Goal: Task Accomplishment & Management: Manage account settings

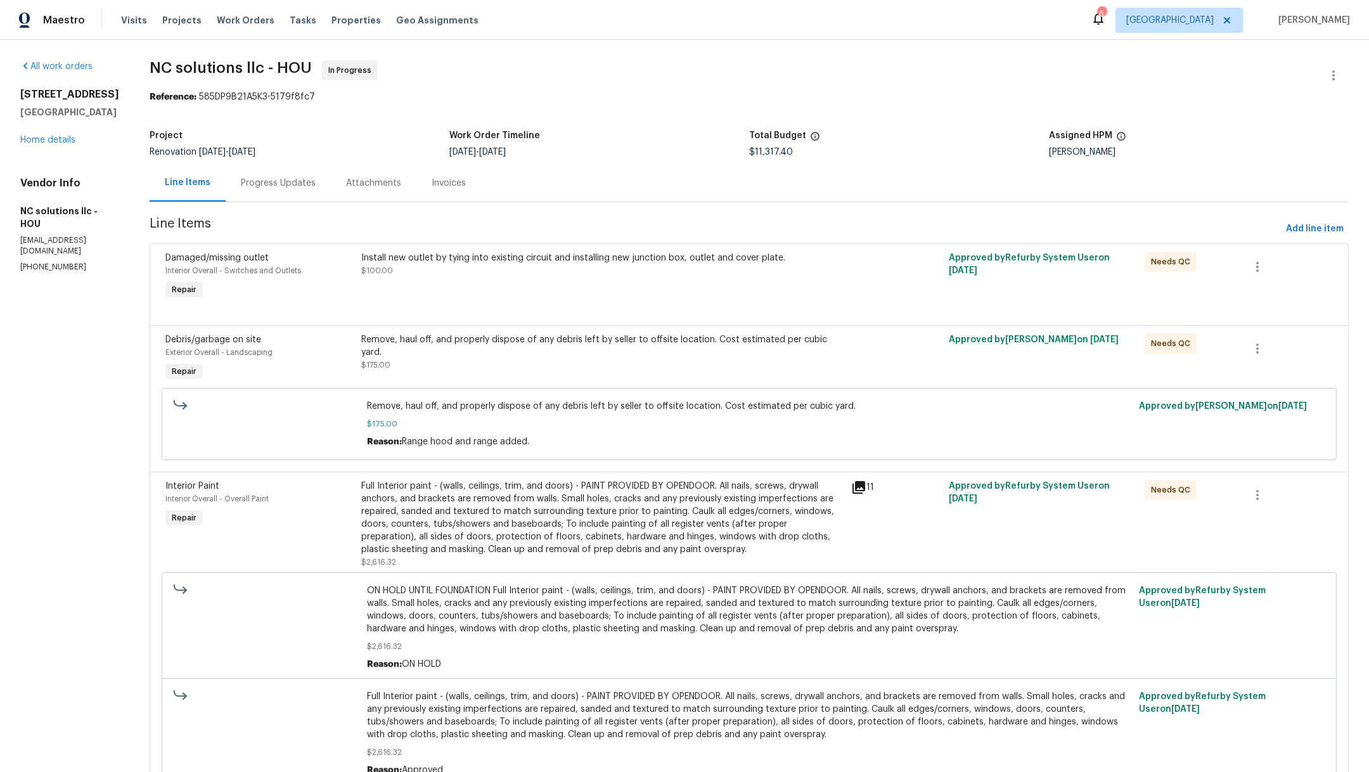
click at [527, 285] on div "Install new outlet by tying into existing circuit and installing new junction b…" at bounding box center [602, 277] width 490 height 58
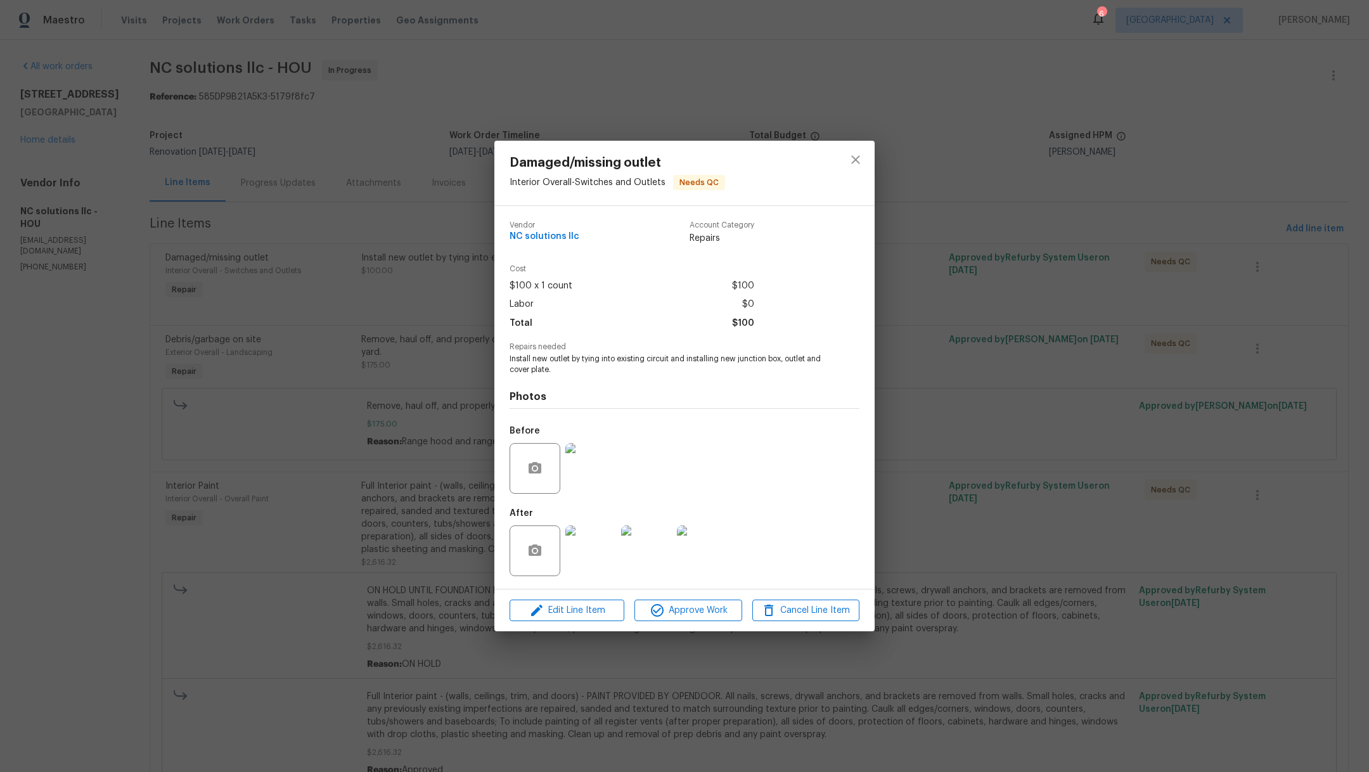
click at [591, 555] on img at bounding box center [590, 550] width 51 height 51
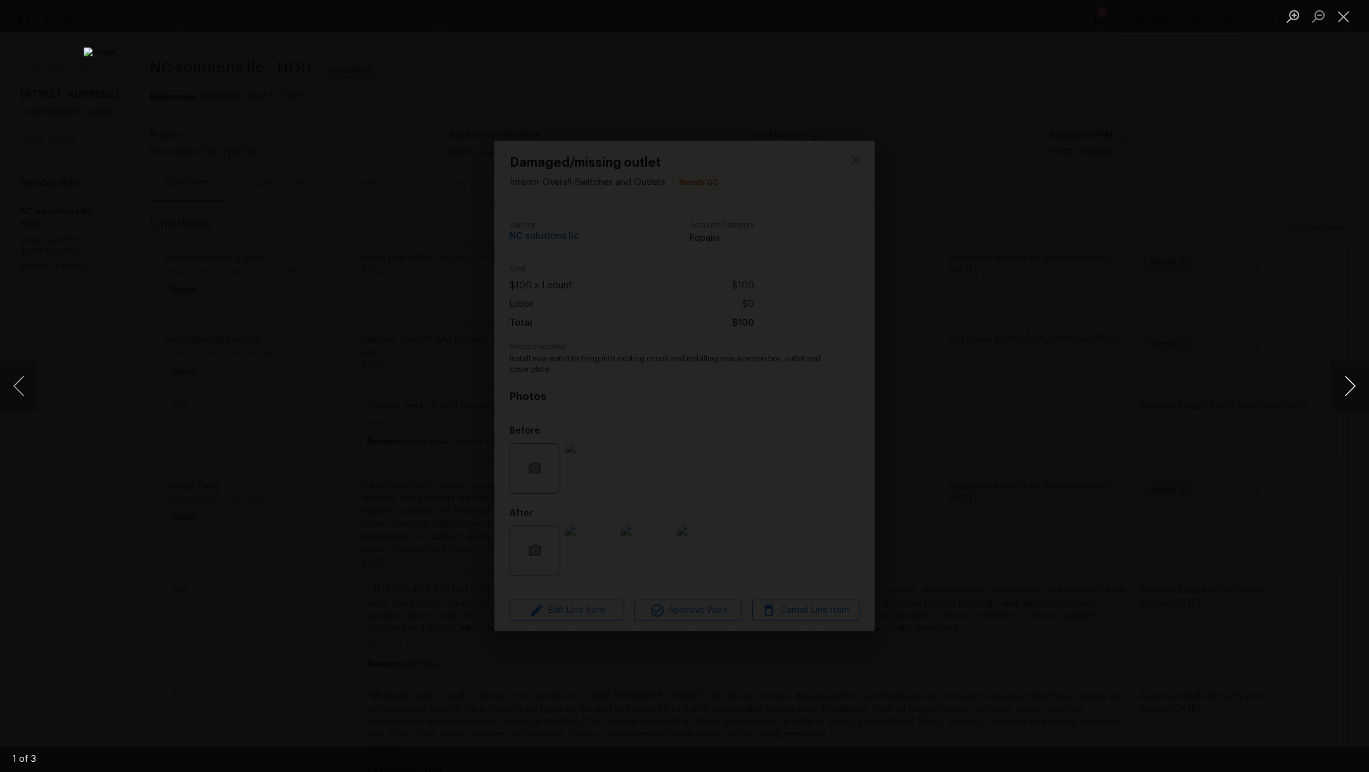
click at [1368, 384] on button "Next image" at bounding box center [1350, 386] width 38 height 51
click at [1347, 11] on button "Close lightbox" at bounding box center [1343, 16] width 25 height 22
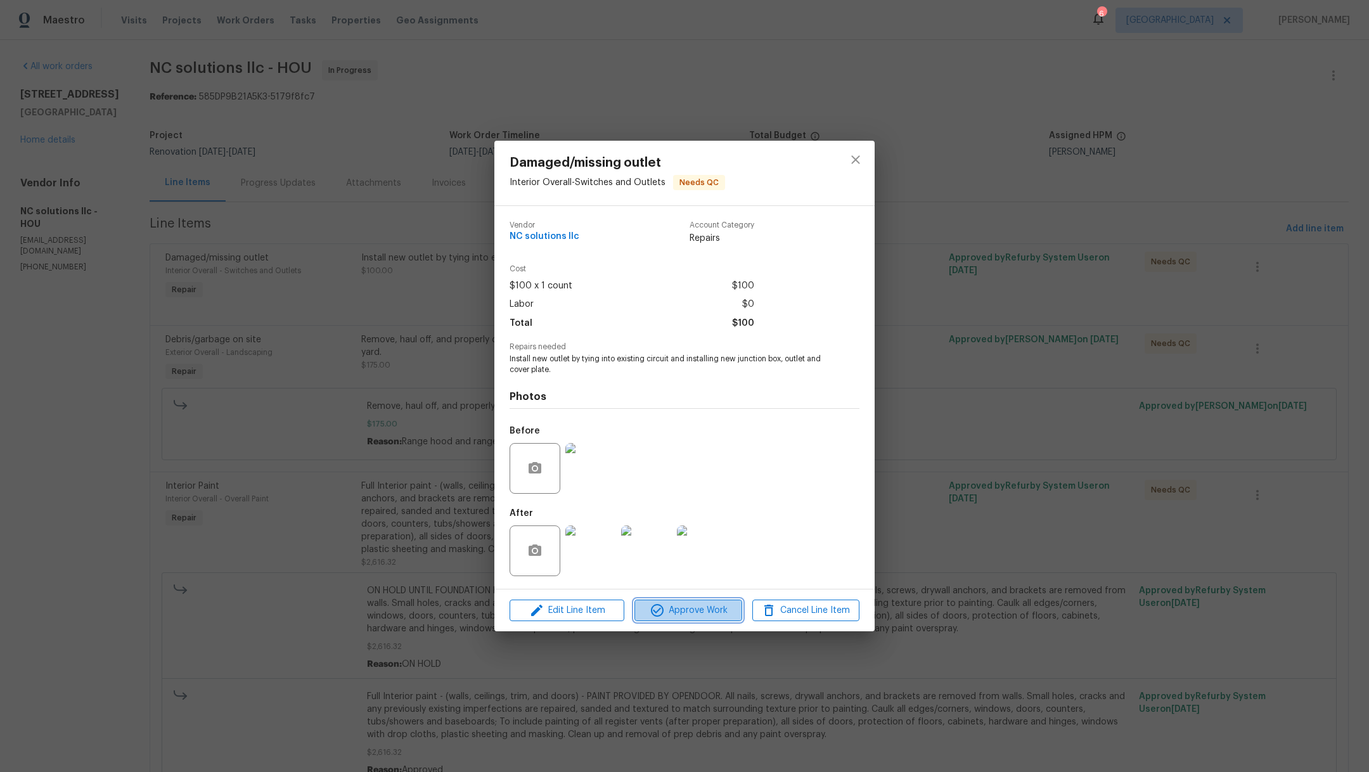
click at [690, 606] on span "Approve Work" at bounding box center [688, 611] width 100 height 16
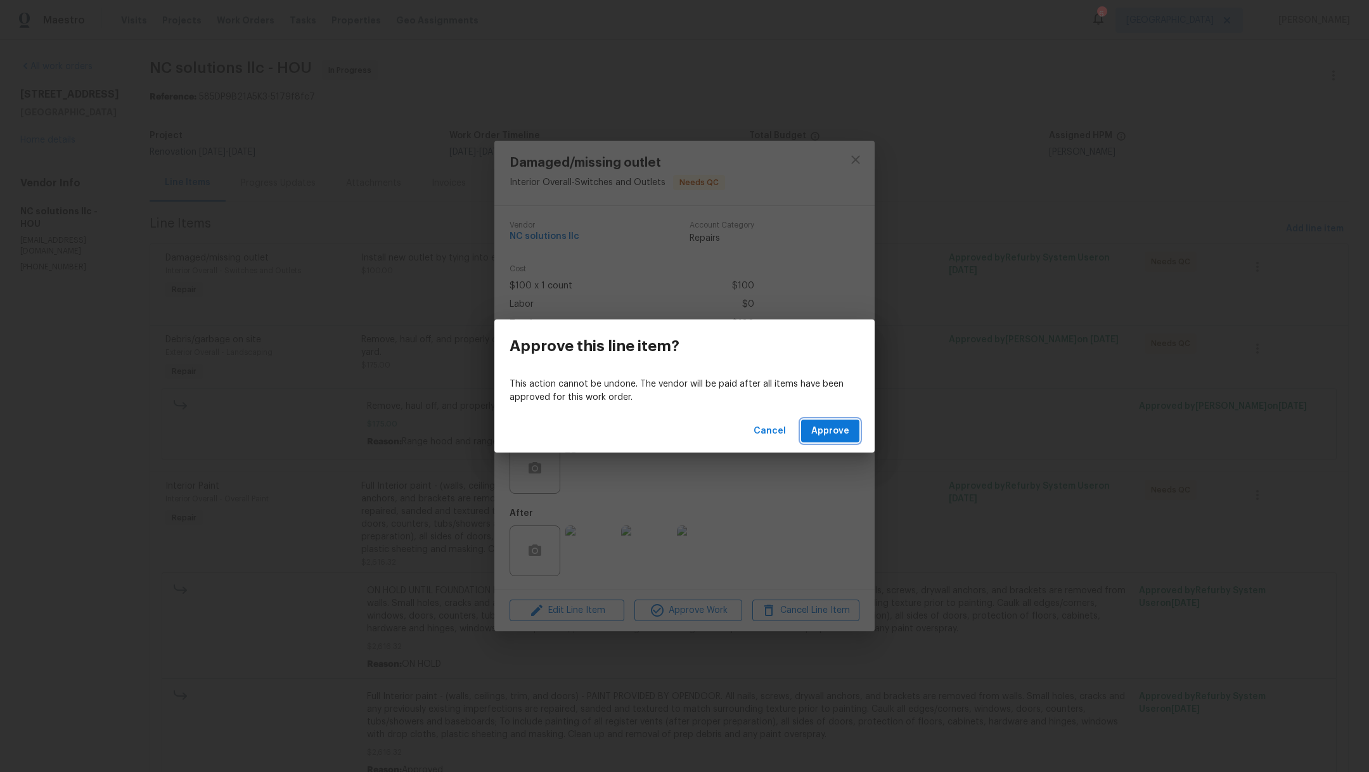
click at [809, 430] on button "Approve" at bounding box center [830, 431] width 58 height 23
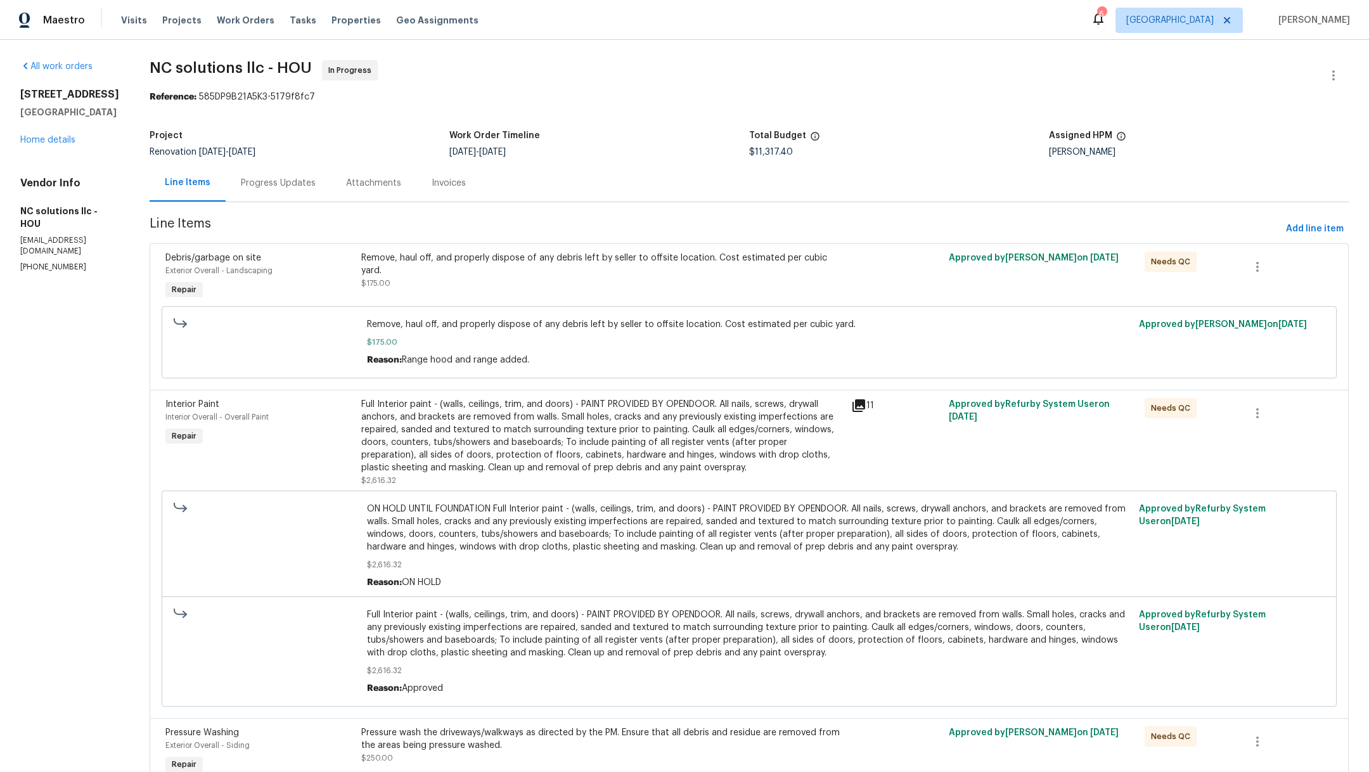
click at [604, 285] on div "Remove, haul off, and properly dispose of any debris left by seller to offsite …" at bounding box center [602, 271] width 482 height 38
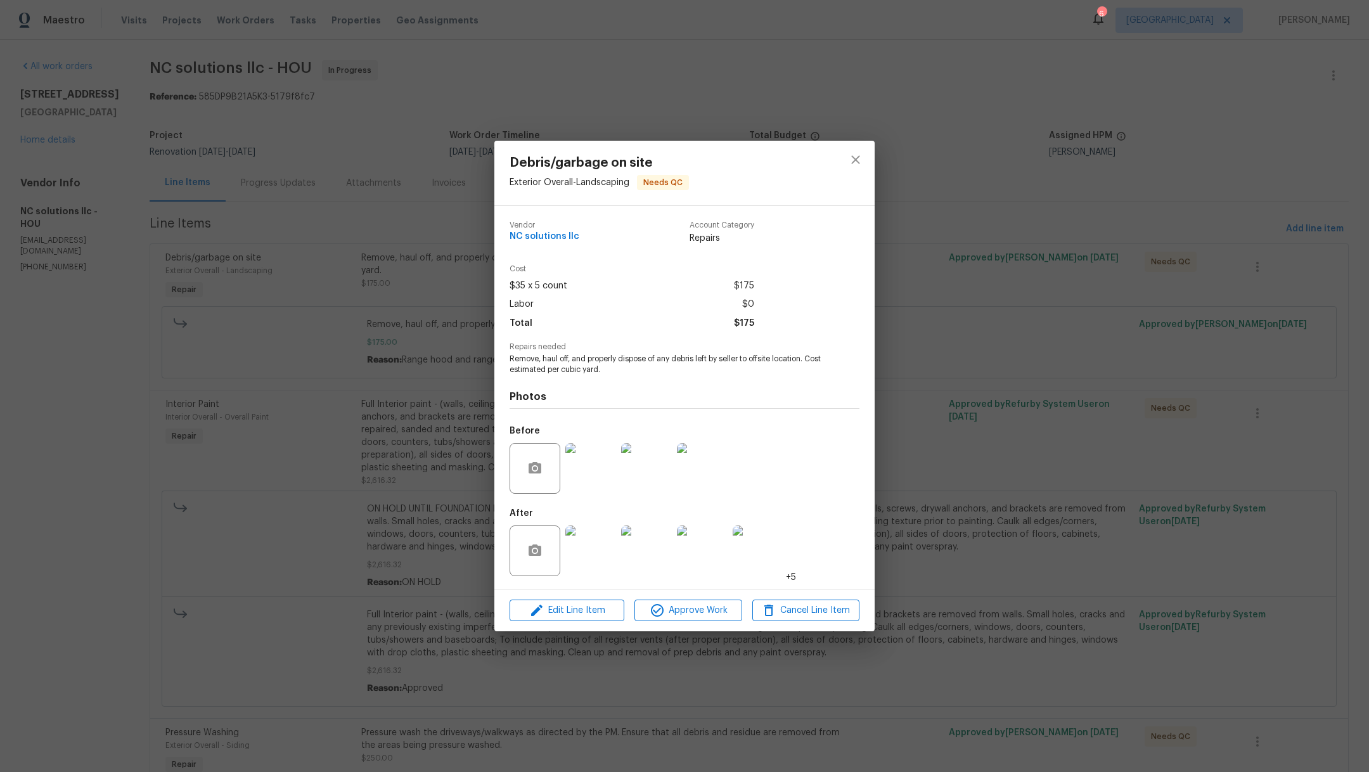
click at [581, 551] on img at bounding box center [590, 550] width 51 height 51
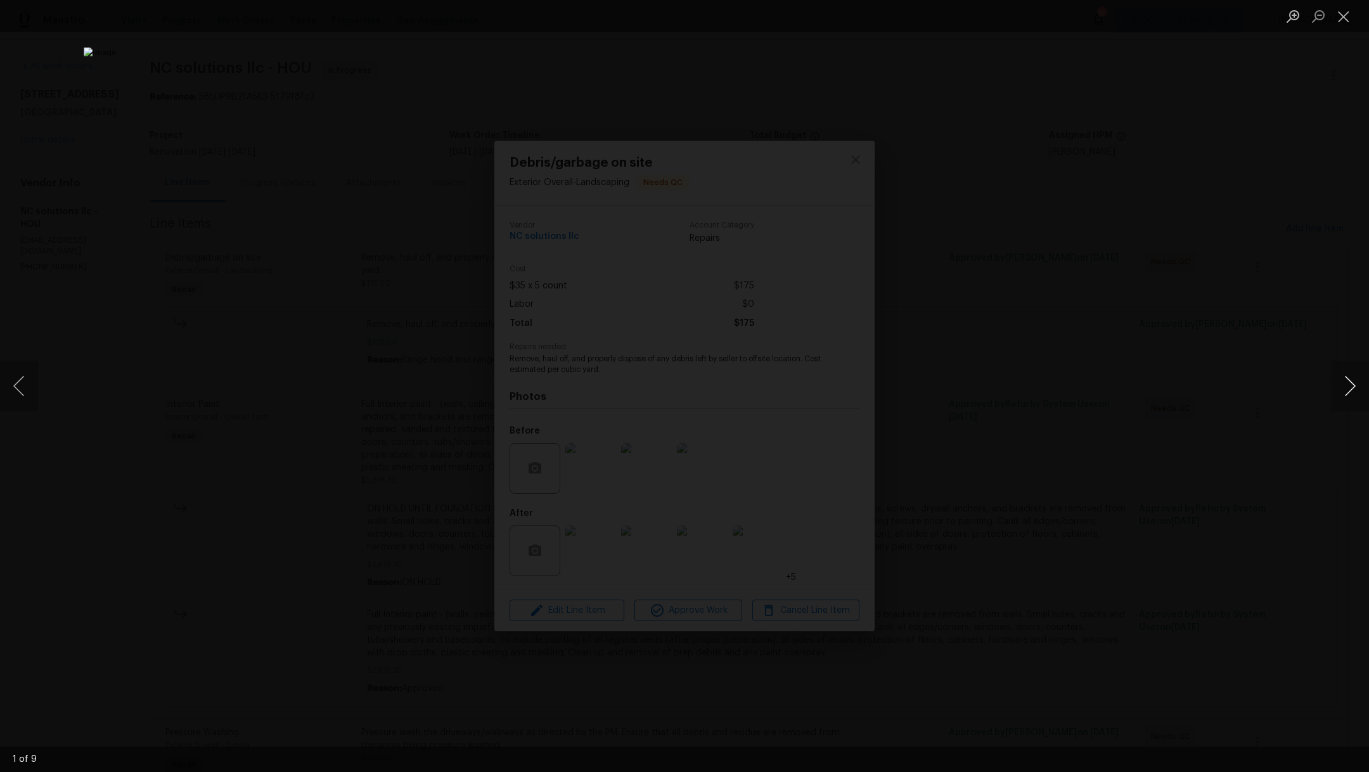
click at [1365, 380] on button "Next image" at bounding box center [1350, 386] width 38 height 51
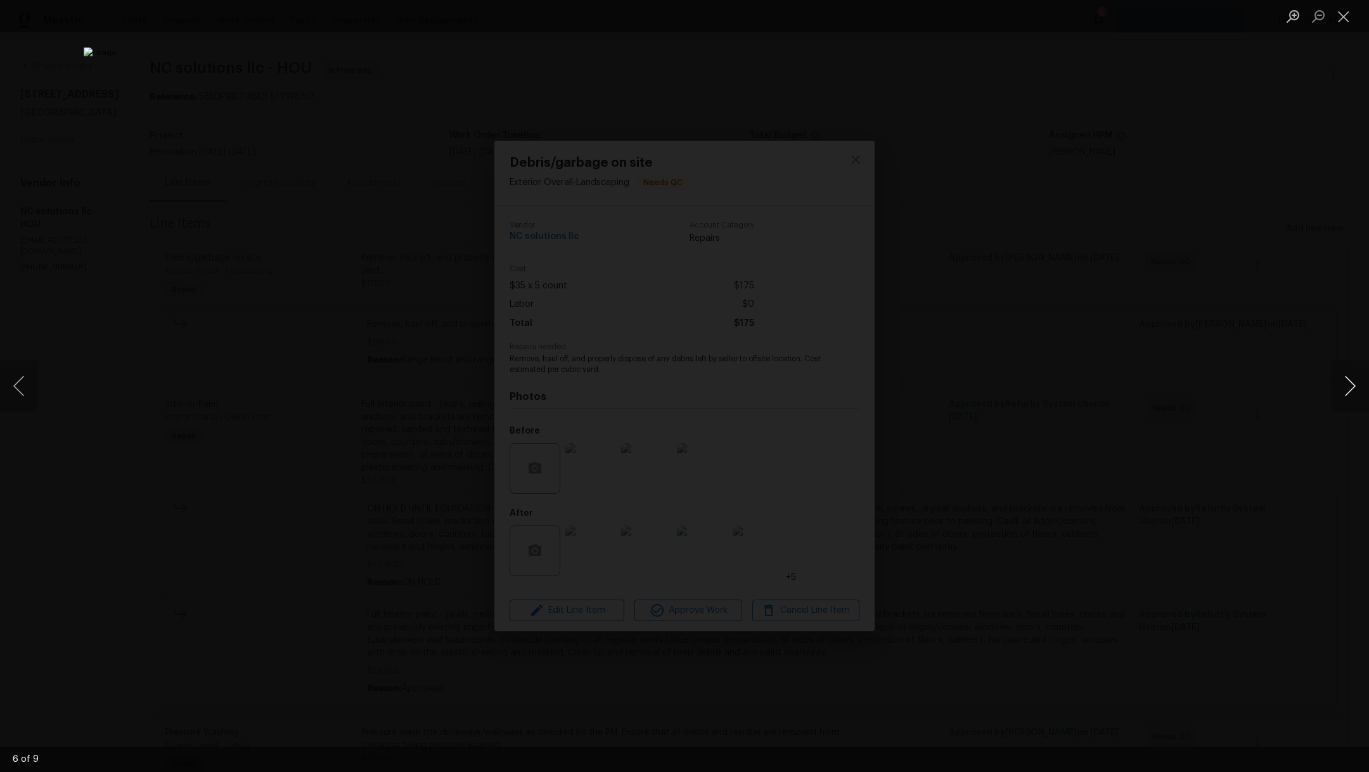
click at [1365, 380] on button "Next image" at bounding box center [1350, 386] width 38 height 51
click at [1342, 18] on button "Close lightbox" at bounding box center [1343, 16] width 25 height 22
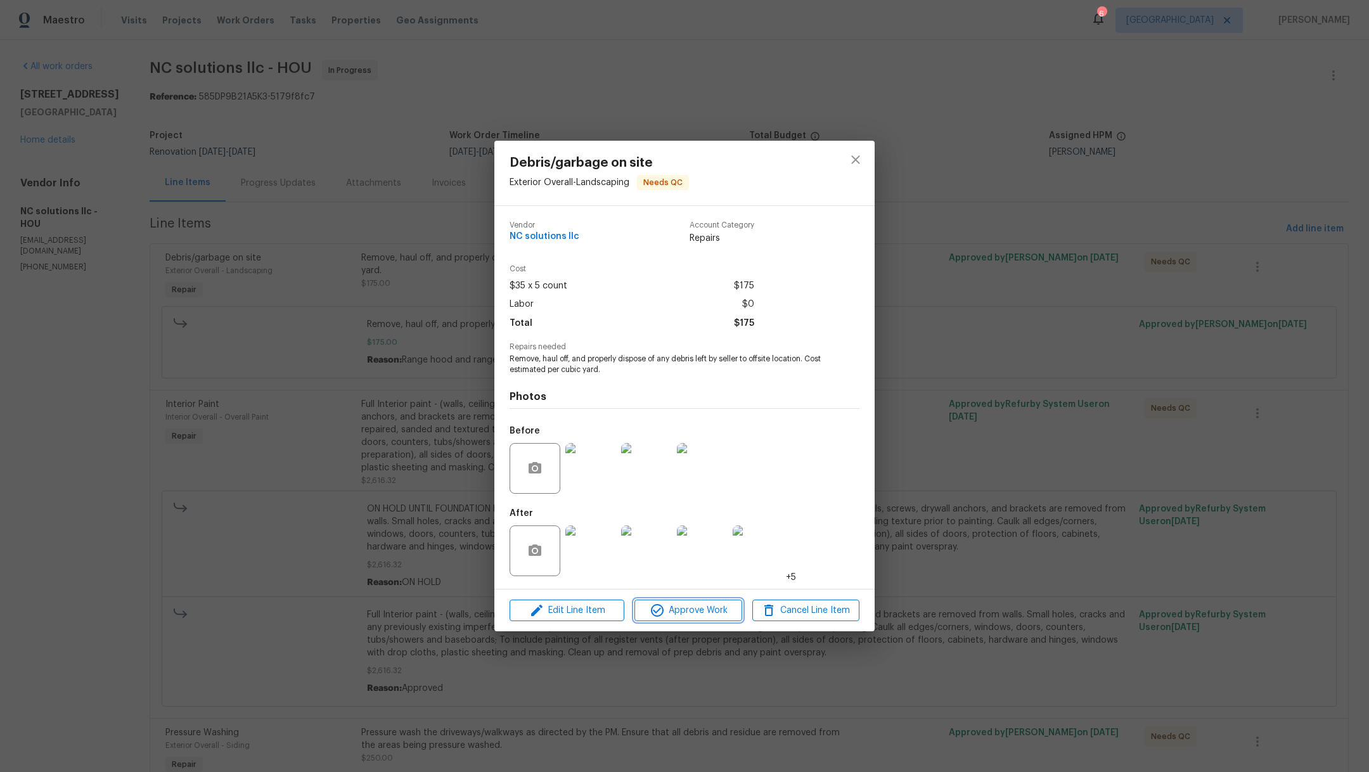
click at [717, 621] on button "Approve Work" at bounding box center [687, 611] width 107 height 22
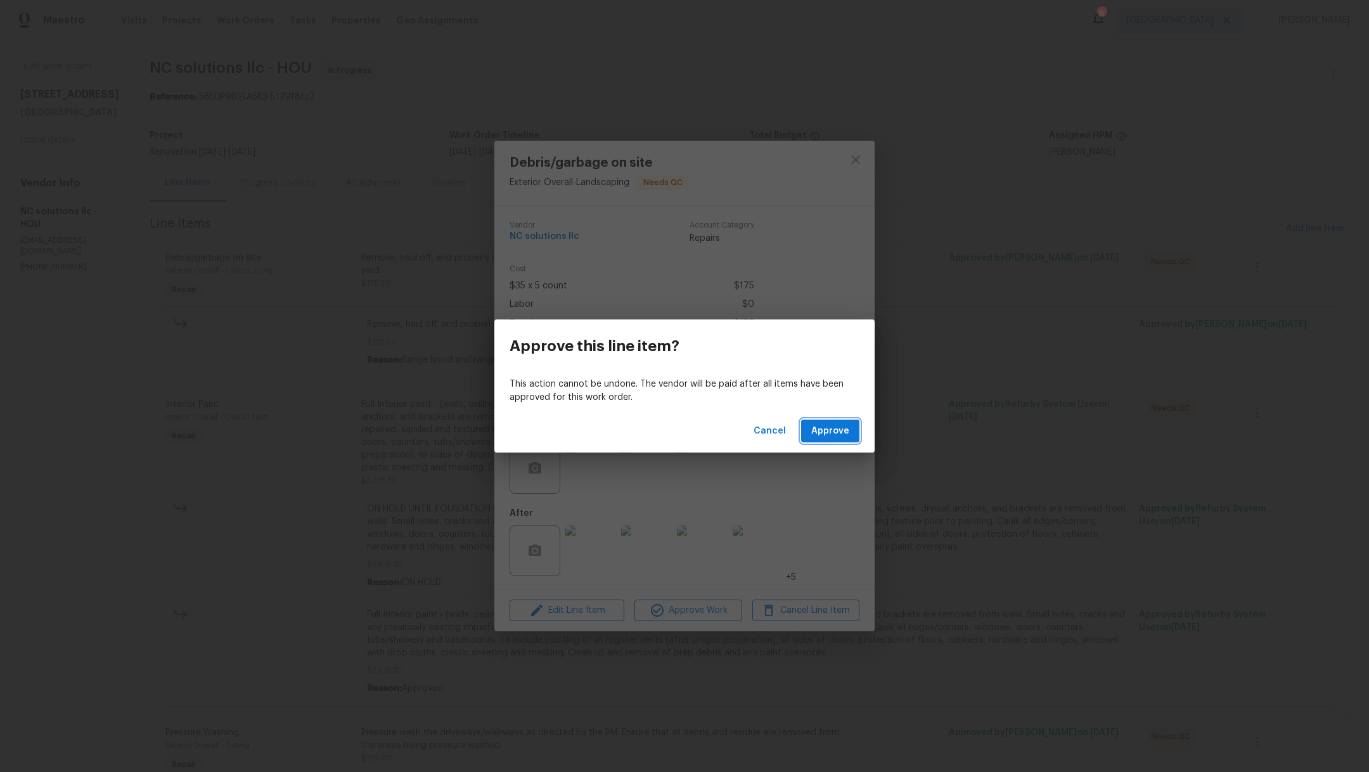
click at [834, 435] on span "Approve" at bounding box center [830, 431] width 38 height 16
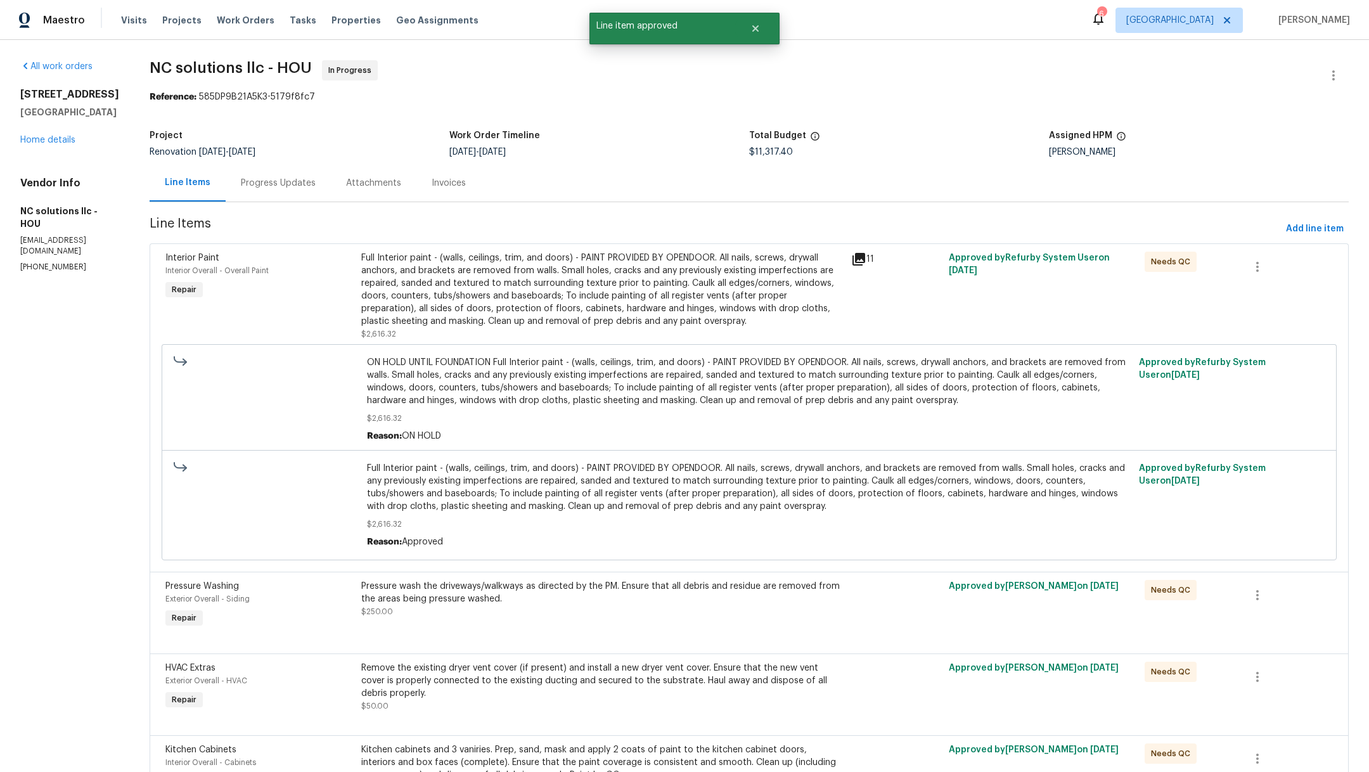
click at [640, 283] on div "Full Interior paint - (walls, ceilings, trim, and doors) - PAINT PROVIDED BY OP…" at bounding box center [602, 290] width 482 height 76
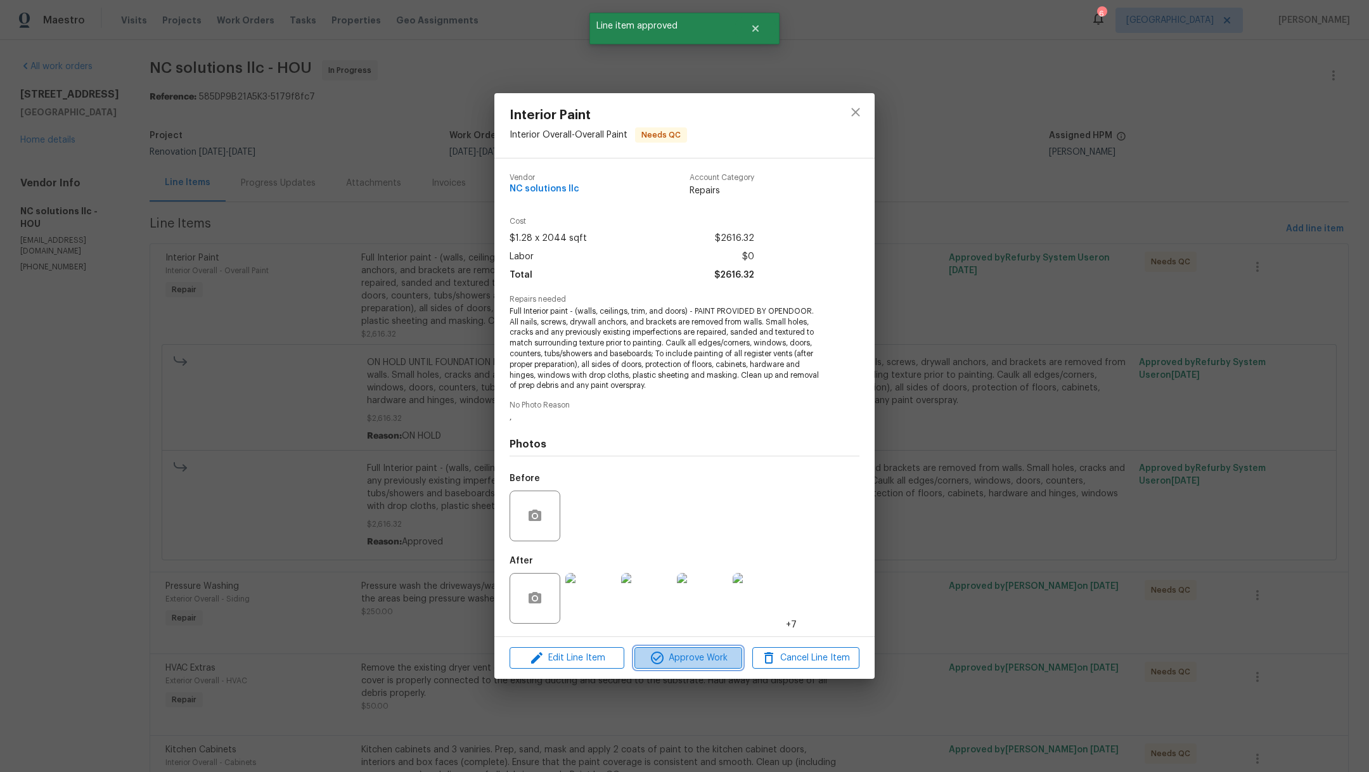
click at [681, 660] on span "Approve Work" at bounding box center [688, 658] width 100 height 16
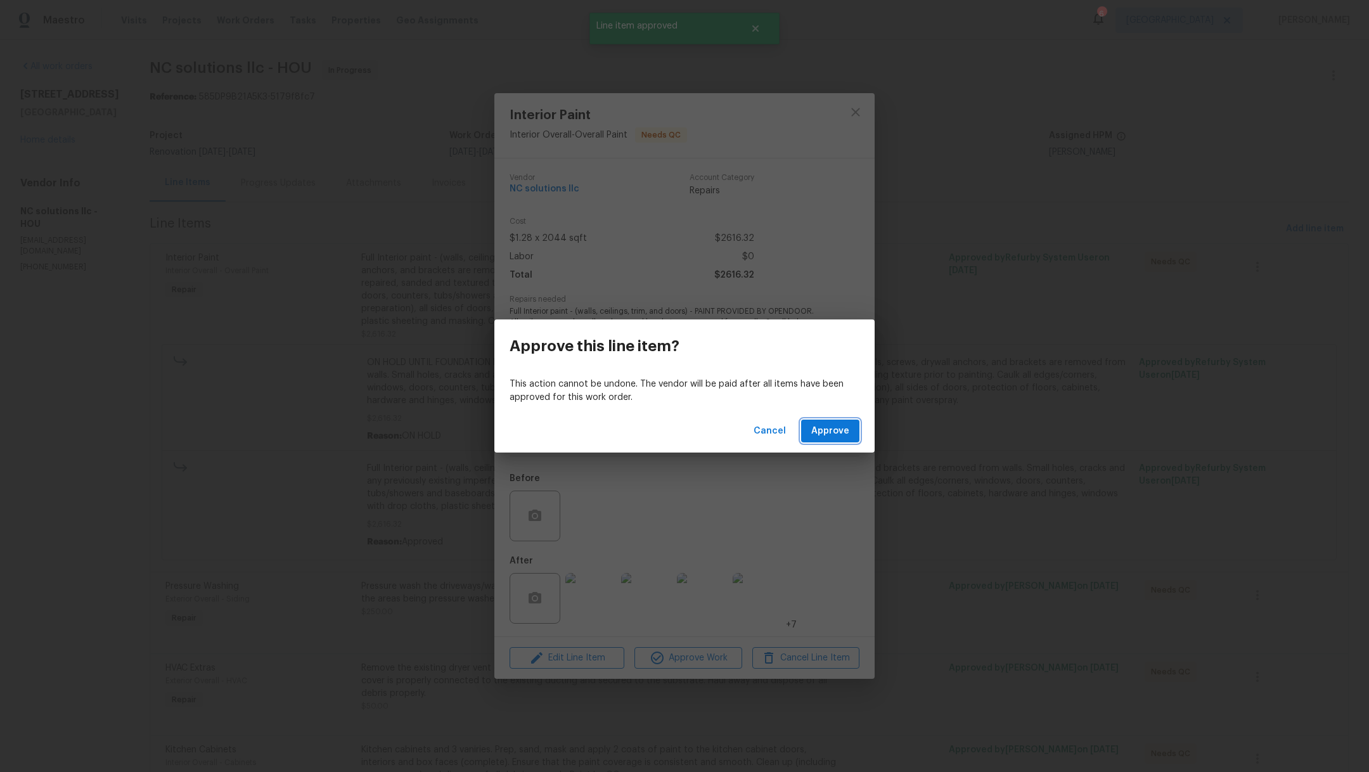
click at [827, 437] on span "Approve" at bounding box center [830, 431] width 38 height 16
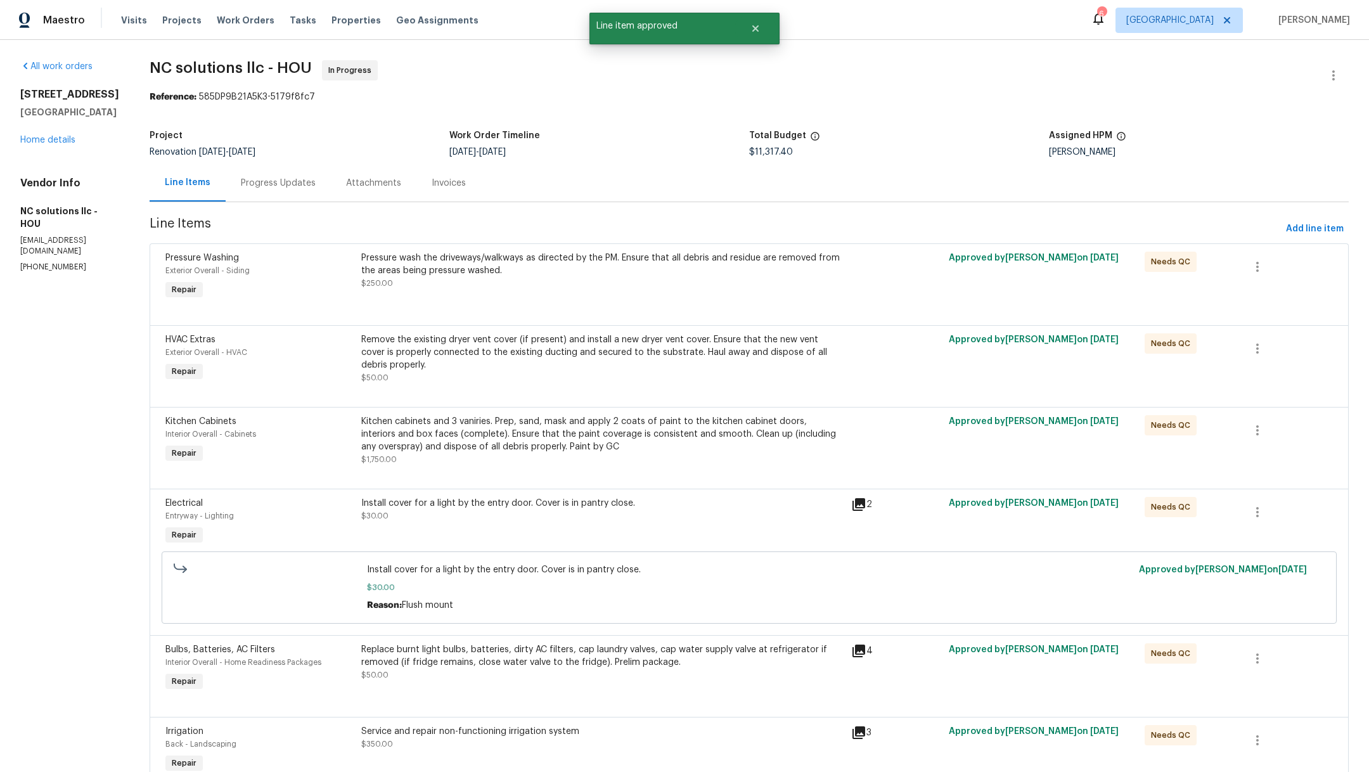
click at [604, 373] on div "Remove the existing dryer vent cover (if present) and install a new dryer vent …" at bounding box center [602, 358] width 482 height 51
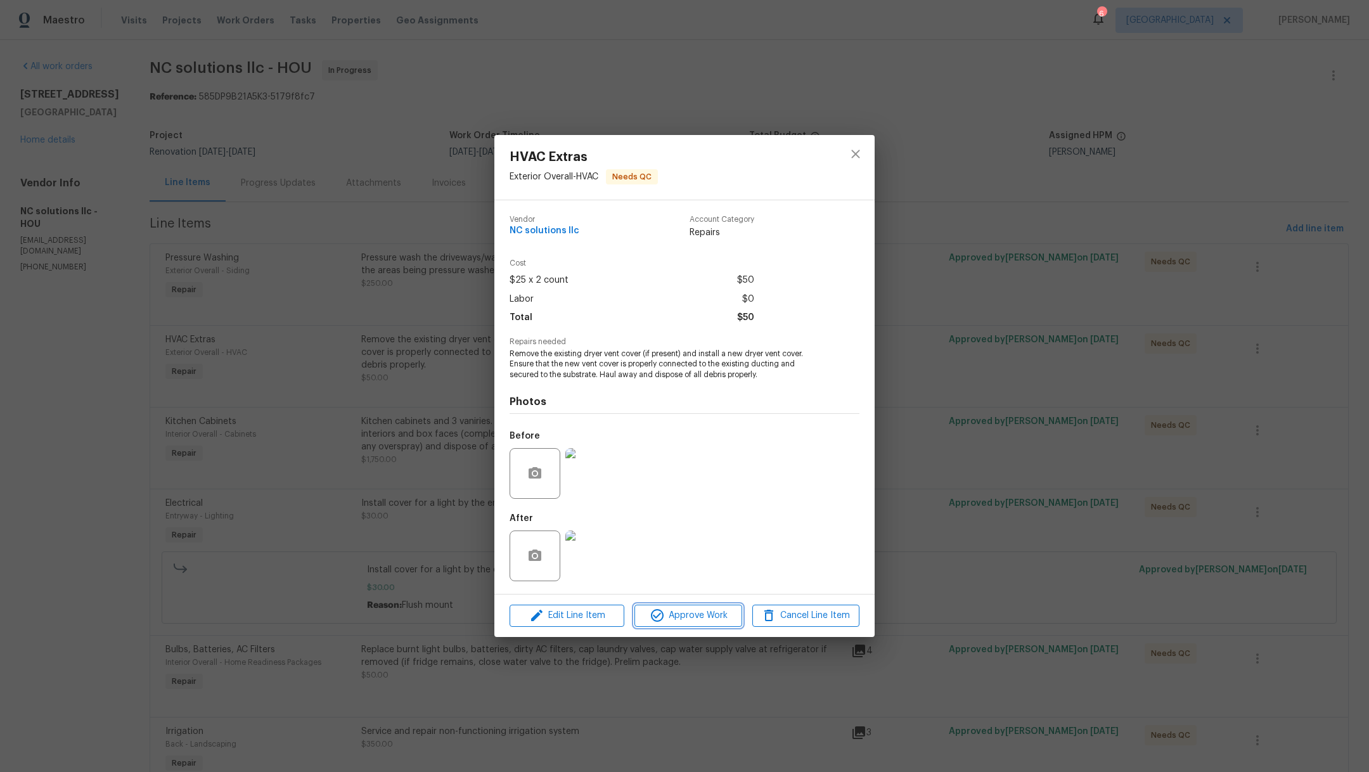
click at [677, 621] on span "Approve Work" at bounding box center [688, 616] width 100 height 16
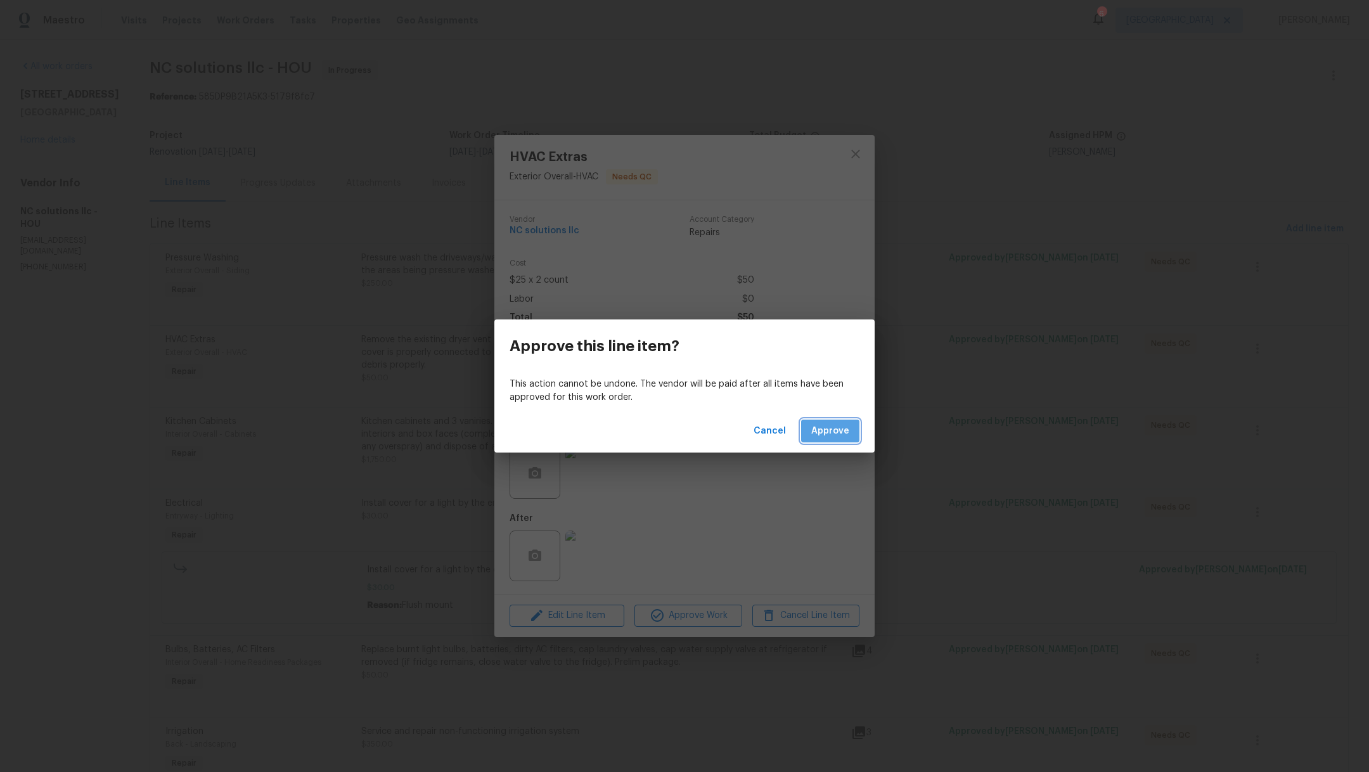
click at [836, 442] on button "Approve" at bounding box center [830, 431] width 58 height 23
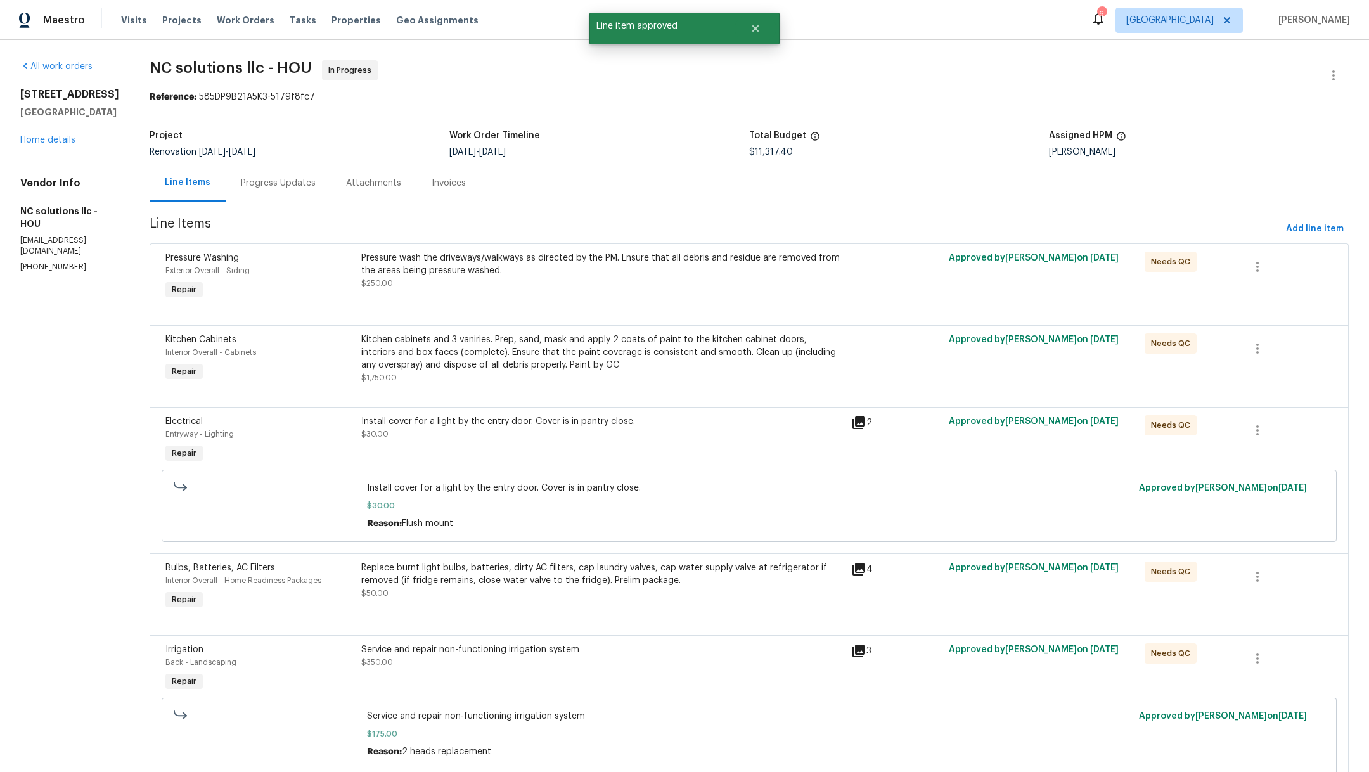
click at [540, 379] on div "Kitchen cabinets and 3 vaniries. Prep, sand, mask and apply 2 coats of paint to…" at bounding box center [602, 358] width 482 height 51
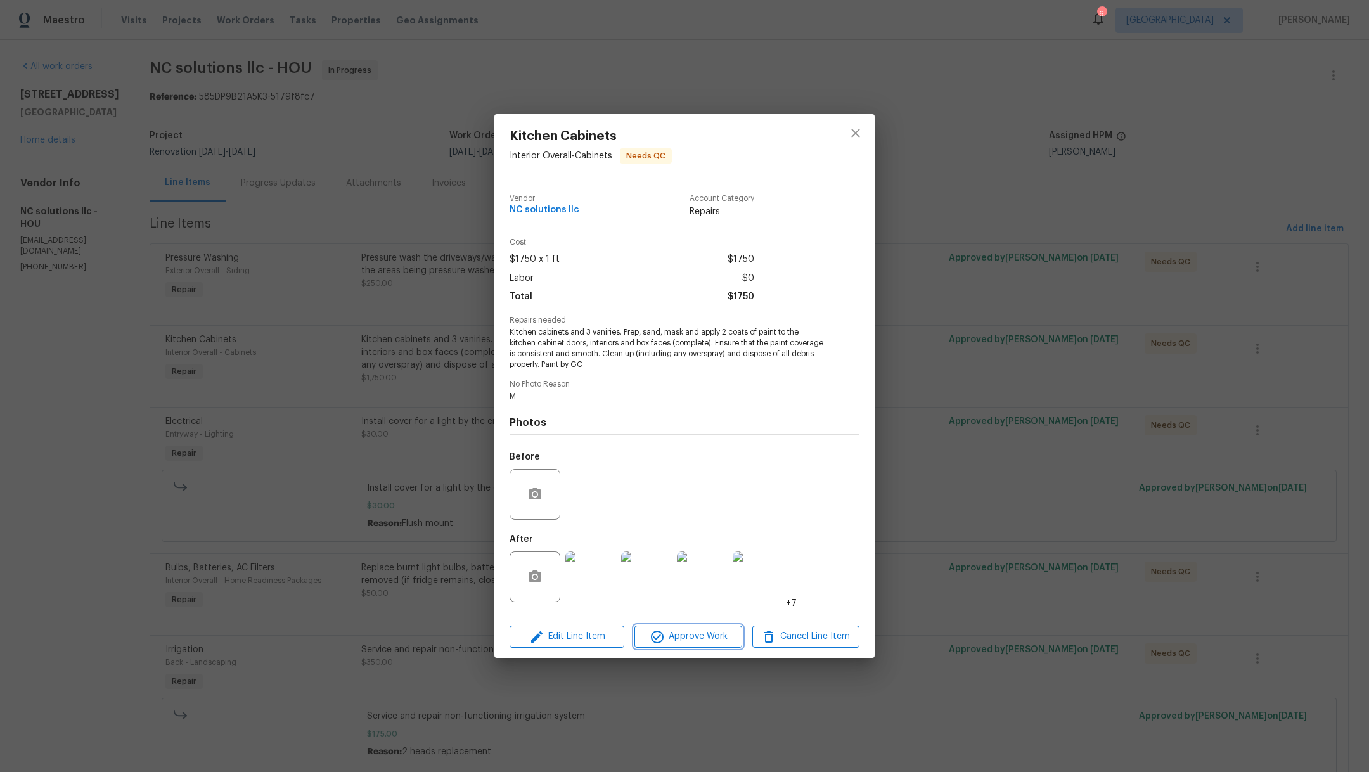
click at [688, 634] on span "Approve Work" at bounding box center [688, 637] width 100 height 16
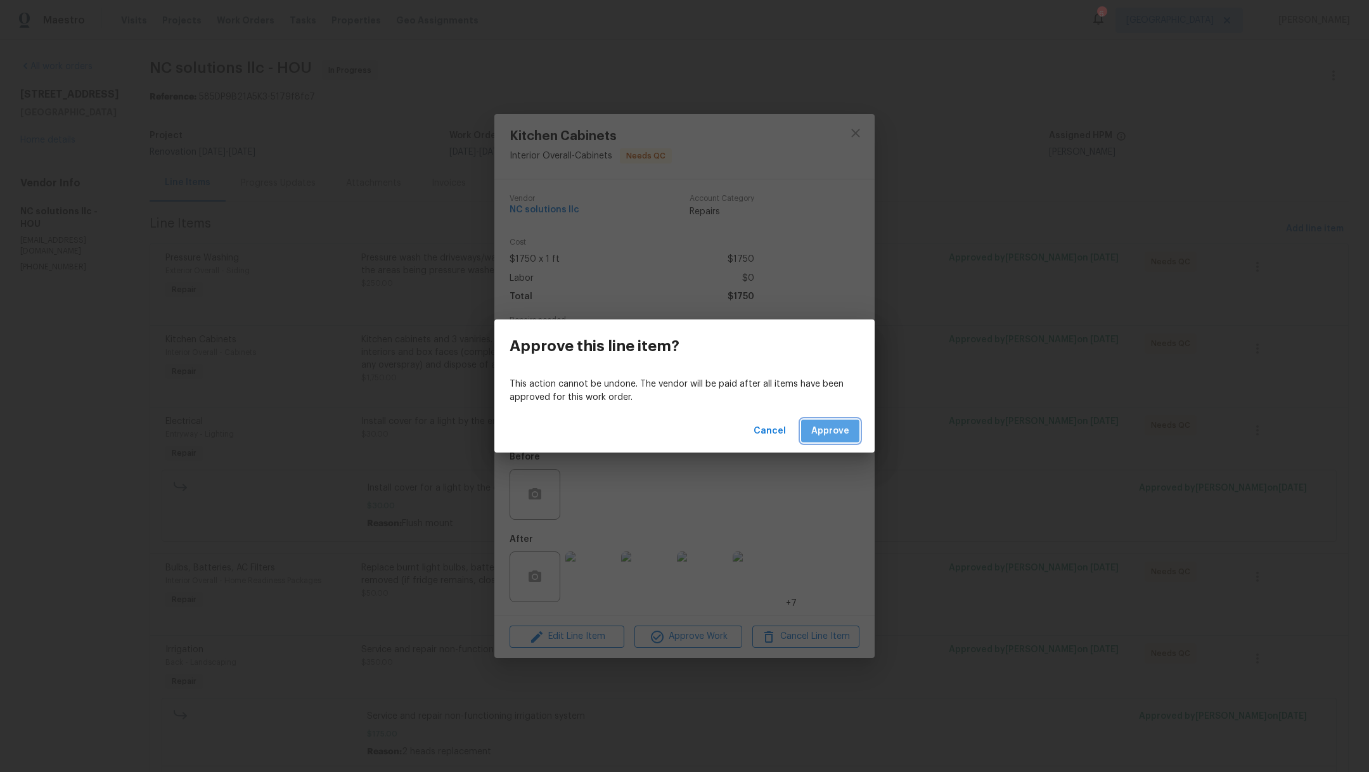
click at [837, 432] on span "Approve" at bounding box center [830, 431] width 38 height 16
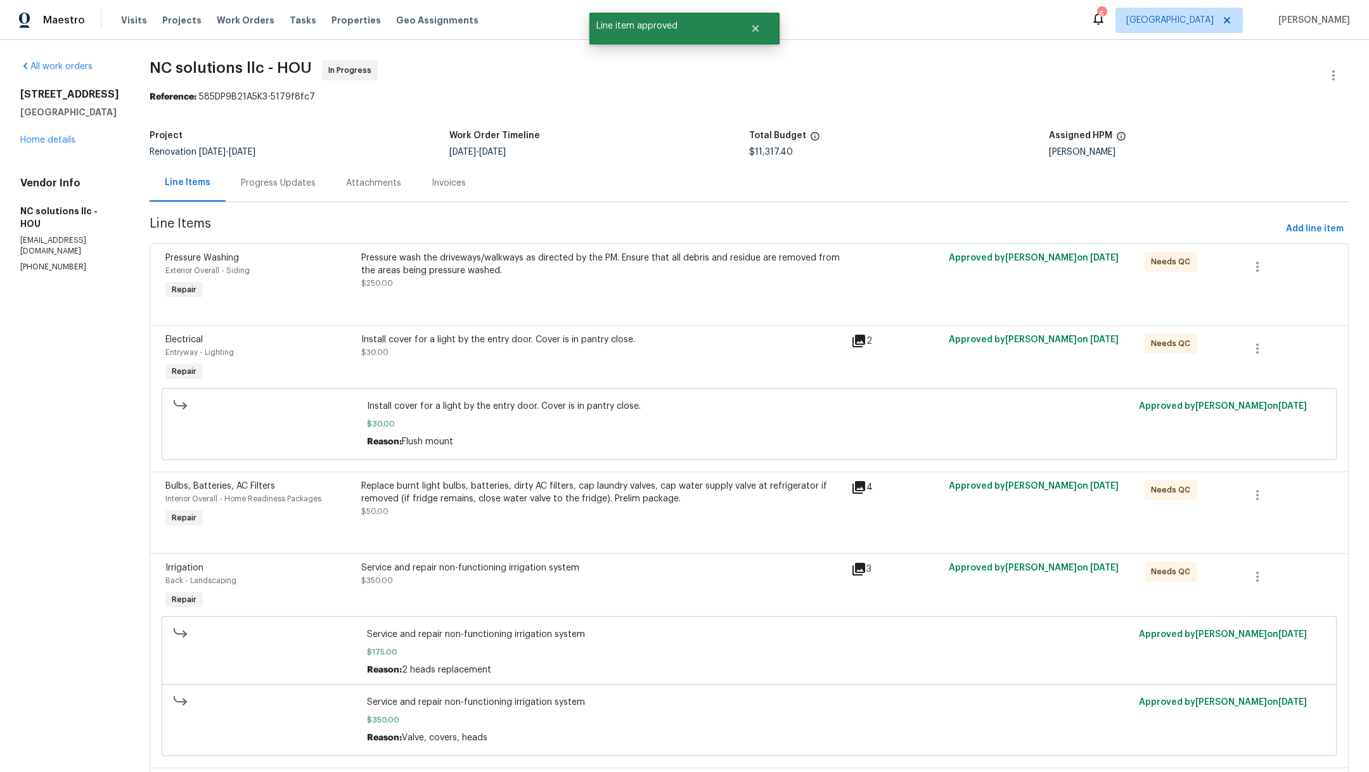
click at [530, 359] on div "Install cover for a light by the entry door. Cover is in pantry close. $30.00" at bounding box center [602, 359] width 490 height 58
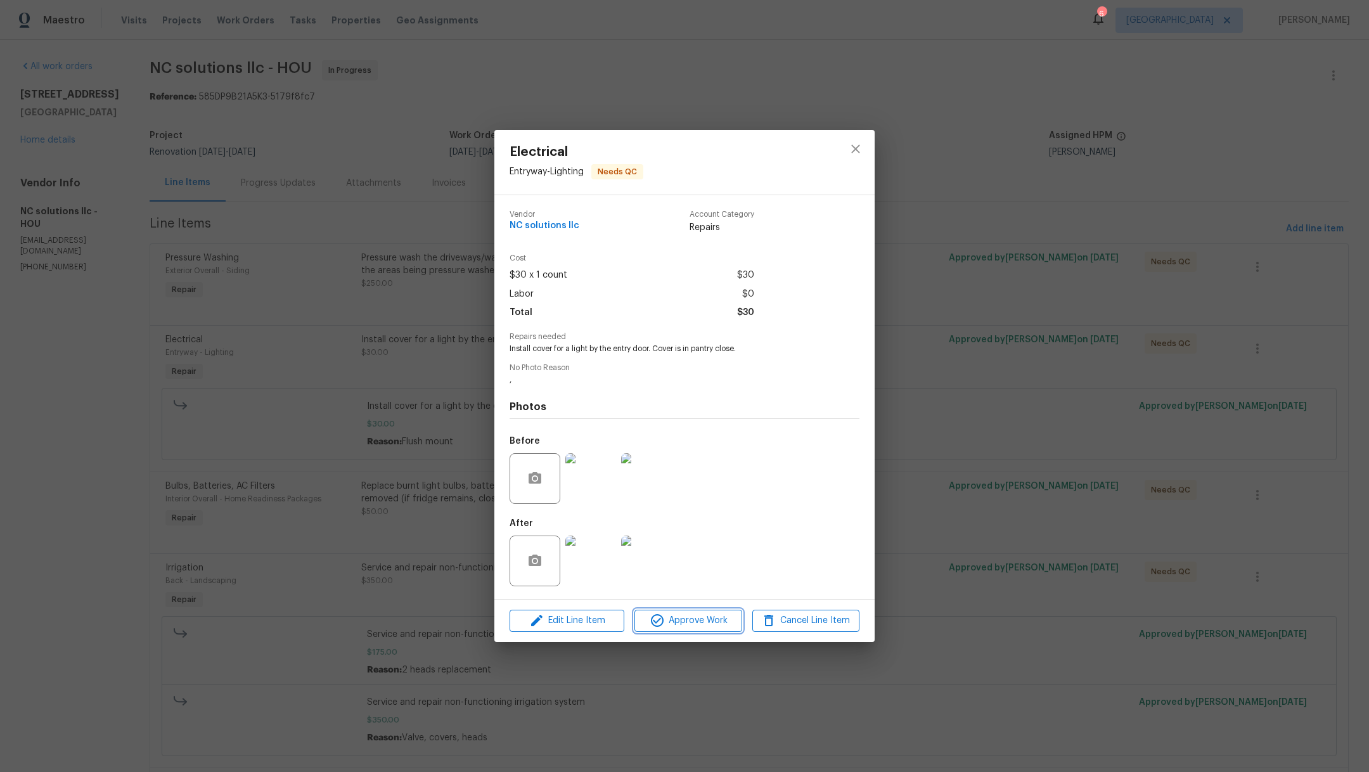
click at [691, 622] on span "Approve Work" at bounding box center [688, 621] width 100 height 16
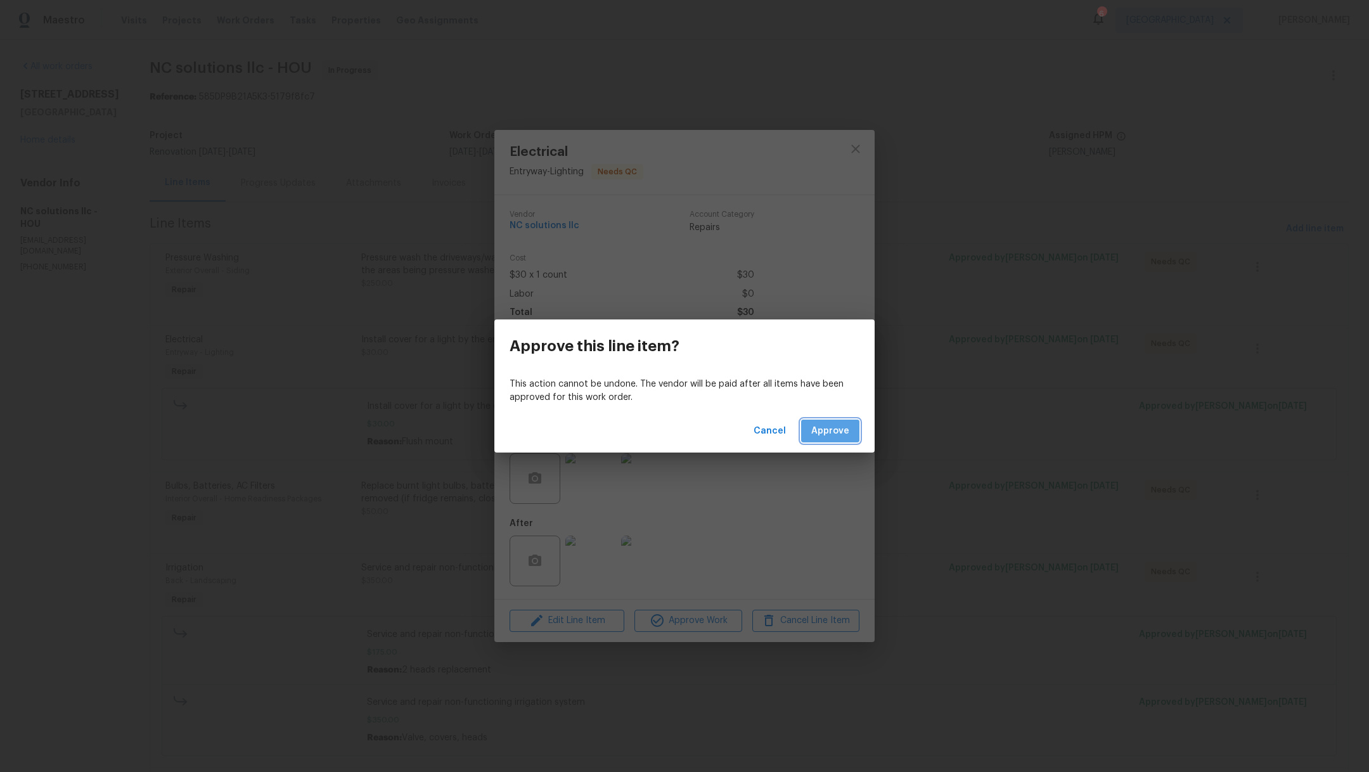
click at [834, 434] on span "Approve" at bounding box center [830, 431] width 38 height 16
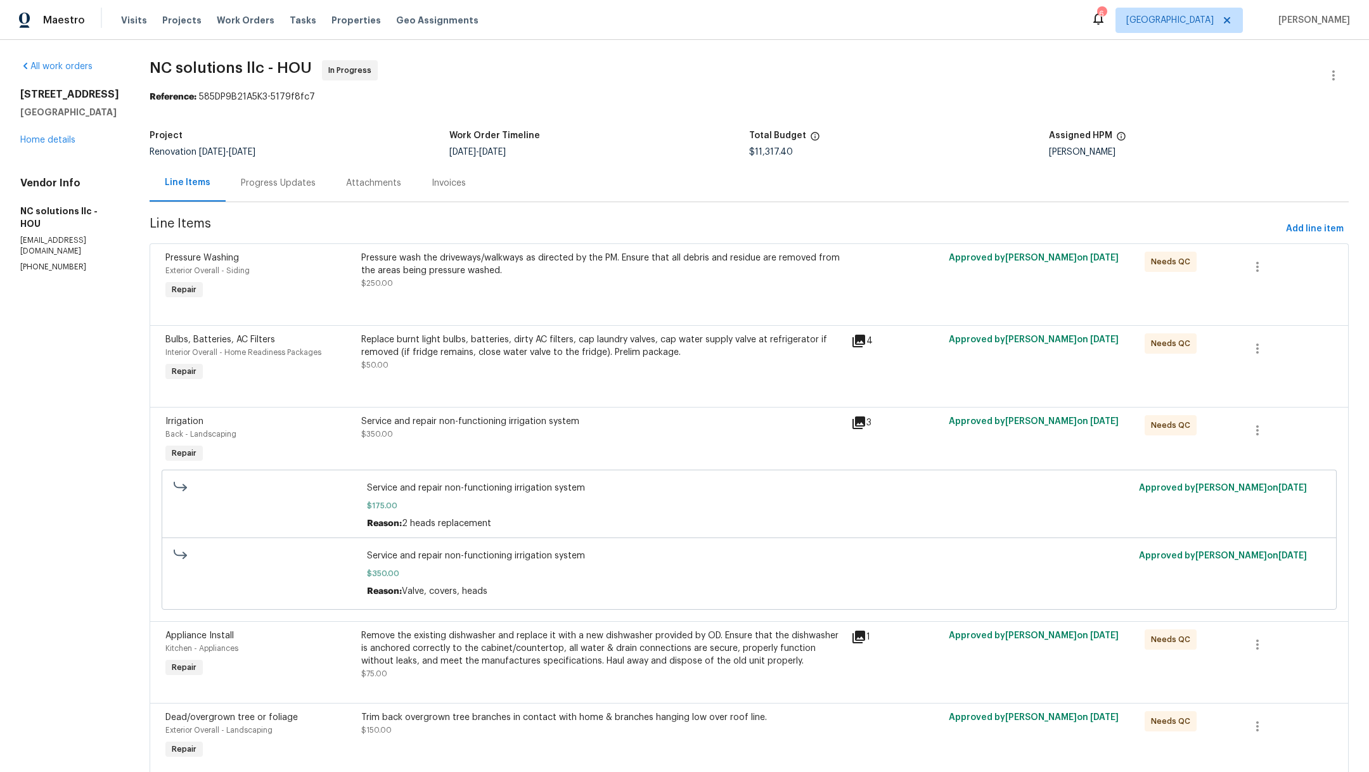
click at [470, 446] on div "Service and repair non-functioning irrigation system $350.00" at bounding box center [602, 440] width 490 height 58
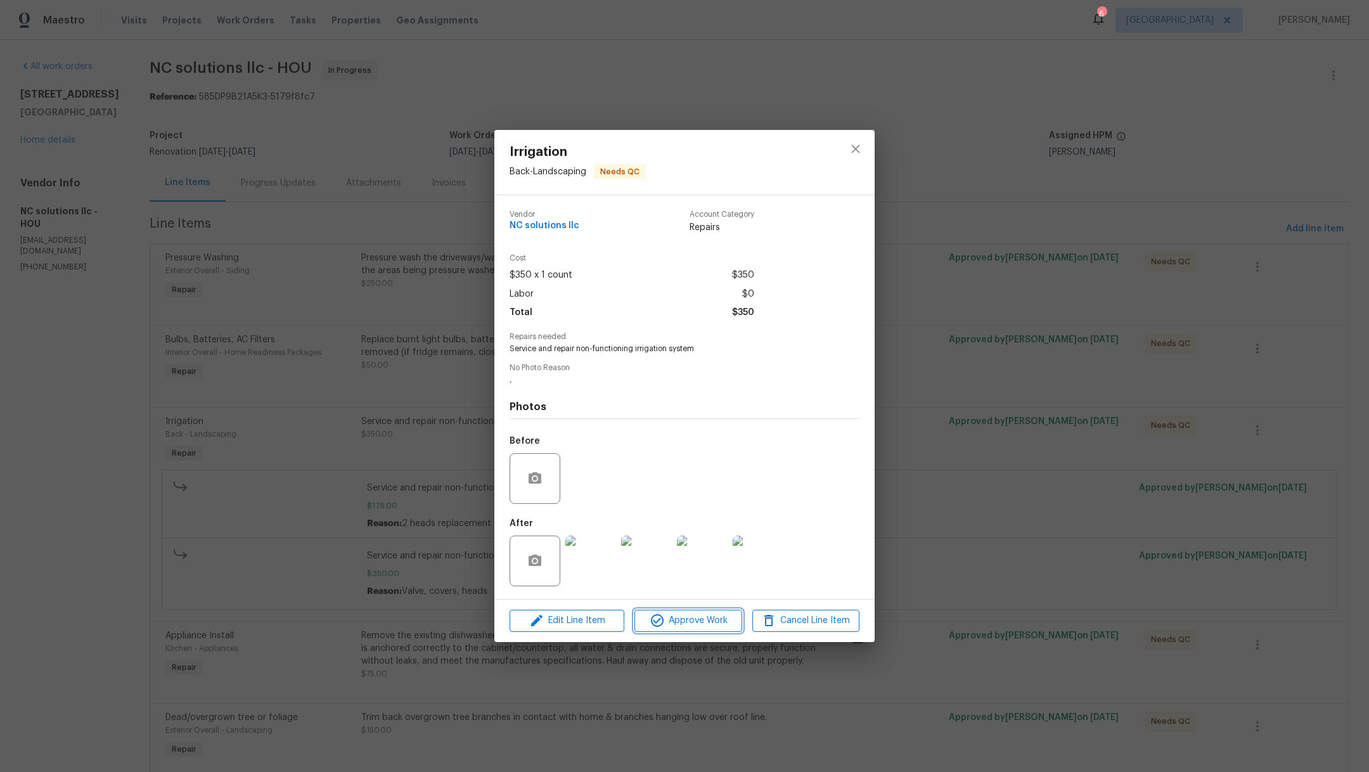
click at [700, 621] on span "Approve Work" at bounding box center [688, 621] width 100 height 16
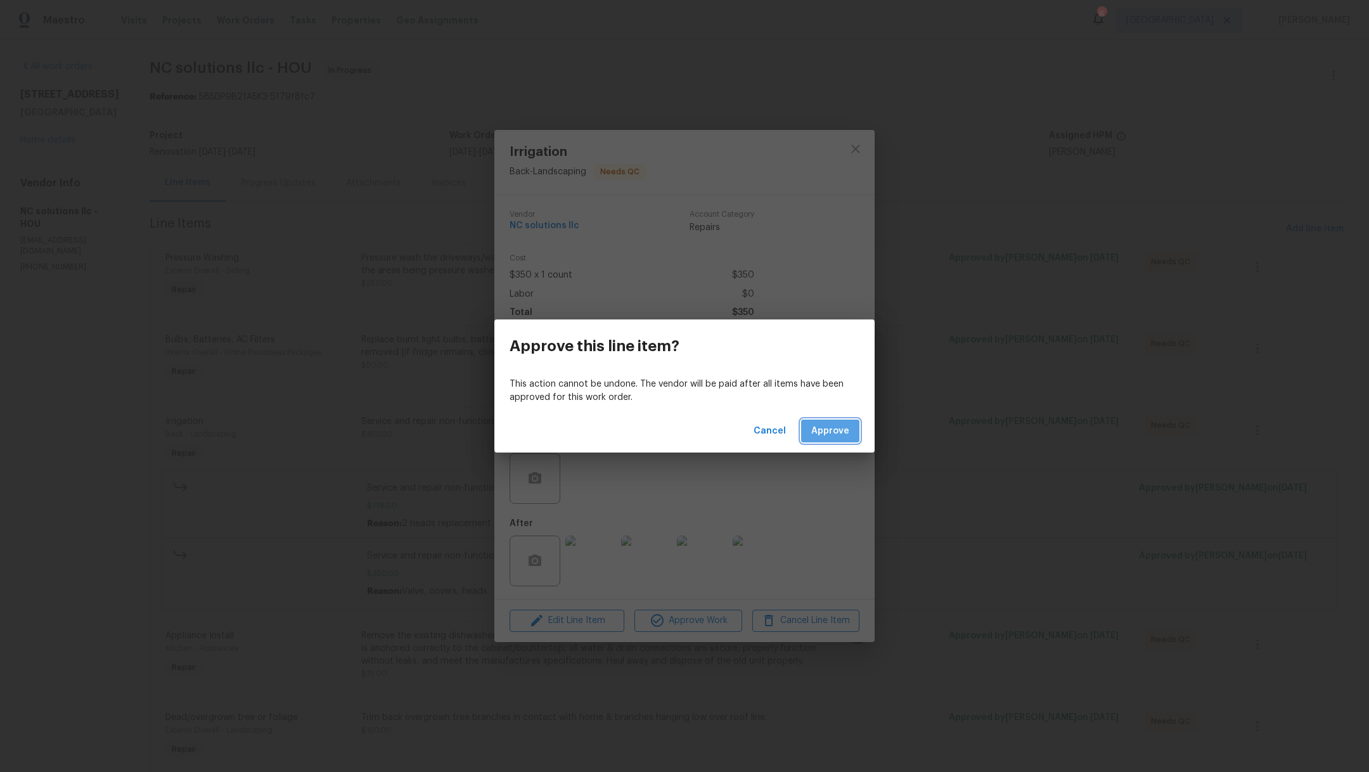
click at [847, 432] on span "Approve" at bounding box center [830, 431] width 38 height 16
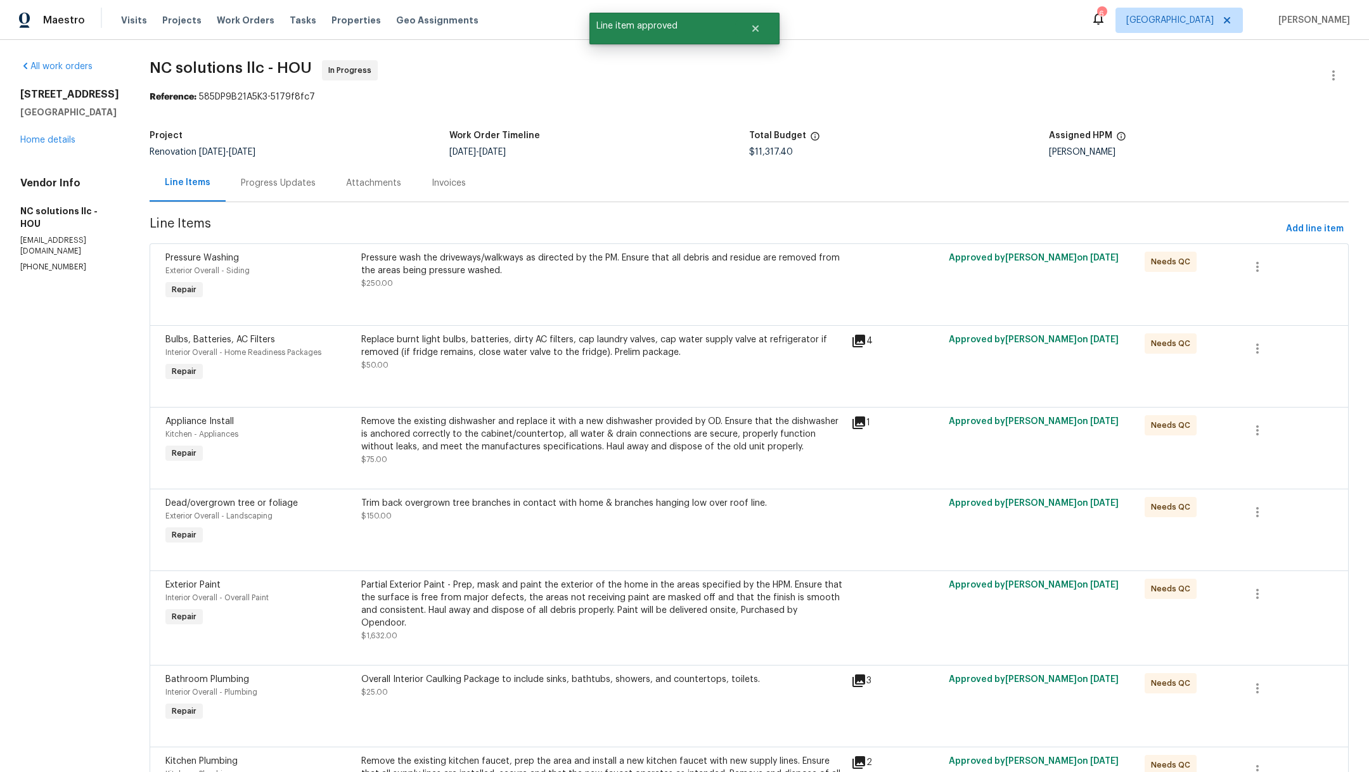
click at [569, 466] on div "Remove the existing dishwasher and replace it with a new dishwasher provided by…" at bounding box center [602, 440] width 482 height 51
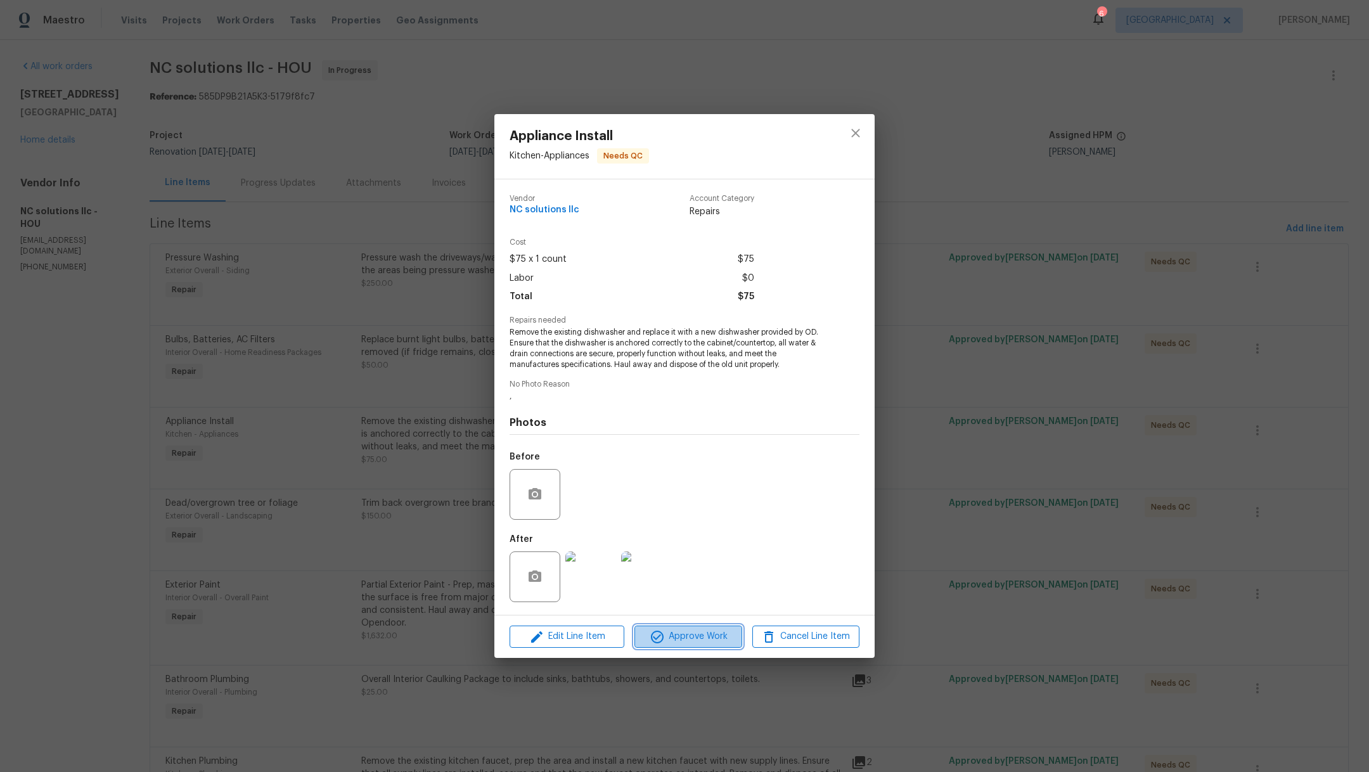
click at [676, 643] on span "Approve Work" at bounding box center [688, 637] width 100 height 16
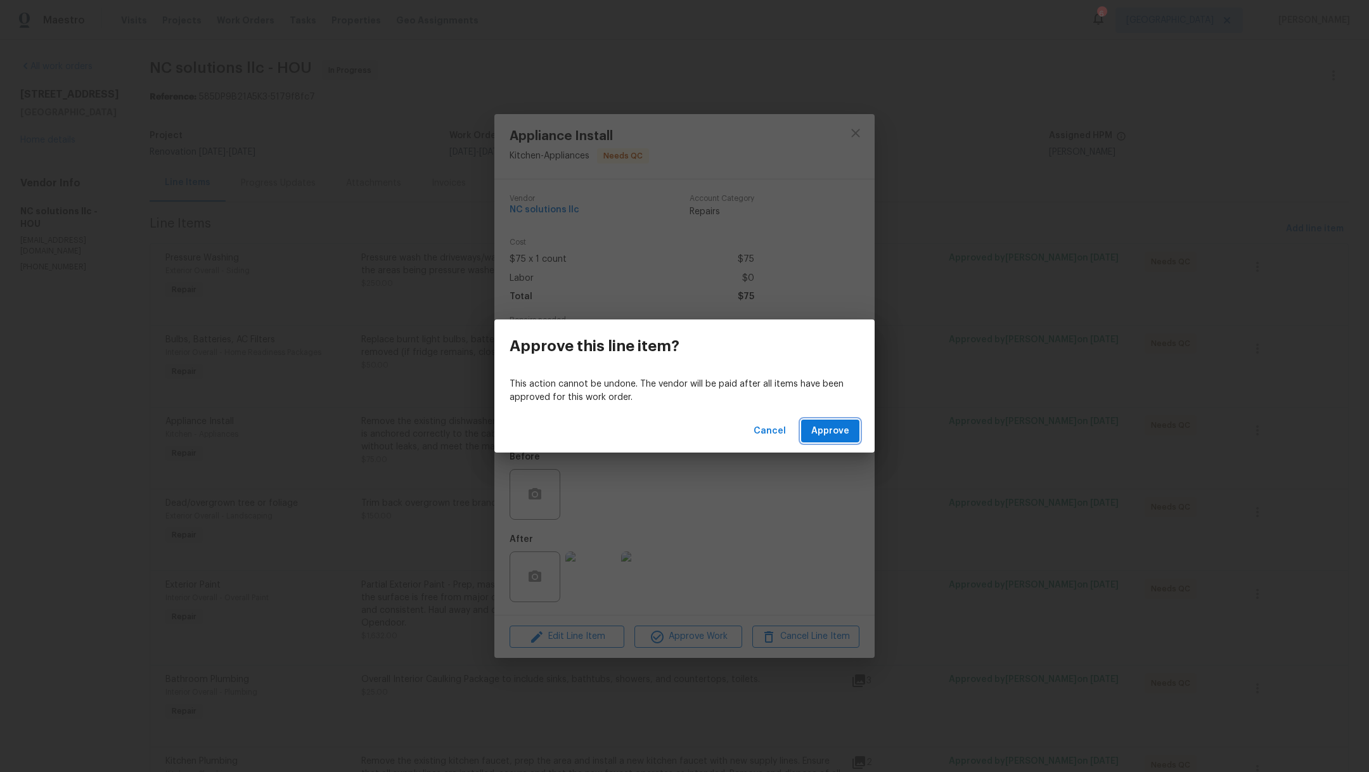
click at [849, 438] on button "Approve" at bounding box center [830, 431] width 58 height 23
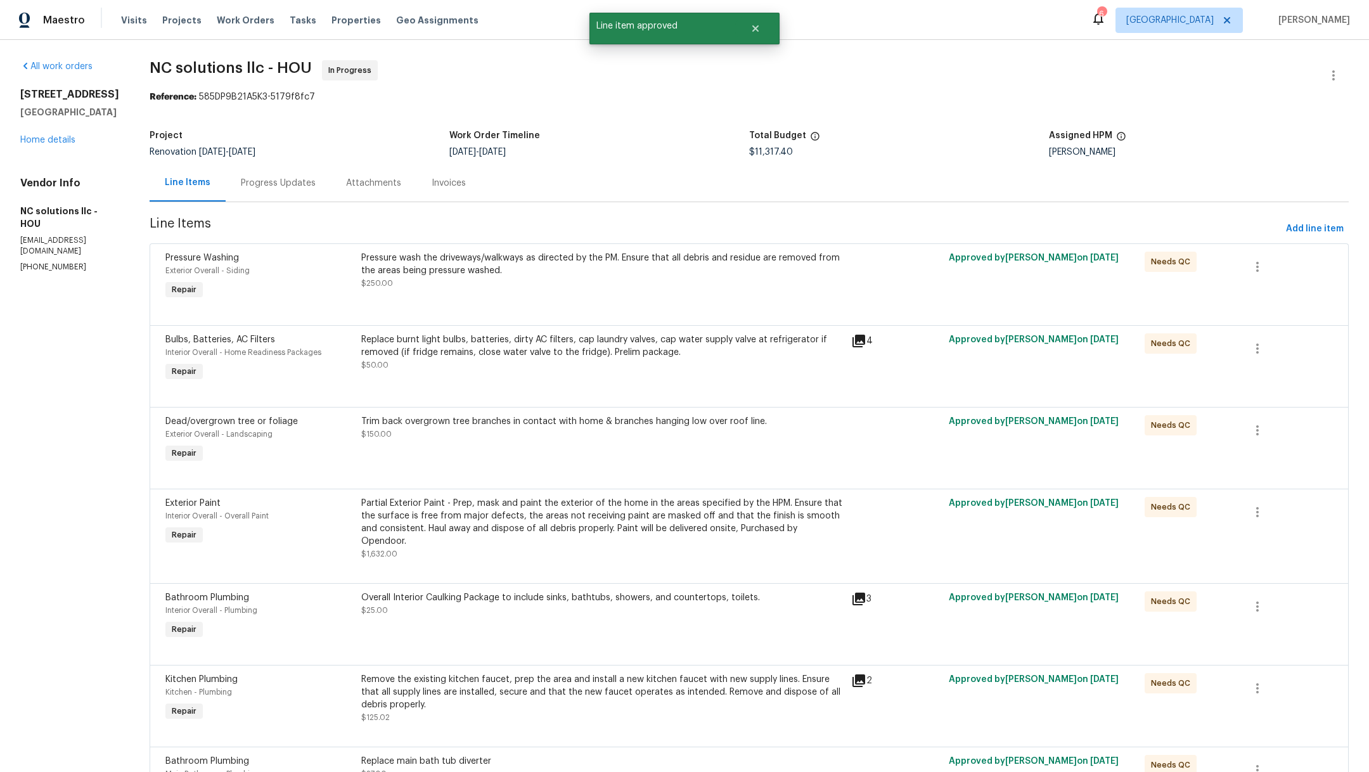
click at [638, 439] on div "Trim back overgrown tree branches in contact with home & branches hanging low o…" at bounding box center [602, 427] width 482 height 25
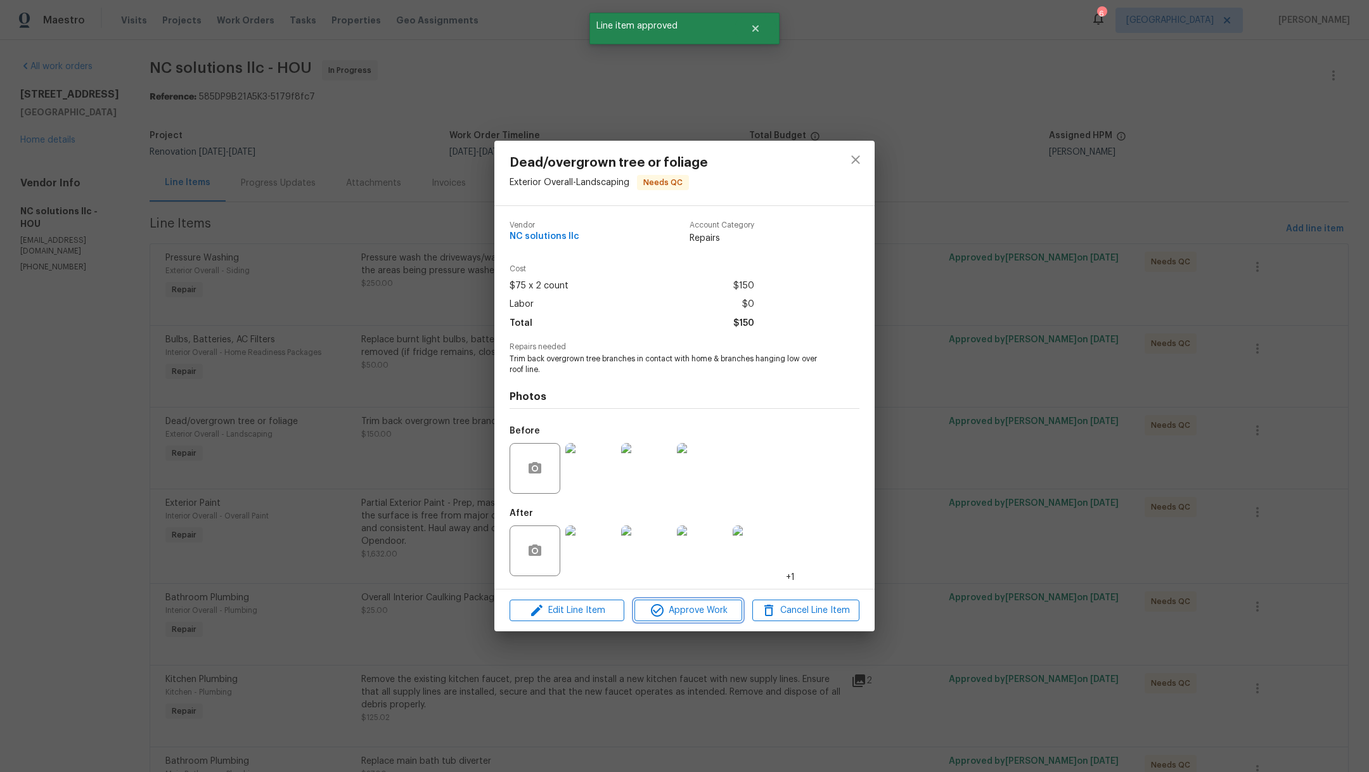
click at [705, 621] on button "Approve Work" at bounding box center [687, 611] width 107 height 22
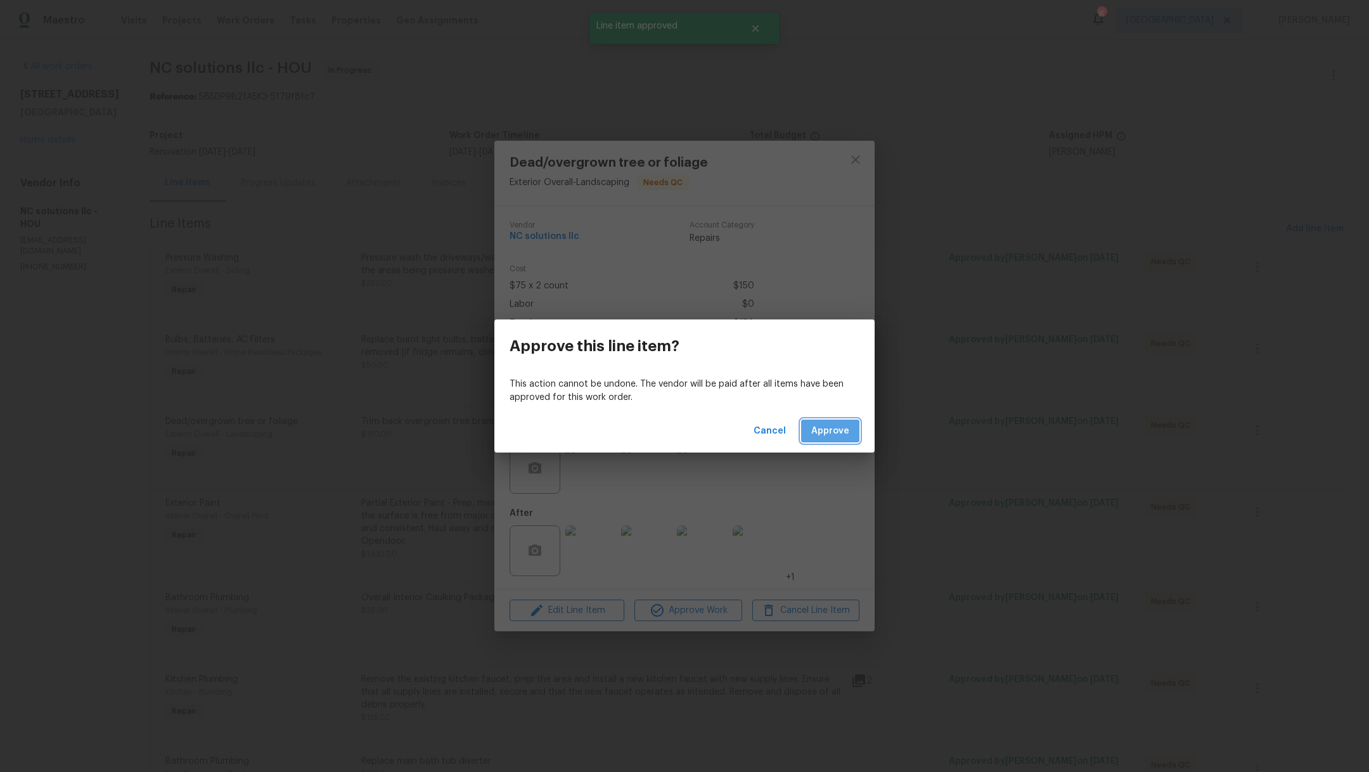
click at [840, 430] on span "Approve" at bounding box center [830, 431] width 38 height 16
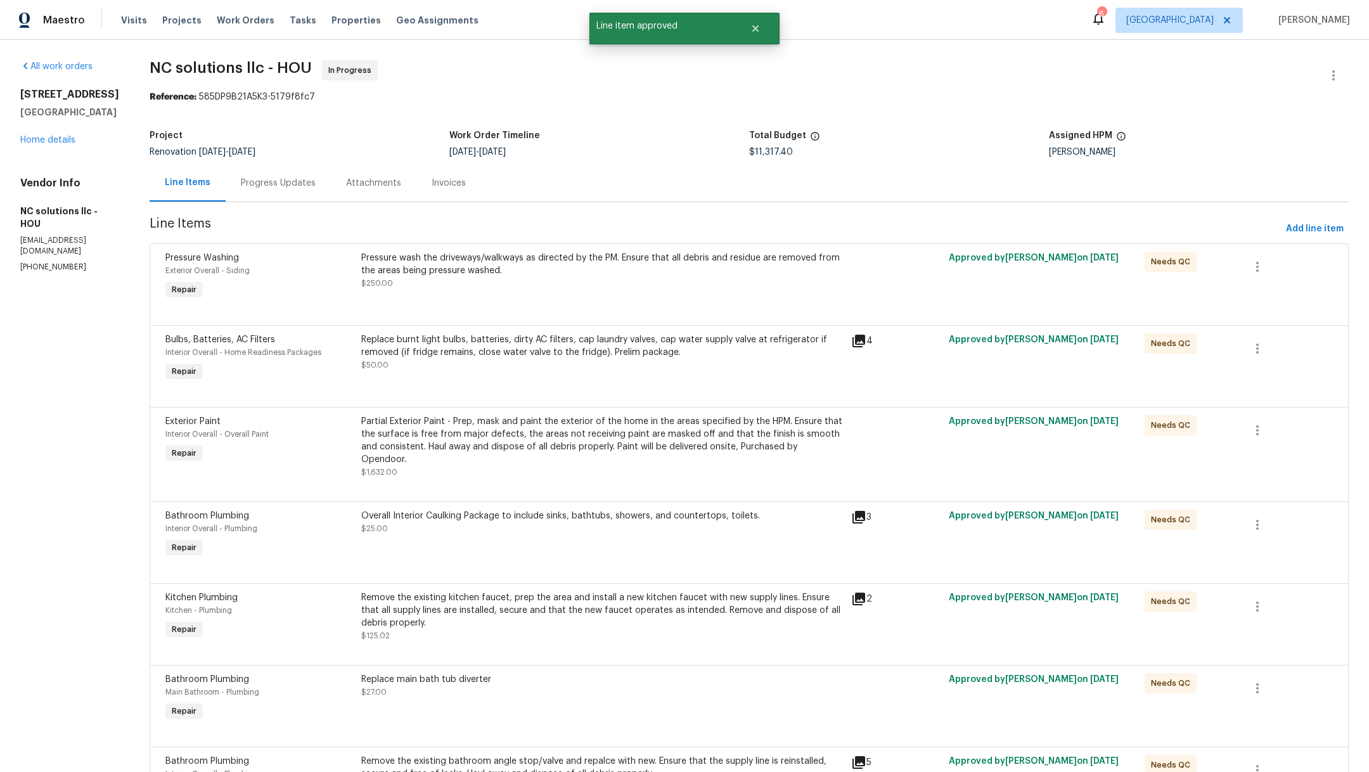
click at [576, 455] on div "Partial Exterior Paint - Prep, mask and paint the exterior of the home in the a…" at bounding box center [602, 440] width 482 height 51
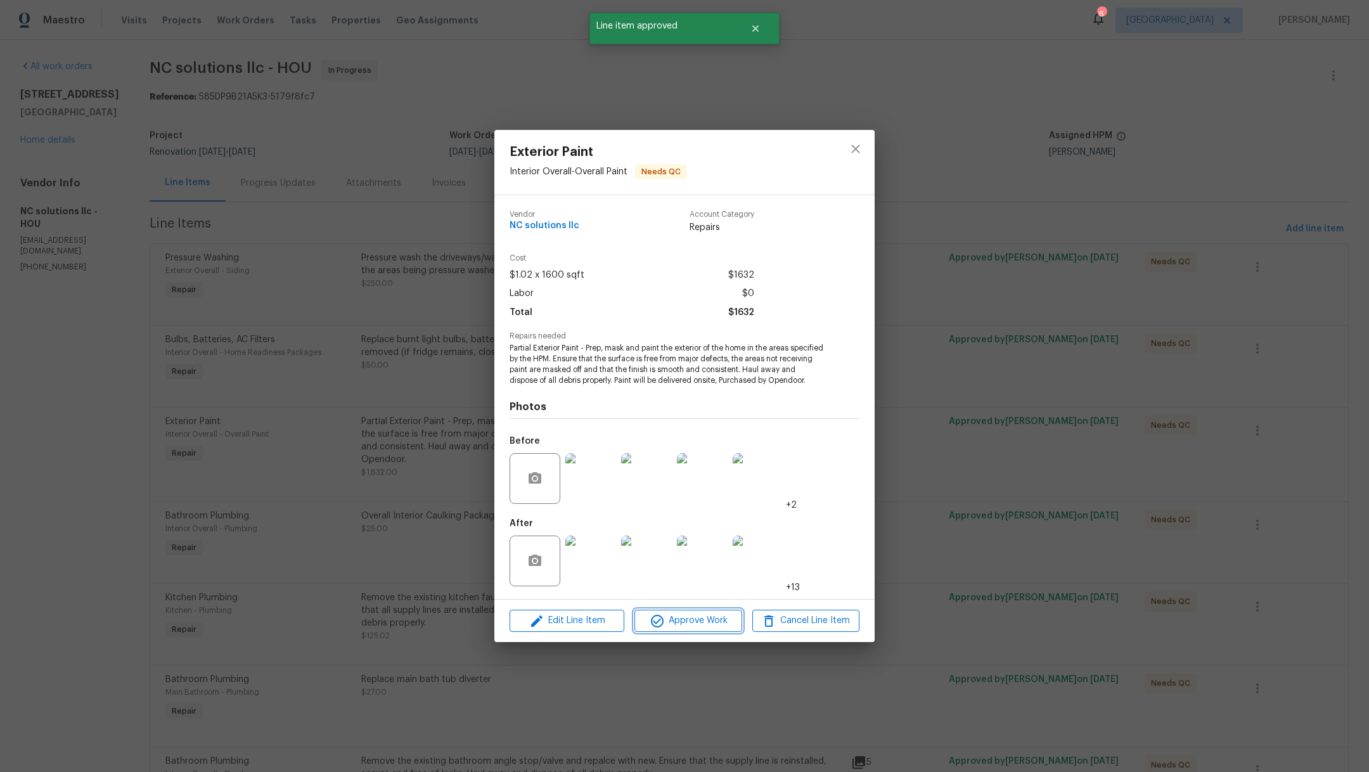
click at [686, 629] on span "Approve Work" at bounding box center [688, 621] width 100 height 16
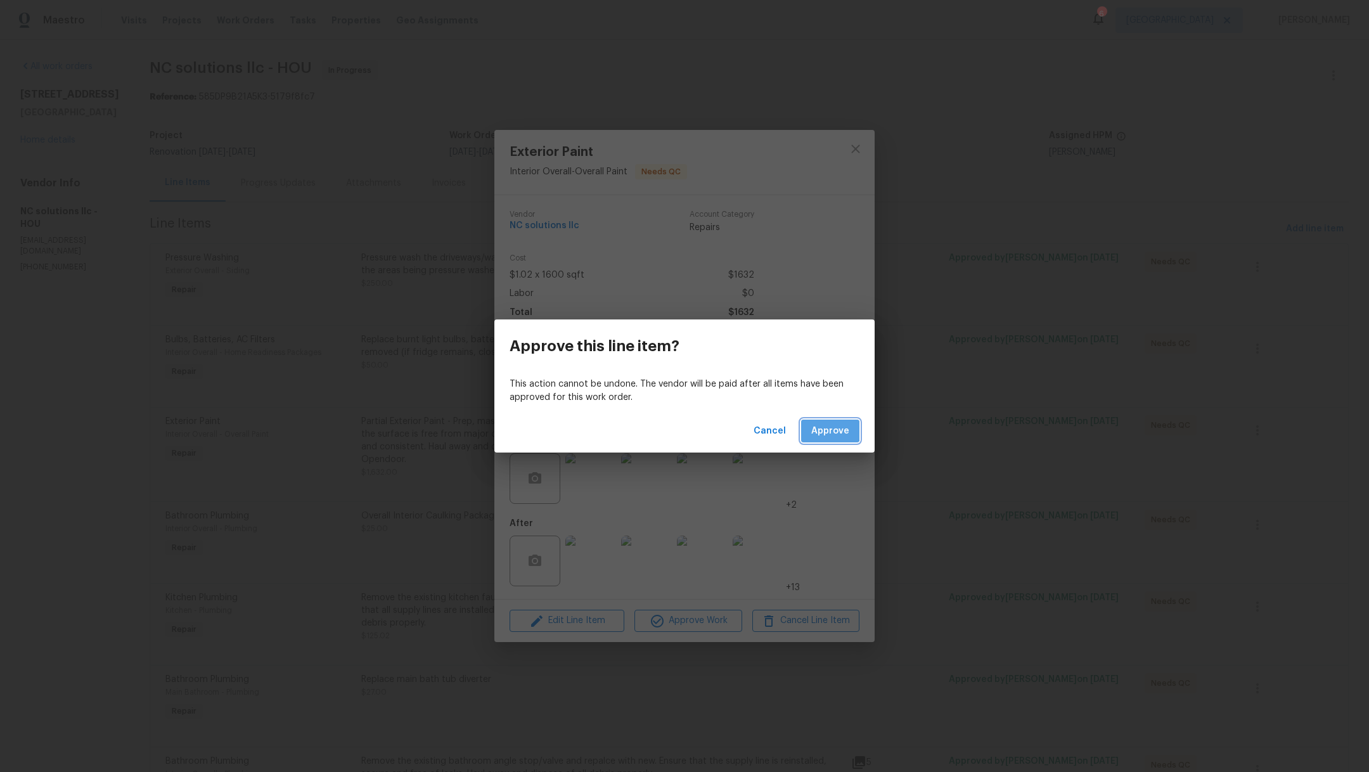
click at [828, 430] on span "Approve" at bounding box center [830, 431] width 38 height 16
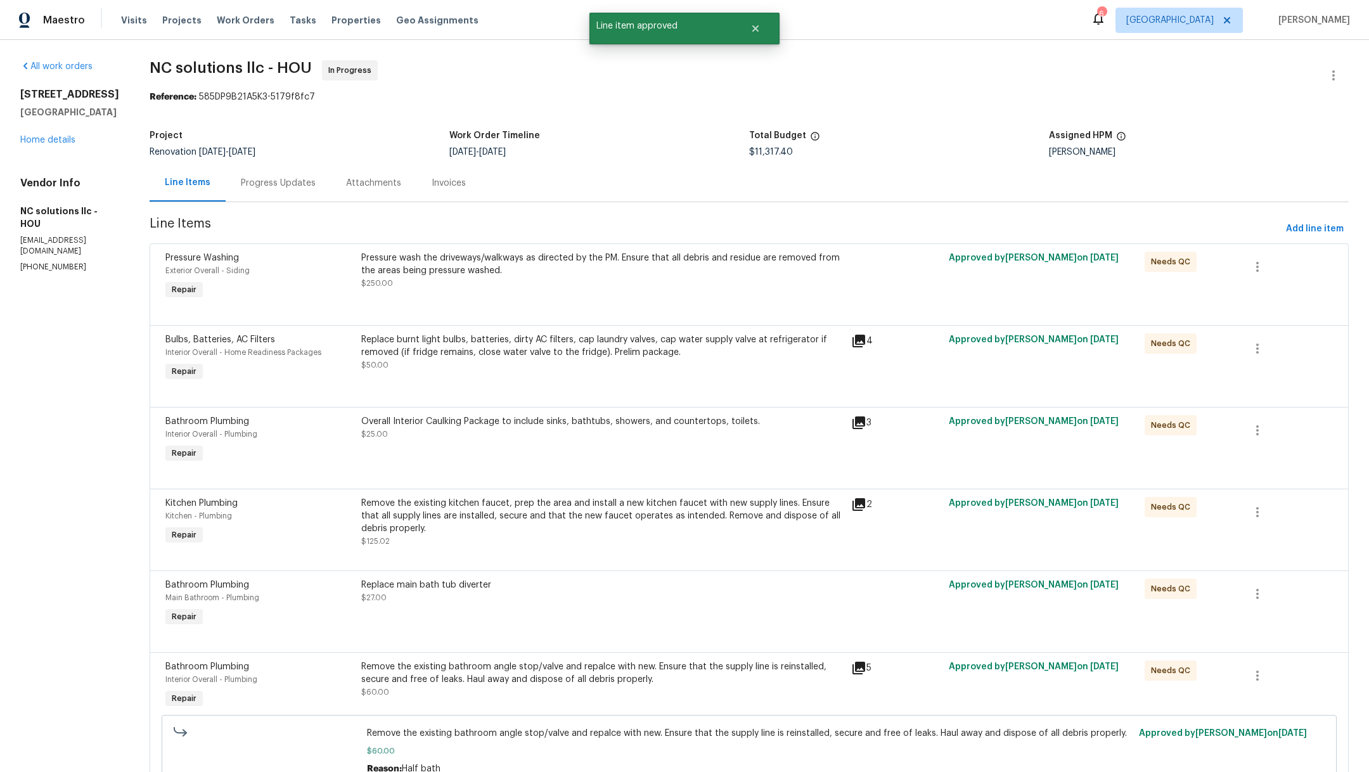
click at [517, 449] on div "Overall Interior Caulking Package to include sinks, bathtubs, showers, and coun…" at bounding box center [602, 440] width 490 height 58
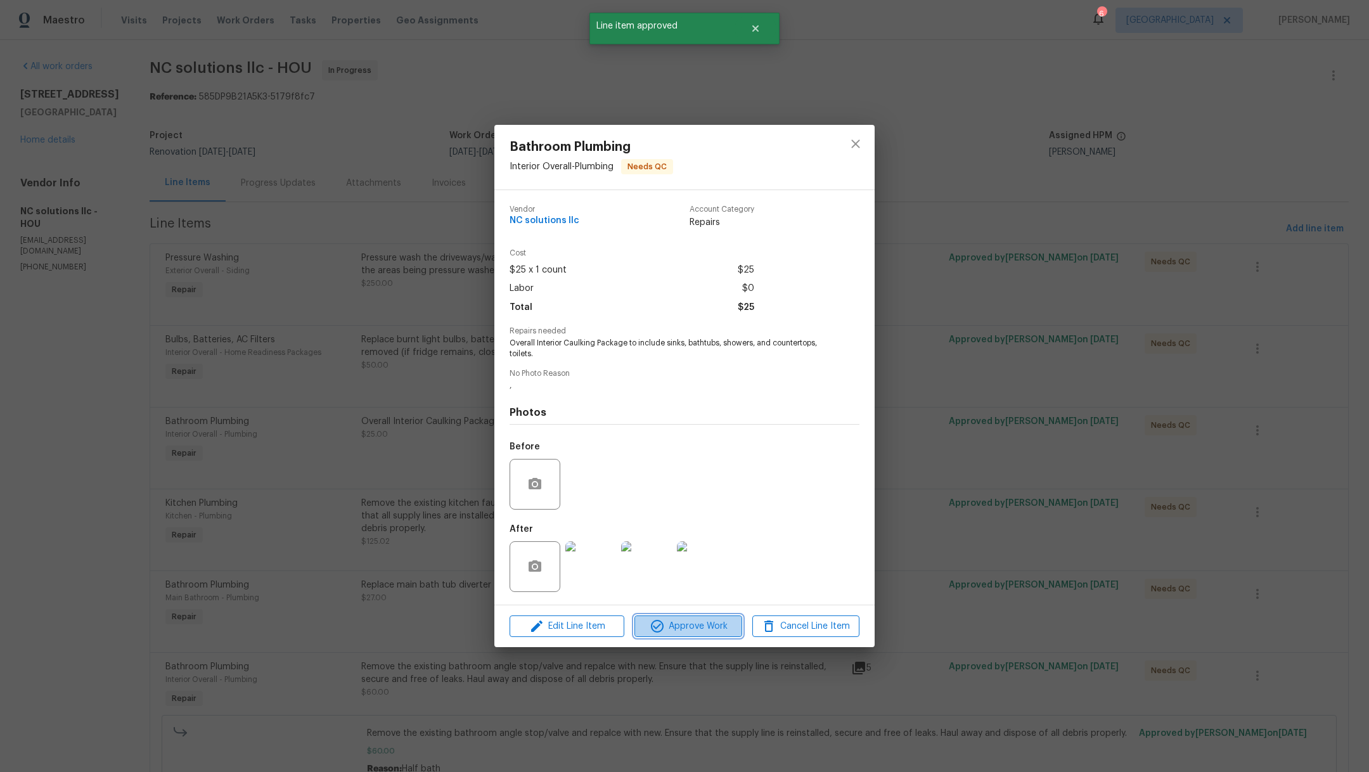
click at [700, 636] on button "Approve Work" at bounding box center [687, 626] width 107 height 22
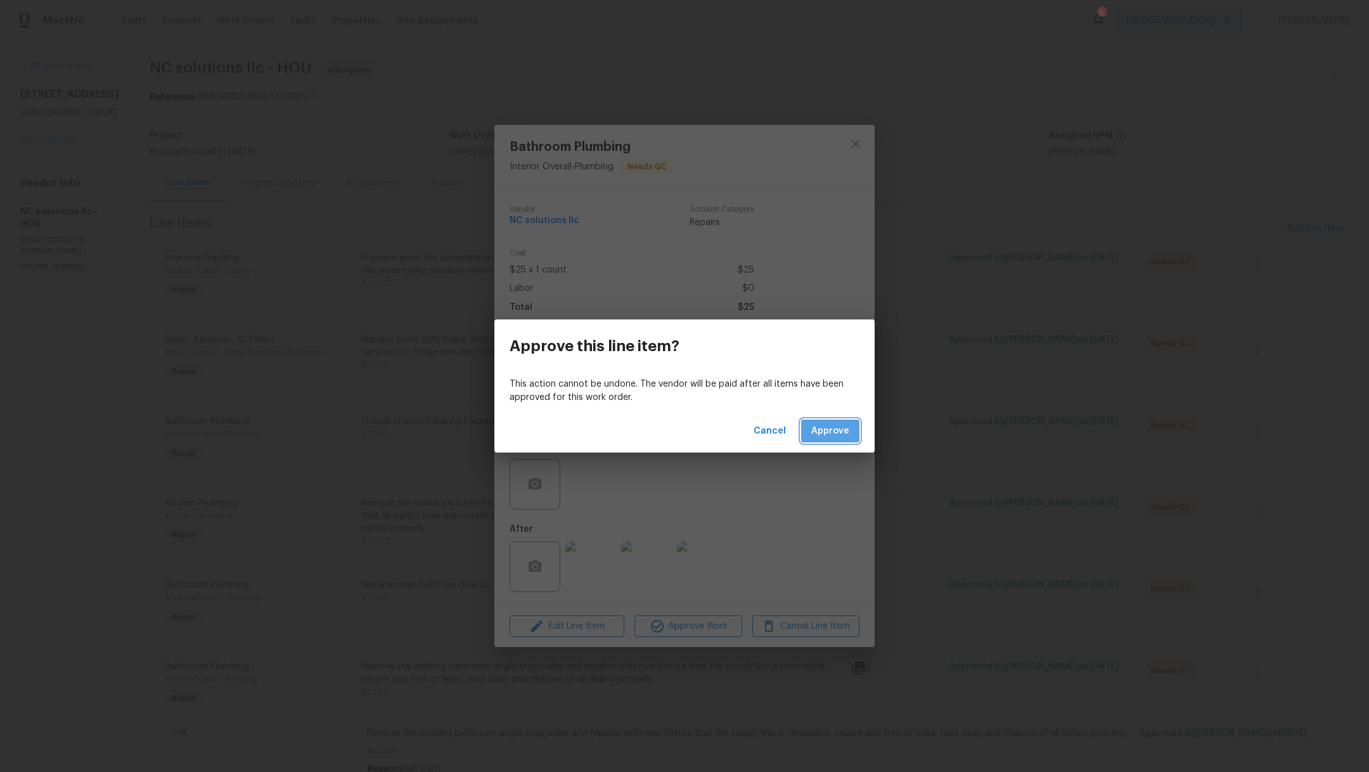
click at [828, 430] on span "Approve" at bounding box center [830, 431] width 38 height 16
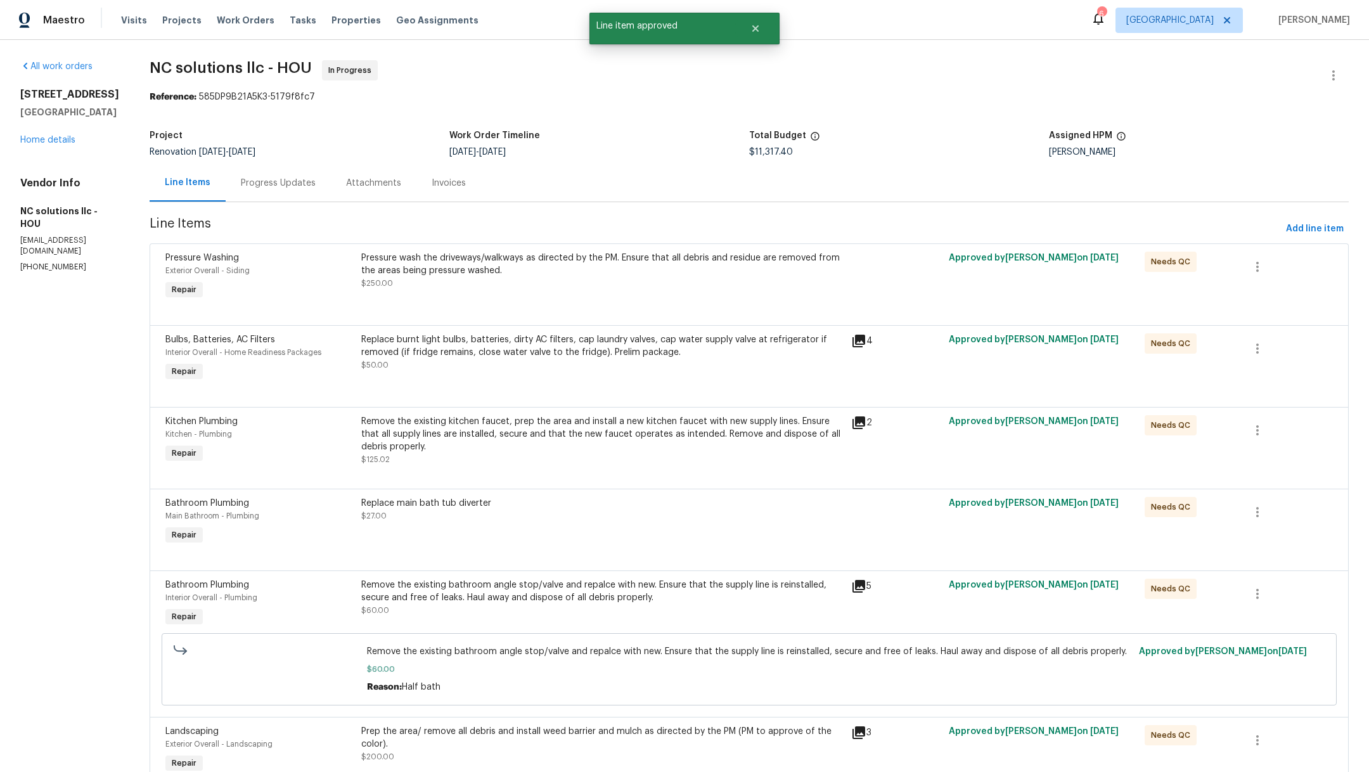
click at [609, 523] on div "Replace main bath tub diverter $27.00" at bounding box center [602, 522] width 490 height 58
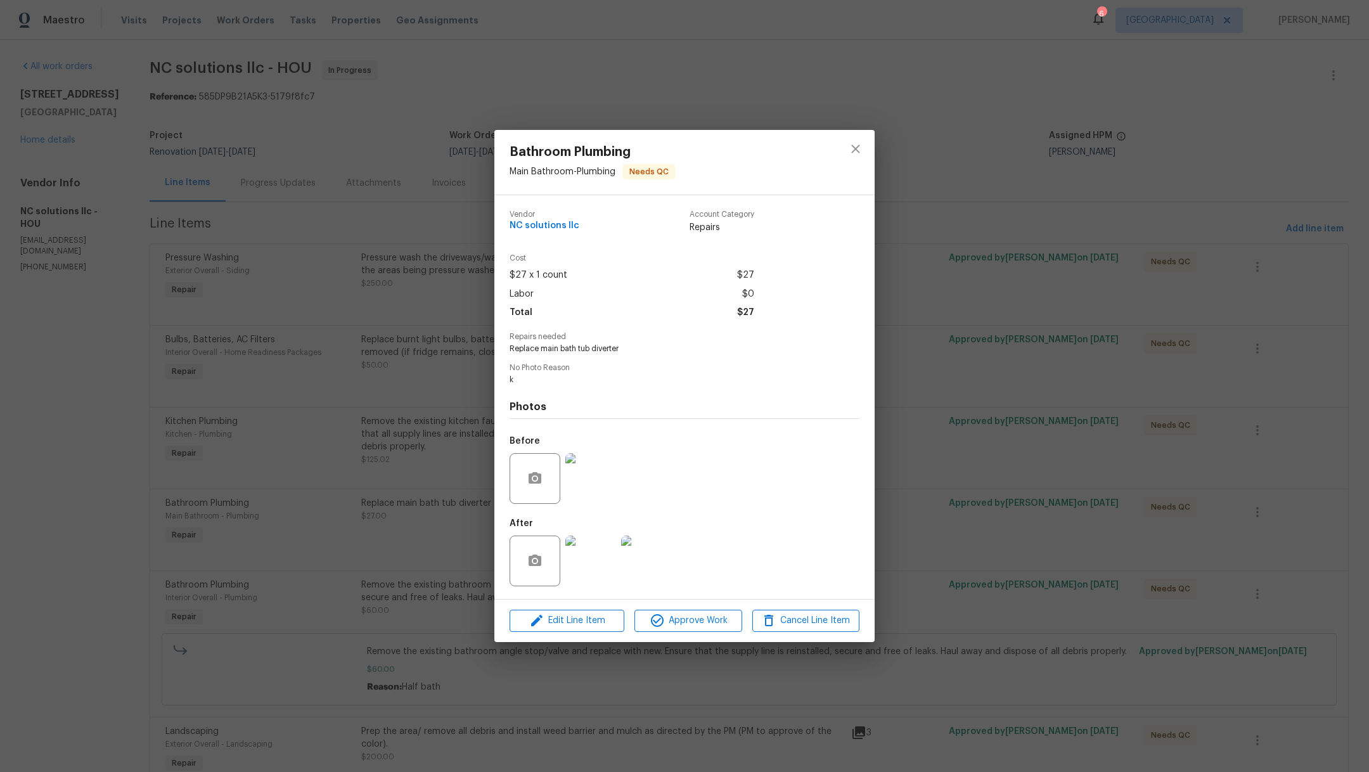
click at [601, 570] on img at bounding box center [590, 561] width 51 height 51
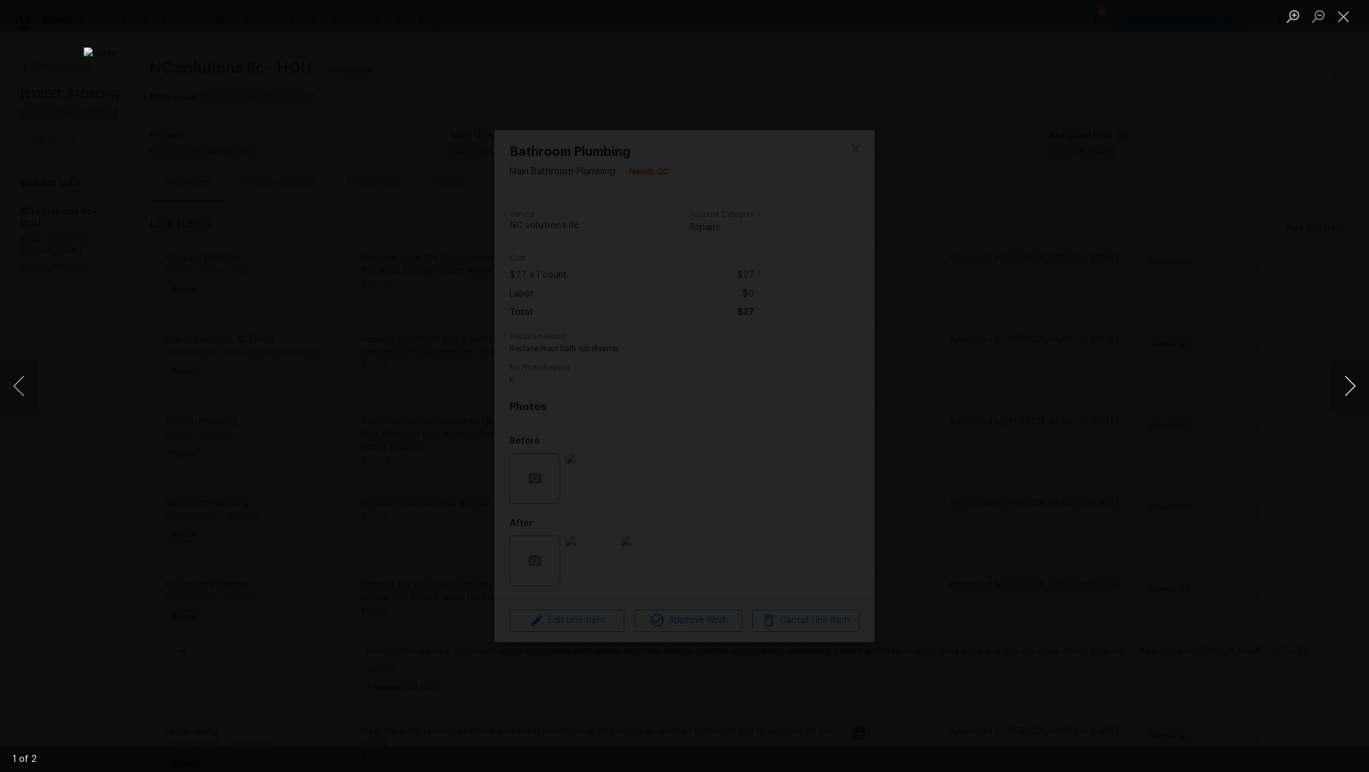
click at [1368, 401] on button "Next image" at bounding box center [1350, 386] width 38 height 51
click at [1368, 402] on button "Next image" at bounding box center [1350, 386] width 38 height 51
click at [1344, 15] on button "Close lightbox" at bounding box center [1343, 16] width 25 height 22
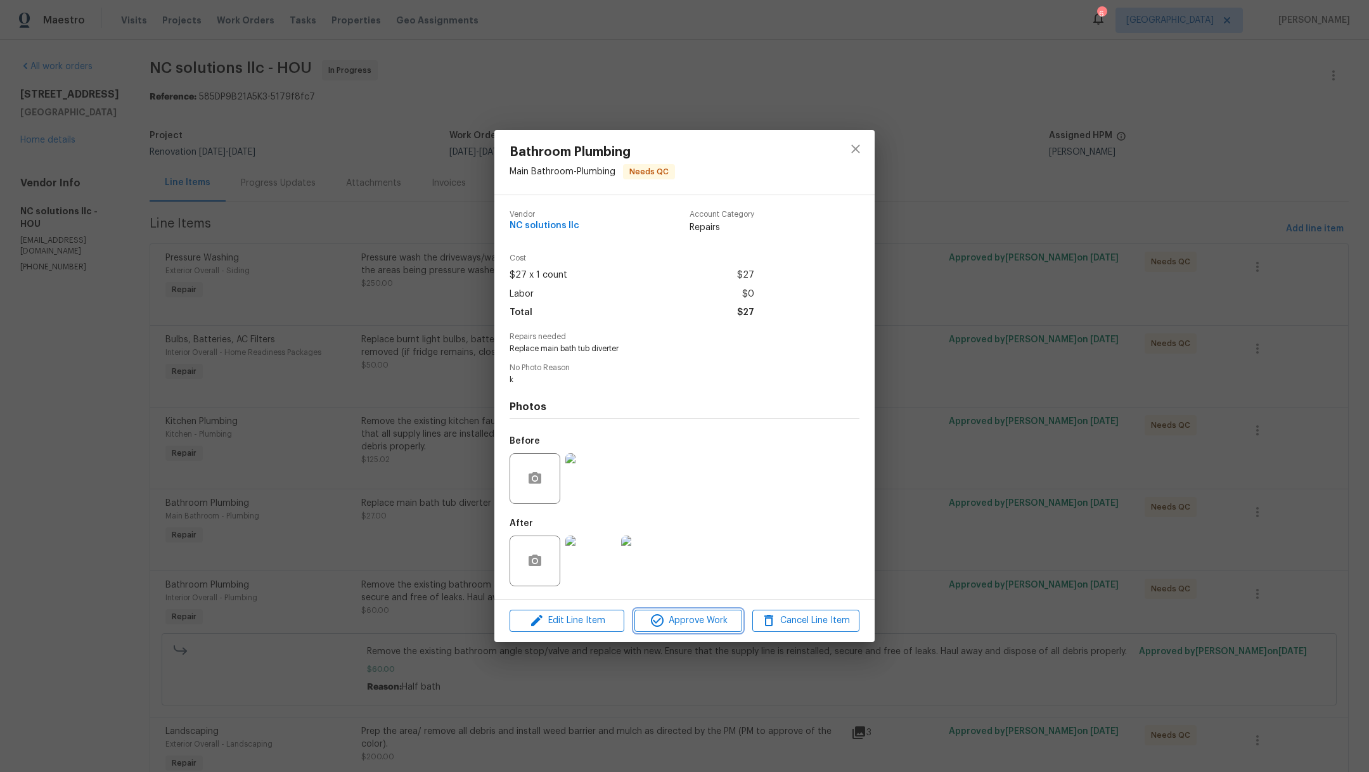
click at [669, 627] on span "Approve Work" at bounding box center [688, 621] width 100 height 16
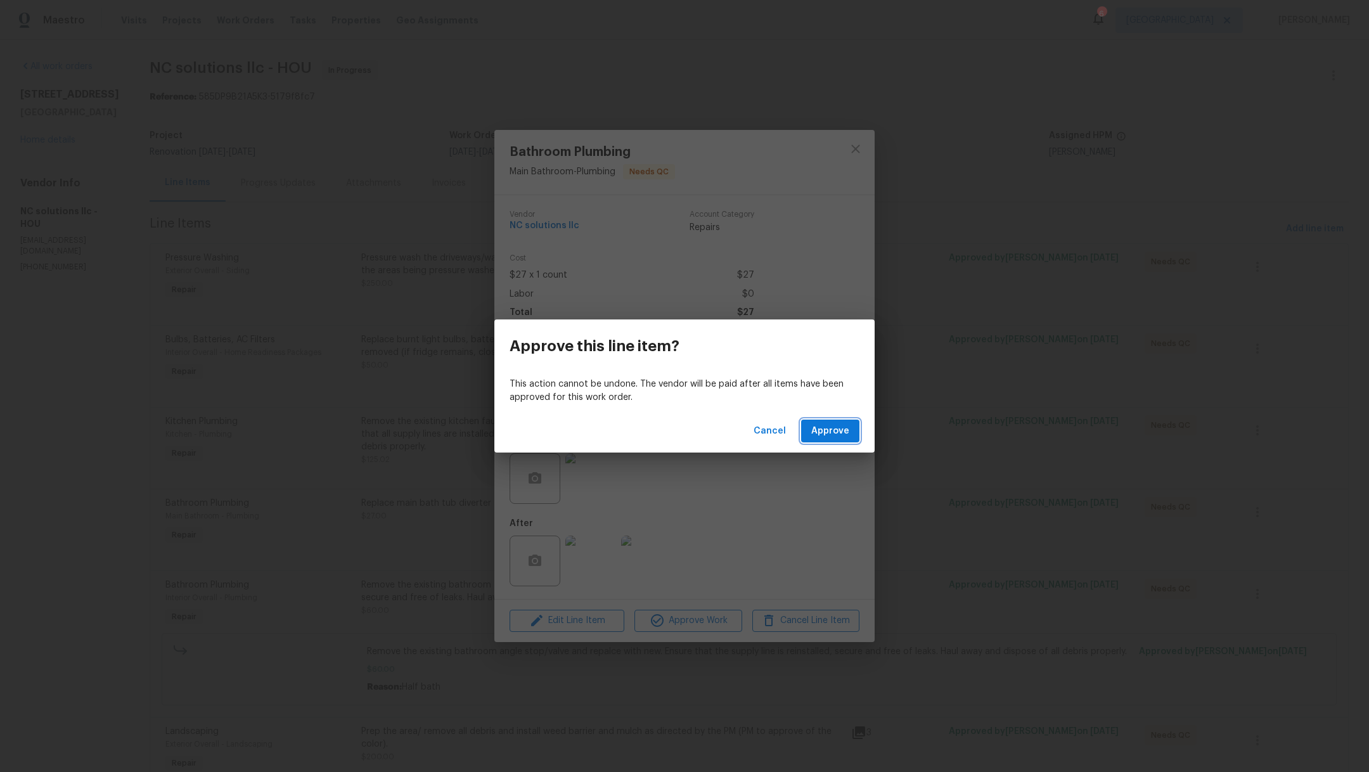
click at [835, 434] on span "Approve" at bounding box center [830, 431] width 38 height 16
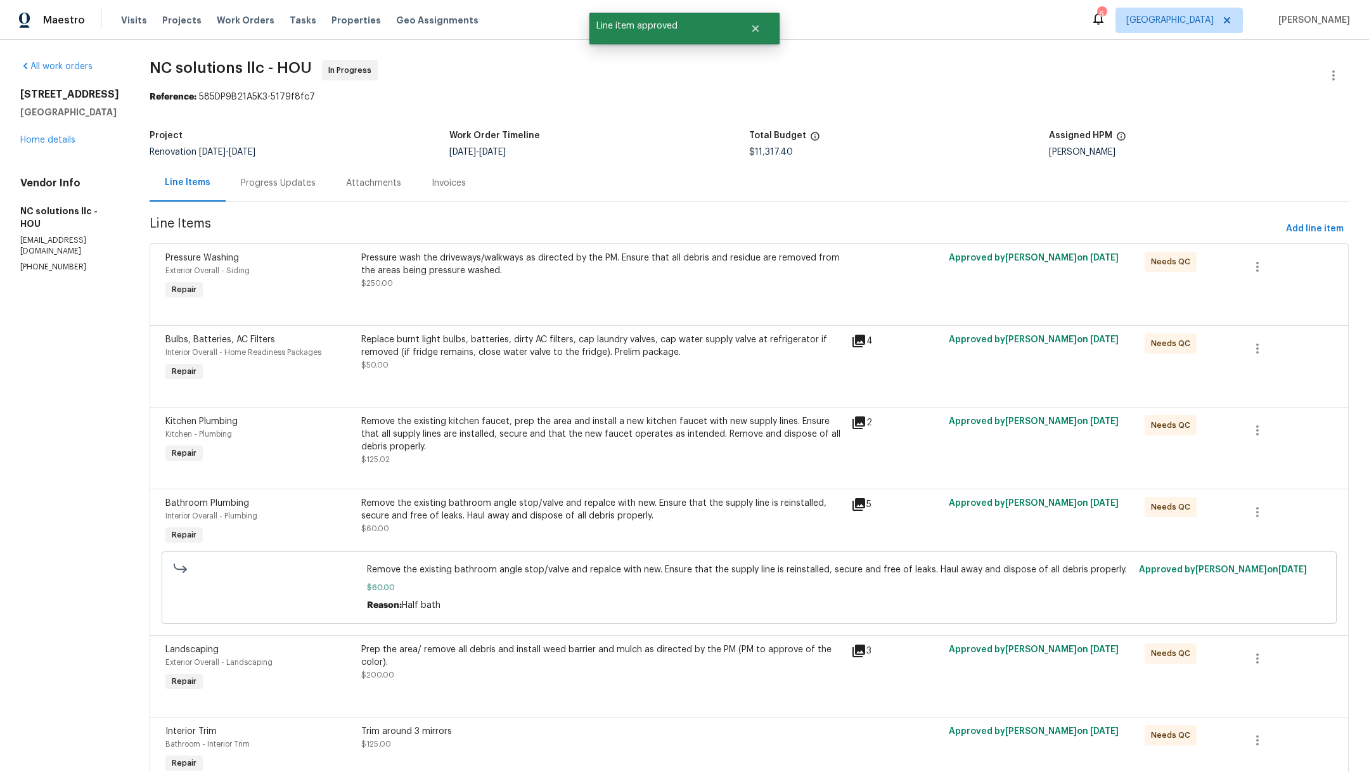
click at [618, 450] on div "Remove the existing kitchen faucet, prep the area and install a new kitchen fau…" at bounding box center [602, 434] width 482 height 38
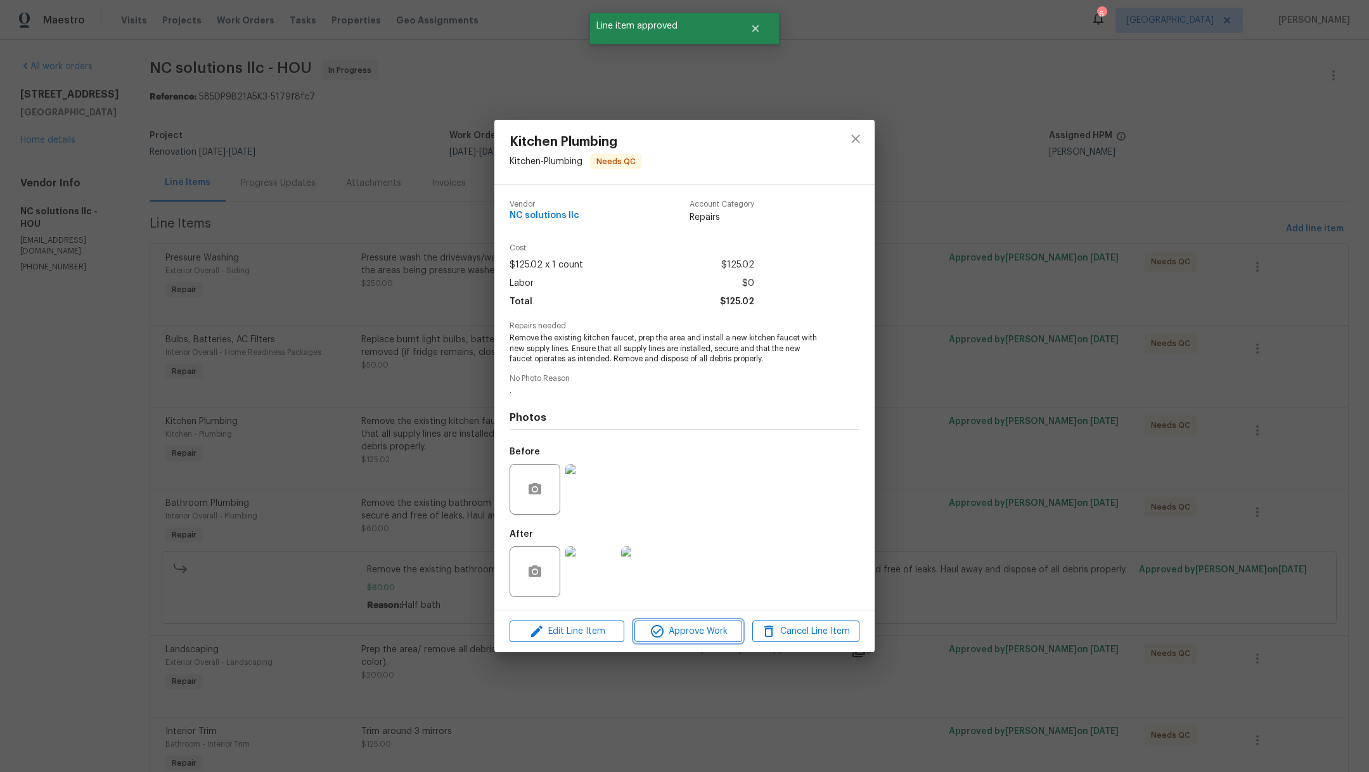
click at [733, 633] on span "Approve Work" at bounding box center [688, 632] width 100 height 16
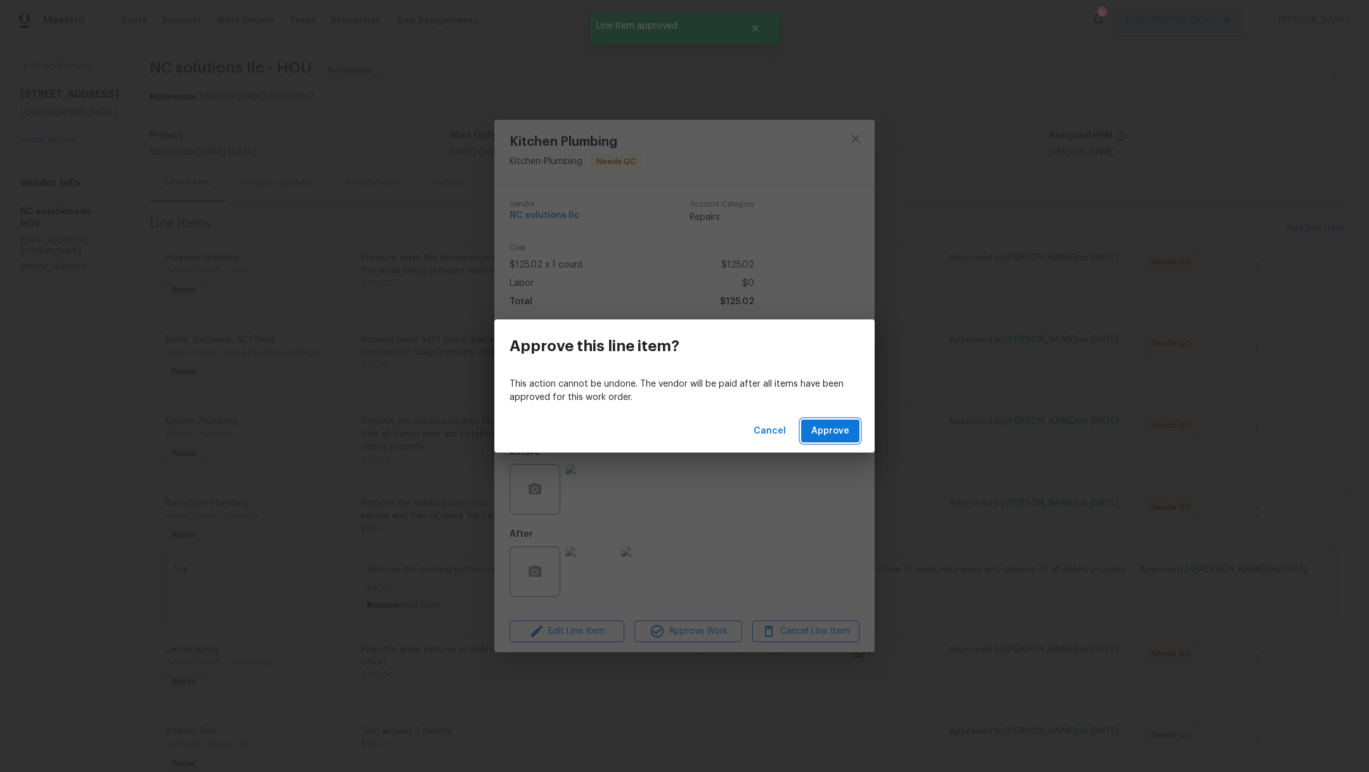
click at [842, 433] on span "Approve" at bounding box center [830, 431] width 38 height 16
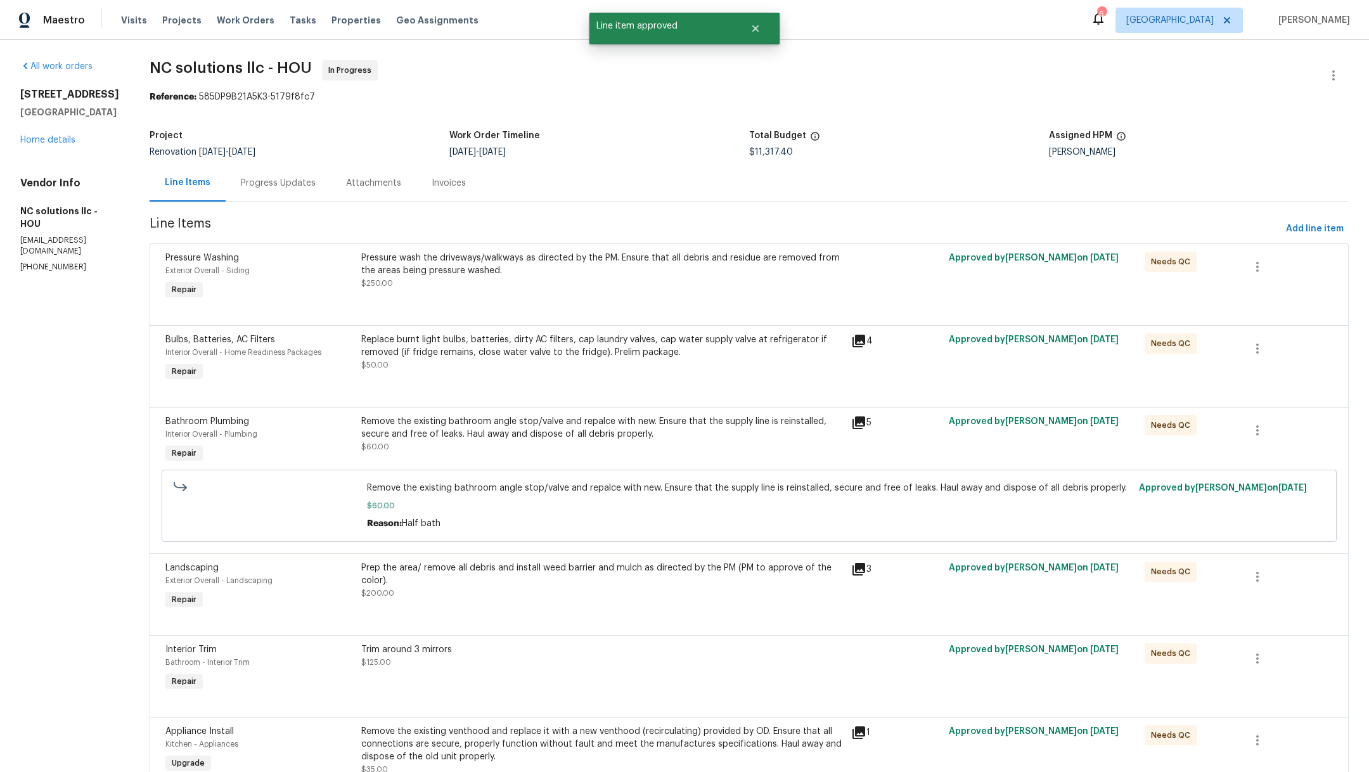
click at [558, 446] on div "Remove the existing bathroom angle stop/valve and repalce with new. Ensure that…" at bounding box center [602, 434] width 482 height 38
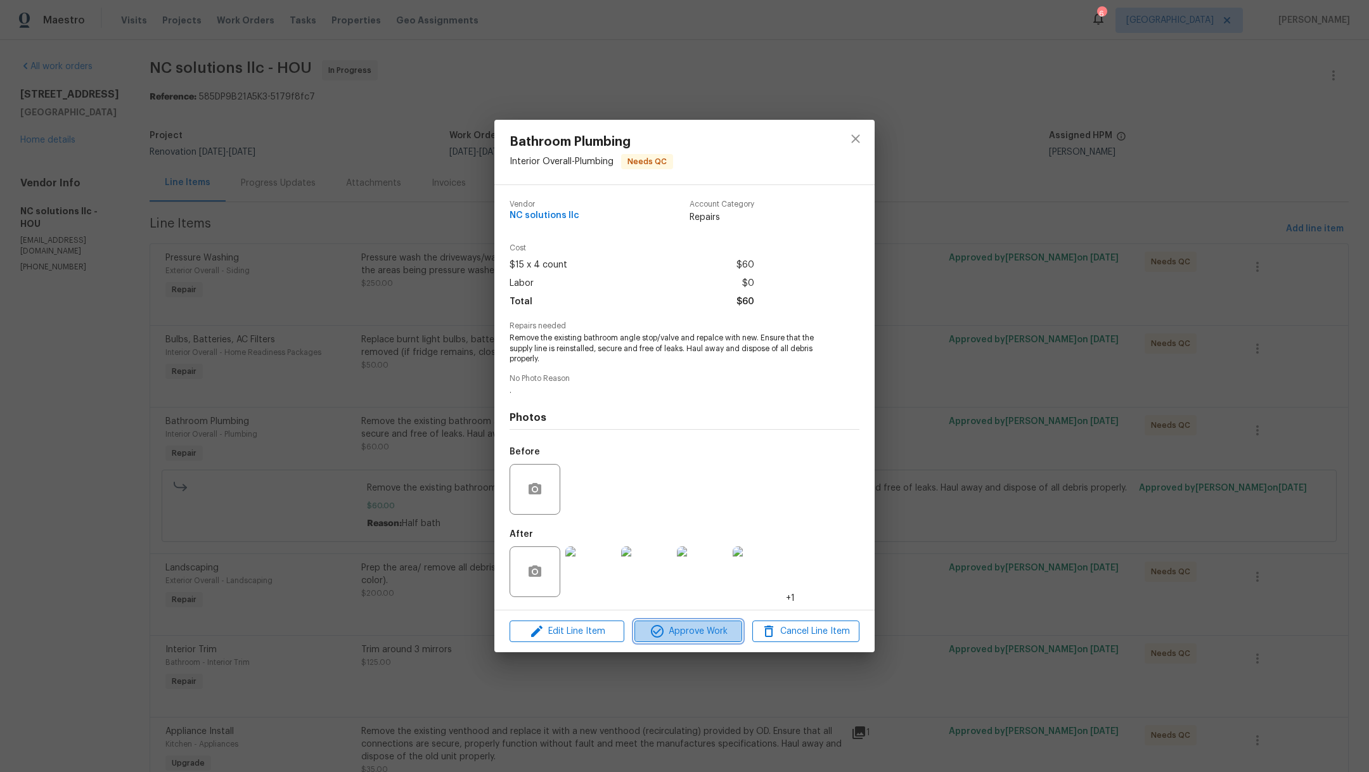
click at [679, 641] on button "Approve Work" at bounding box center [687, 632] width 107 height 22
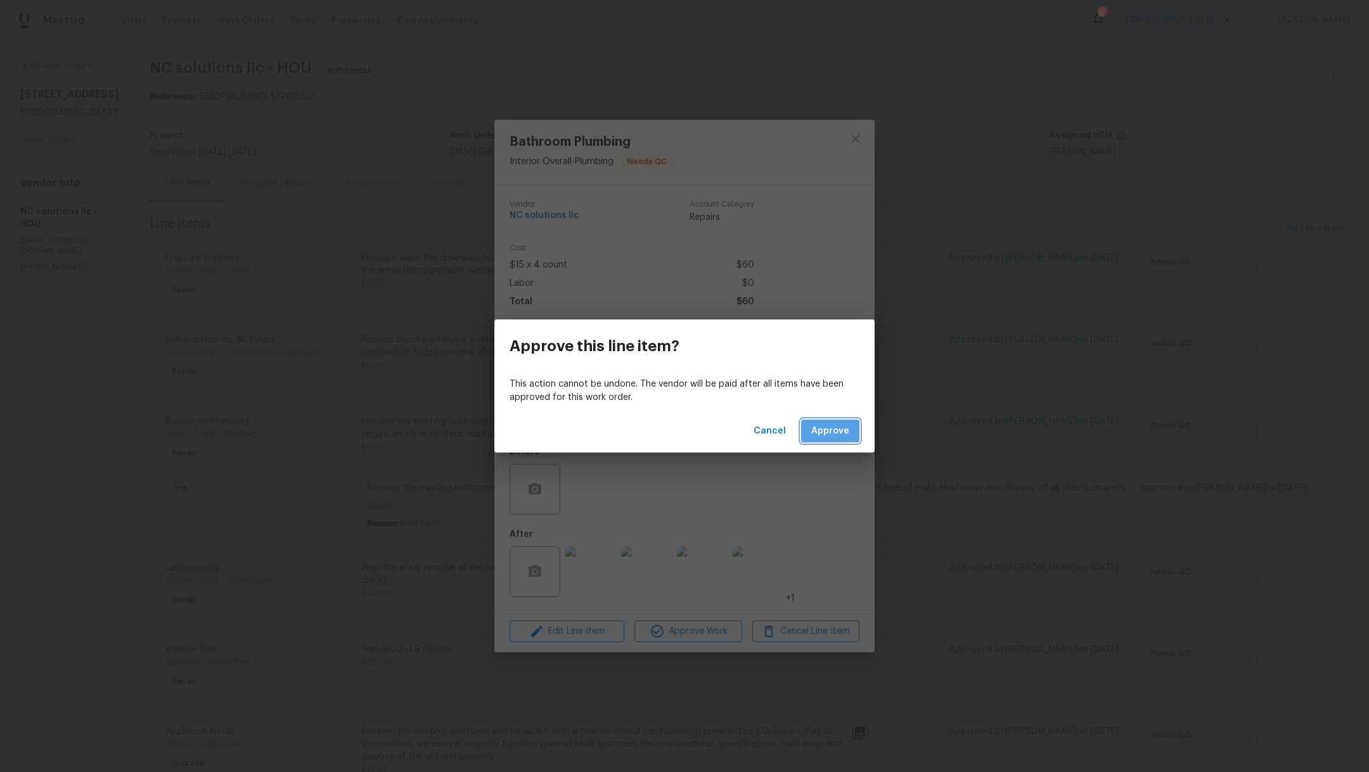
click at [823, 435] on span "Approve" at bounding box center [830, 431] width 38 height 16
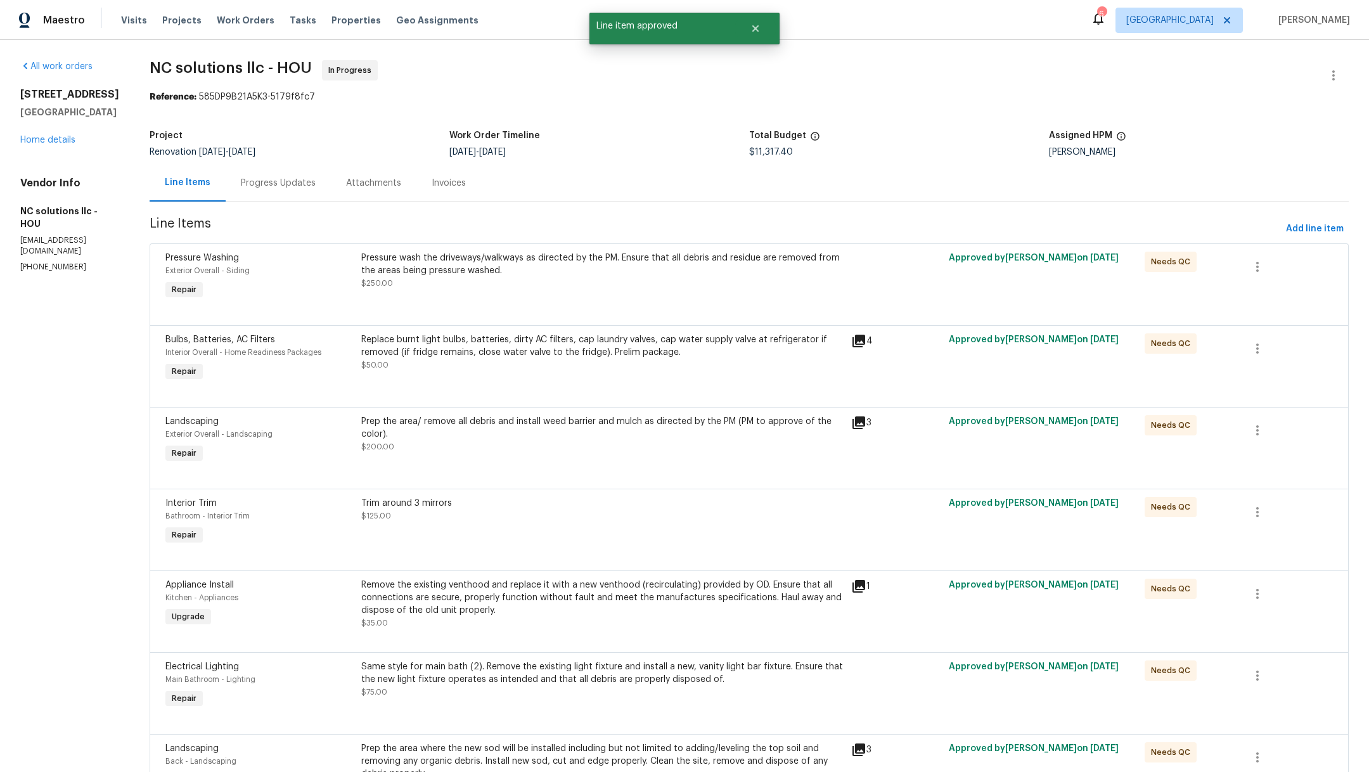
click at [517, 447] on div "Prep the area/ remove all debris and install weed barrier and mulch as directed…" at bounding box center [602, 434] width 482 height 38
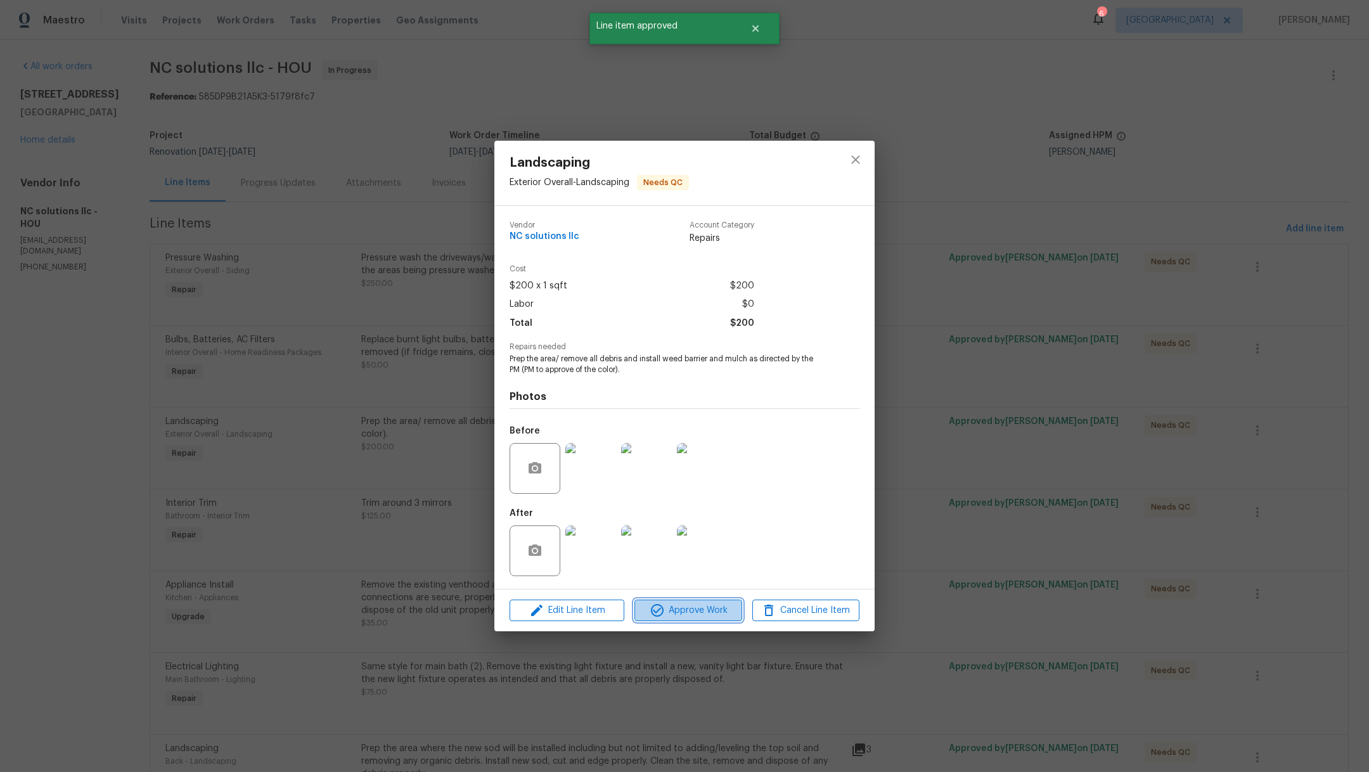
click at [682, 612] on span "Approve Work" at bounding box center [688, 611] width 100 height 16
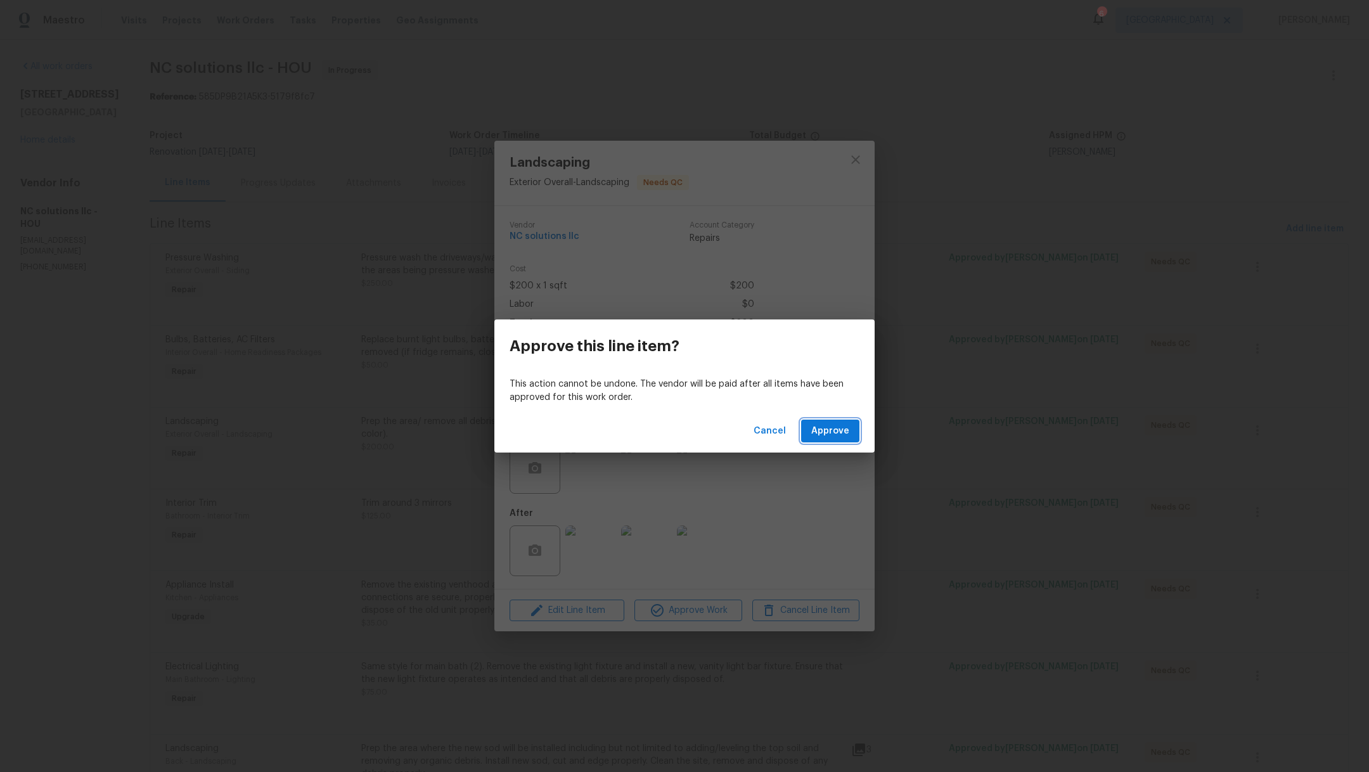
click at [840, 435] on span "Approve" at bounding box center [830, 431] width 38 height 16
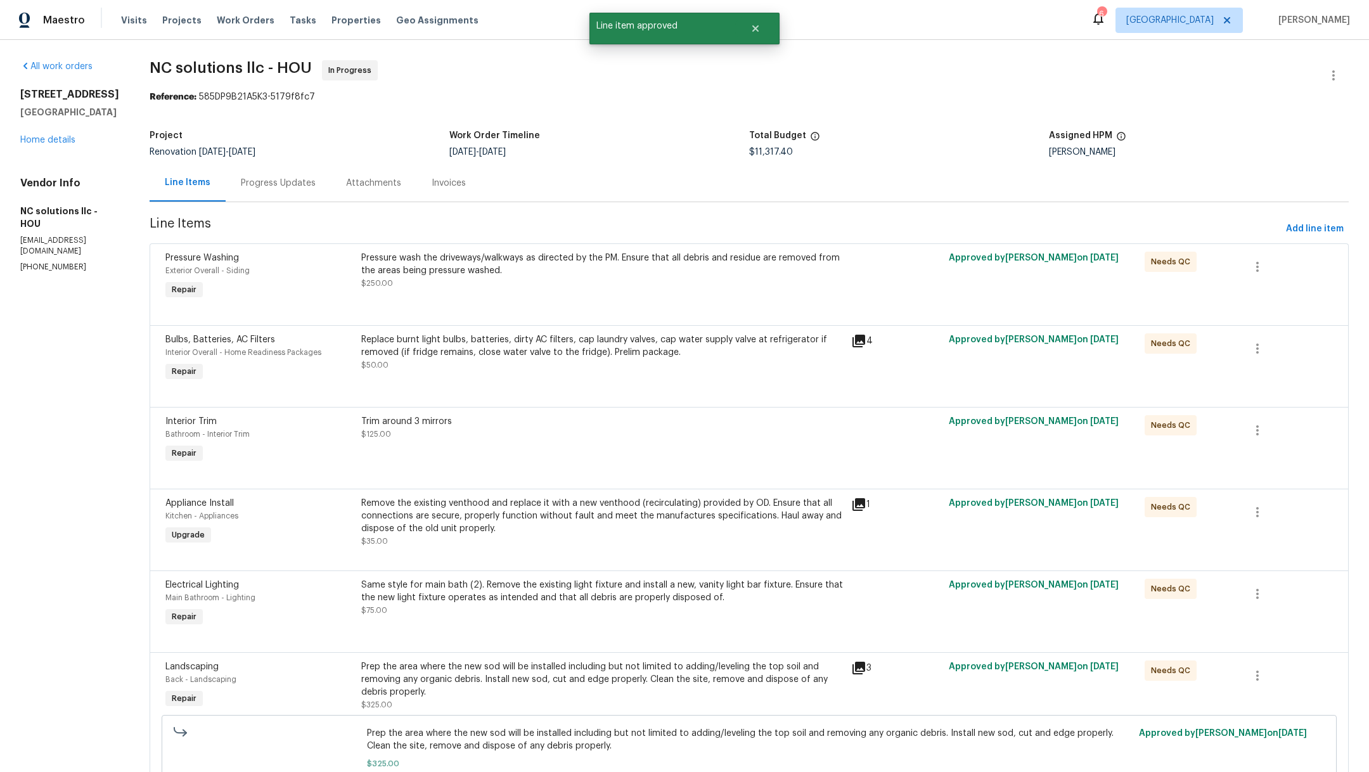
click at [599, 535] on div "Remove the existing venthood and replace it with a new venthood (recirculating)…" at bounding box center [602, 522] width 482 height 51
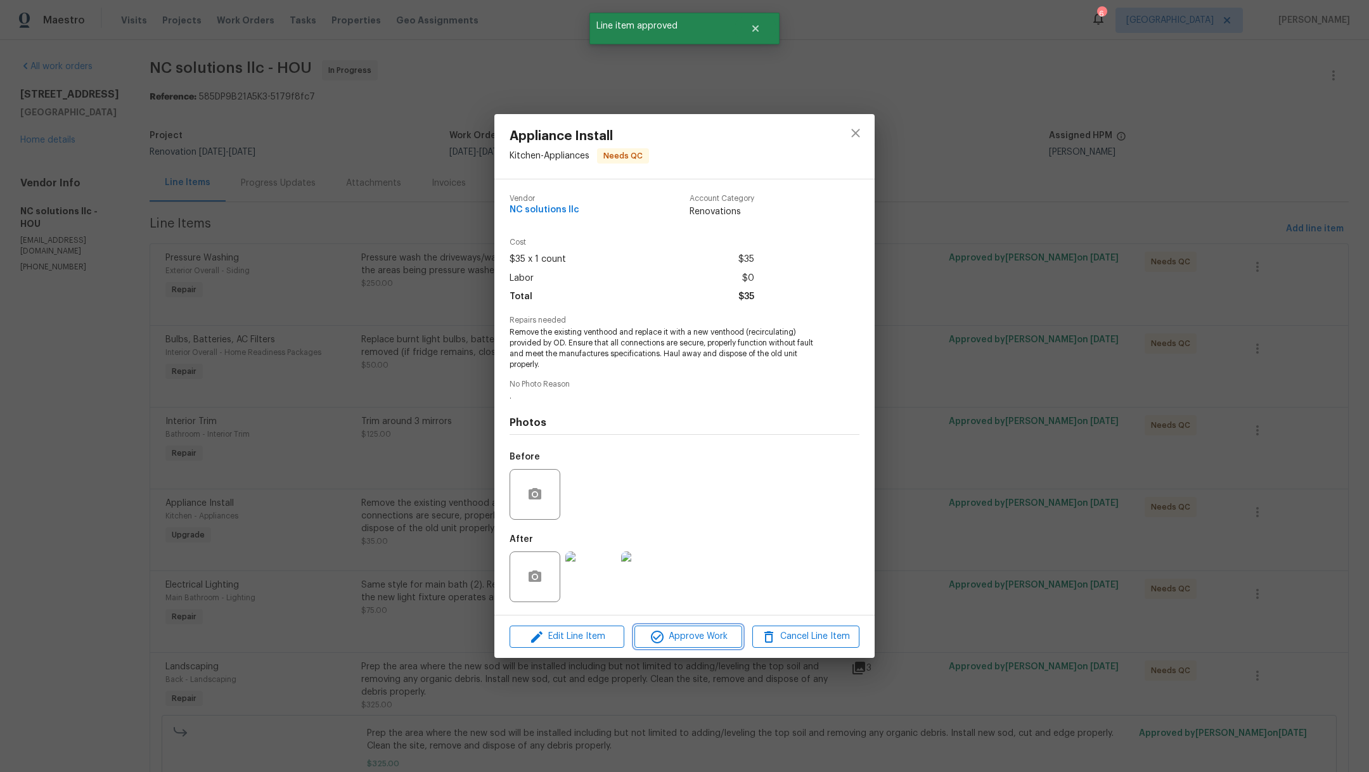
click at [688, 640] on span "Approve Work" at bounding box center [688, 637] width 100 height 16
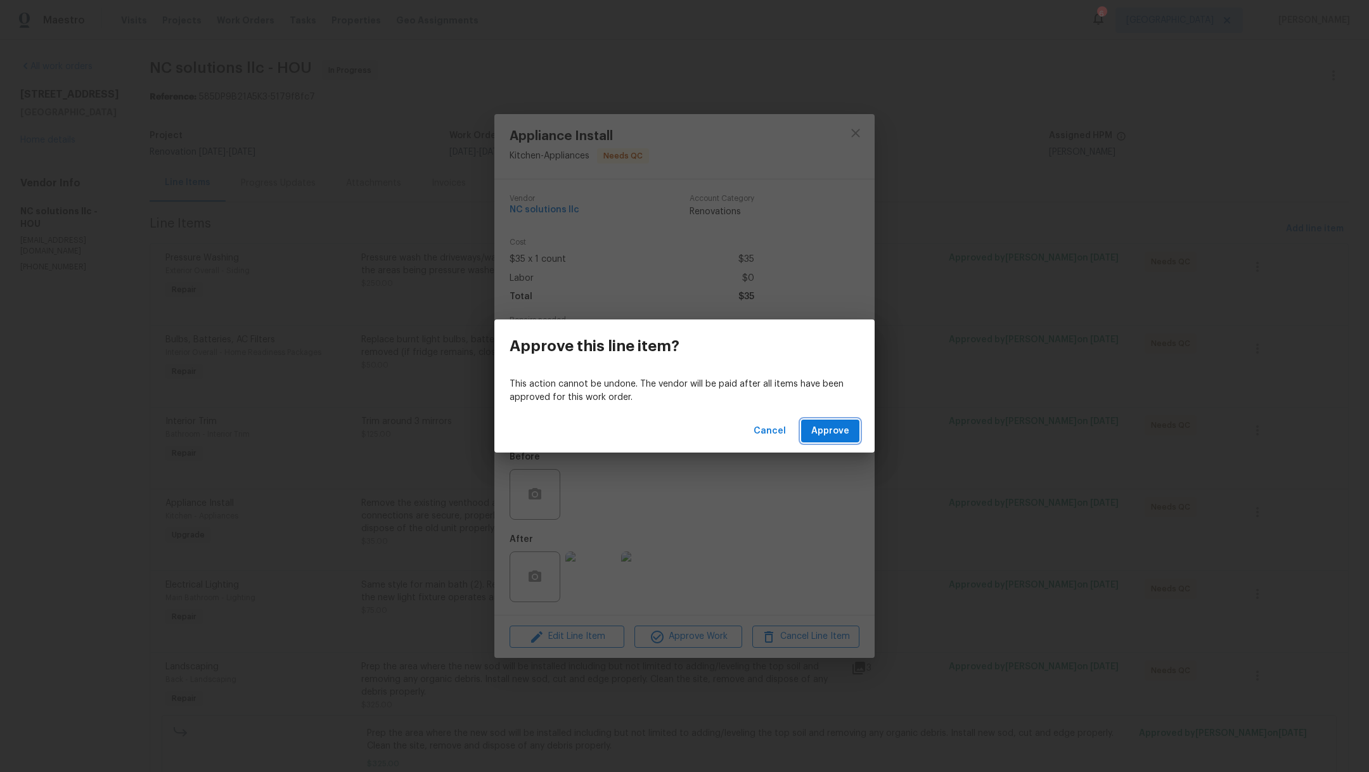
click at [840, 430] on span "Approve" at bounding box center [830, 431] width 38 height 16
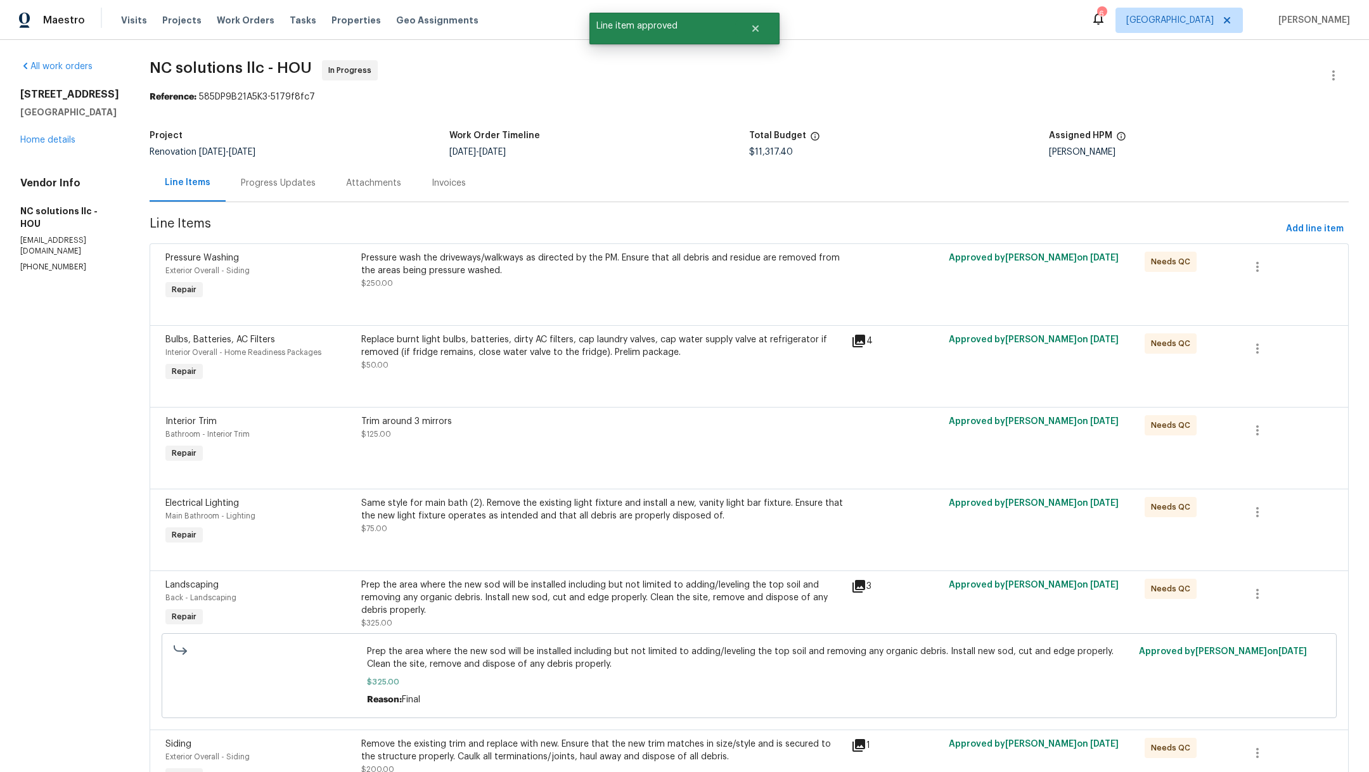
click at [645, 537] on div "Same style for main bath (2). Remove the existing light fixture and install a n…" at bounding box center [602, 522] width 490 height 58
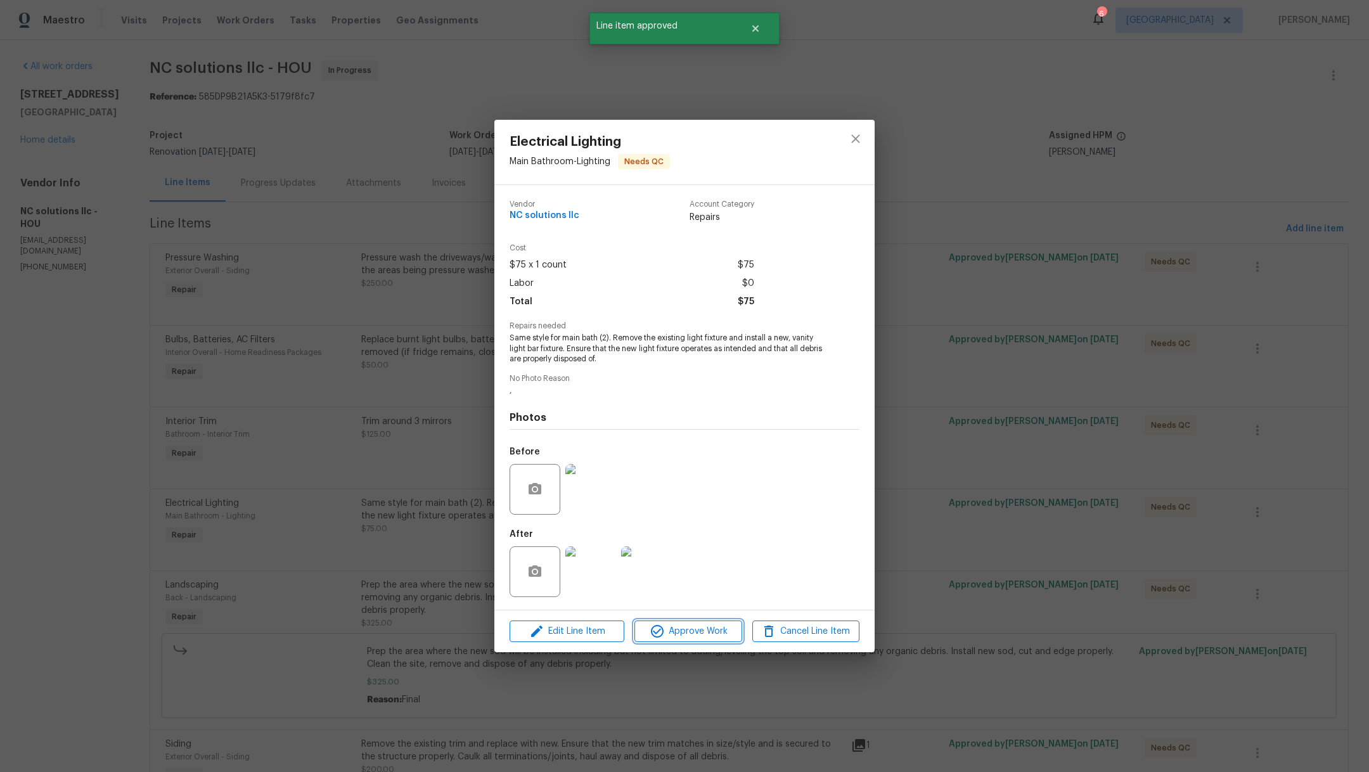
click at [710, 633] on span "Approve Work" at bounding box center [688, 632] width 100 height 16
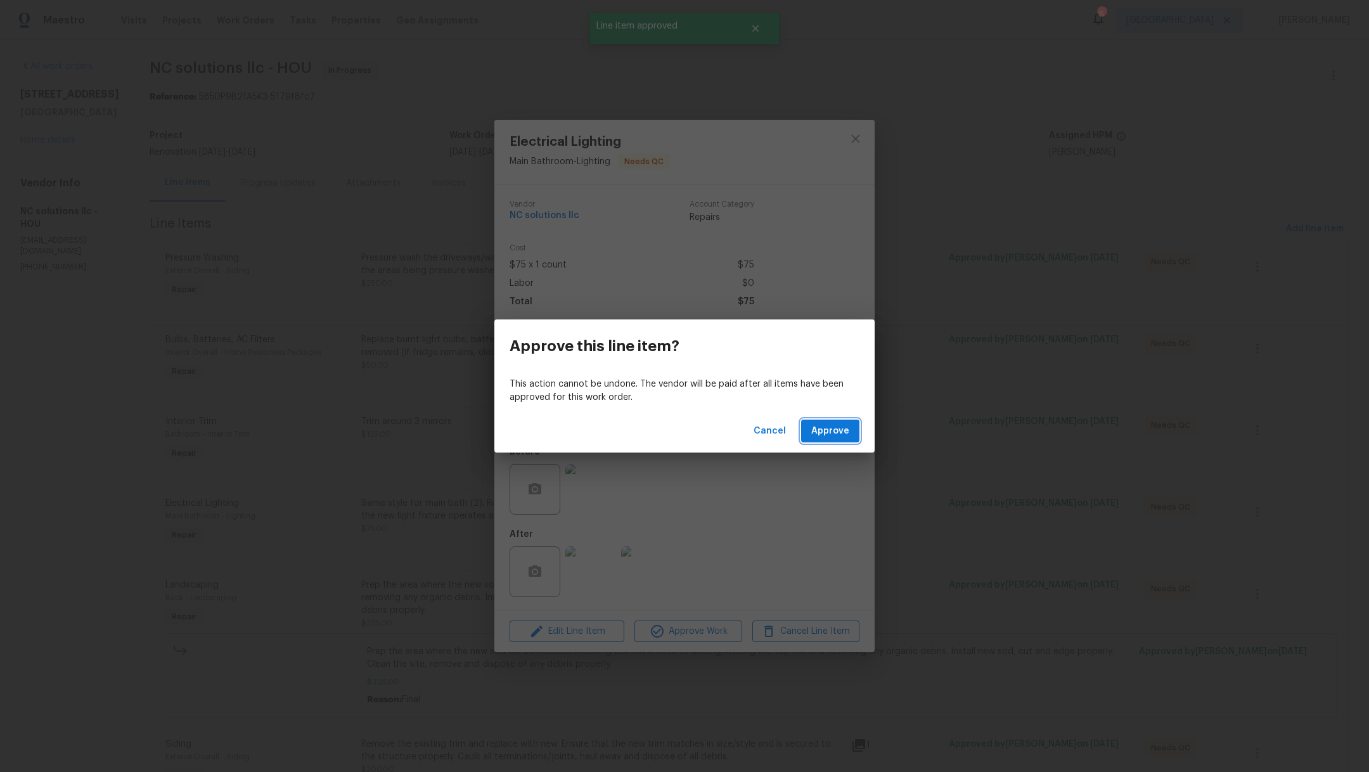
click at [818, 435] on span "Approve" at bounding box center [830, 431] width 38 height 16
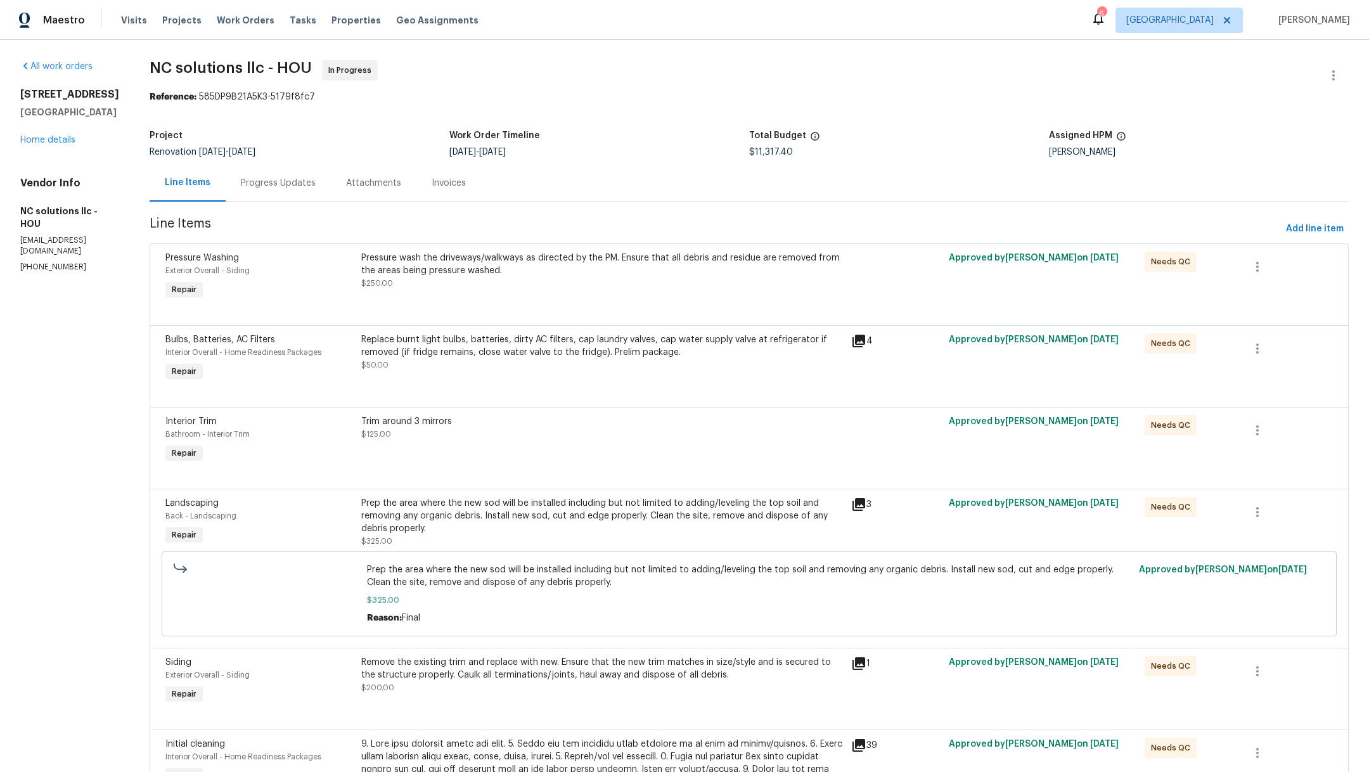
click at [596, 530] on div "Prep the area where the new sod will be installed including but not limited to …" at bounding box center [602, 516] width 482 height 38
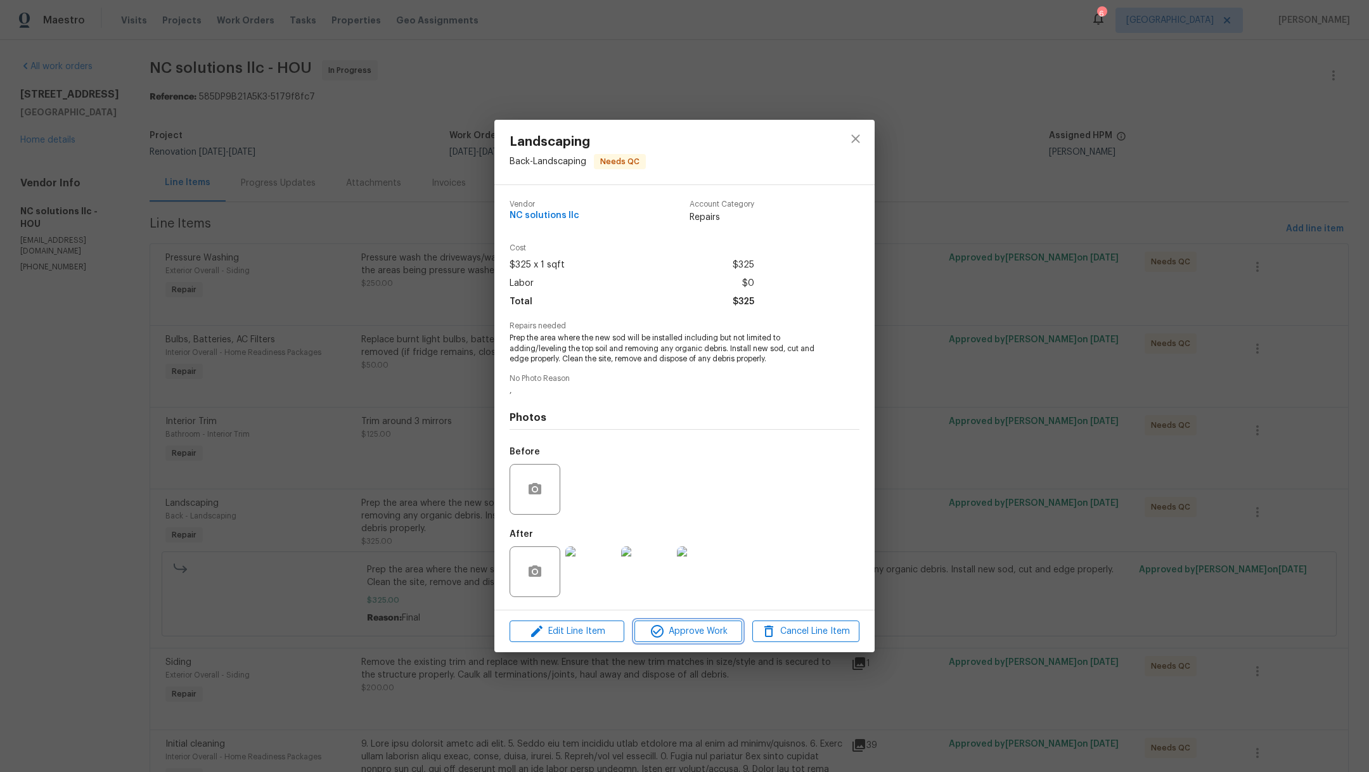
click at [689, 634] on span "Approve Work" at bounding box center [688, 632] width 100 height 16
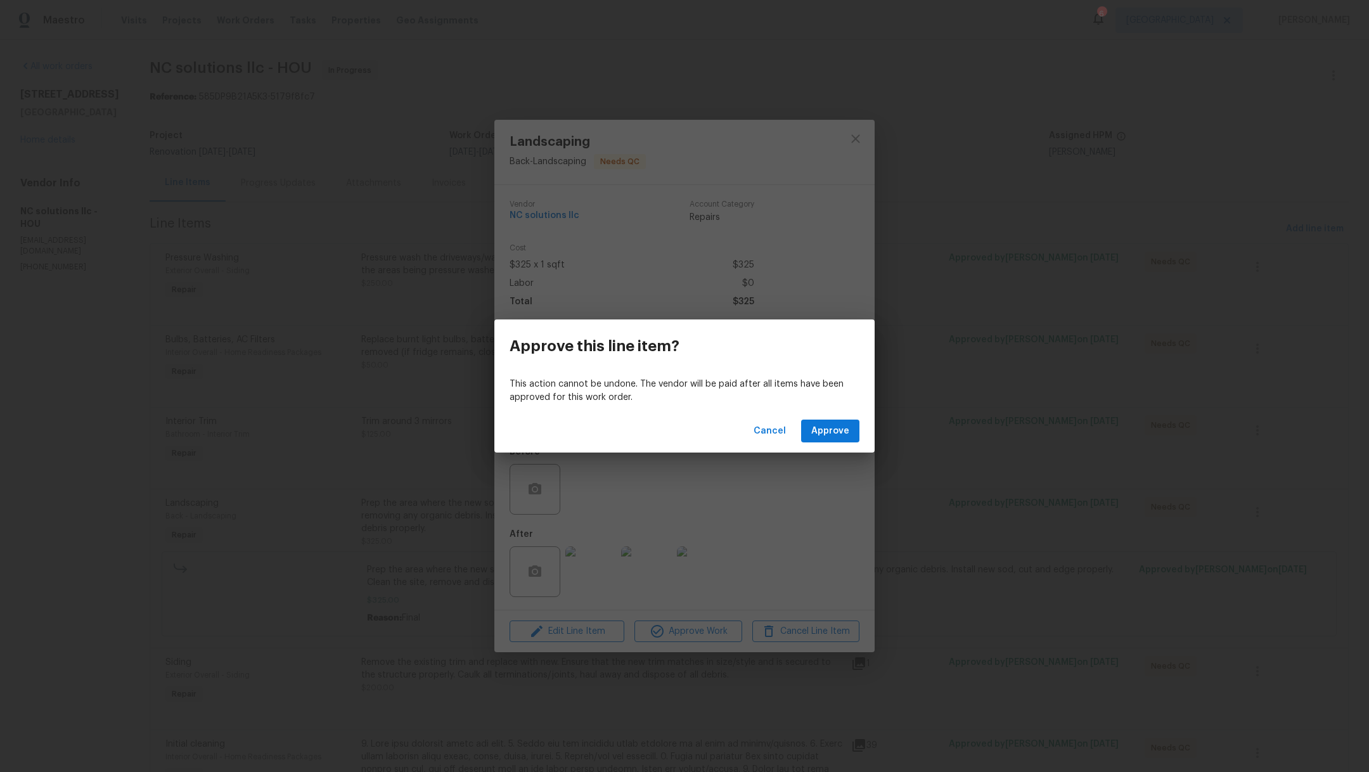
click at [849, 443] on div "Cancel Approve" at bounding box center [684, 431] width 380 height 44
click at [847, 434] on span "Approve" at bounding box center [830, 431] width 38 height 16
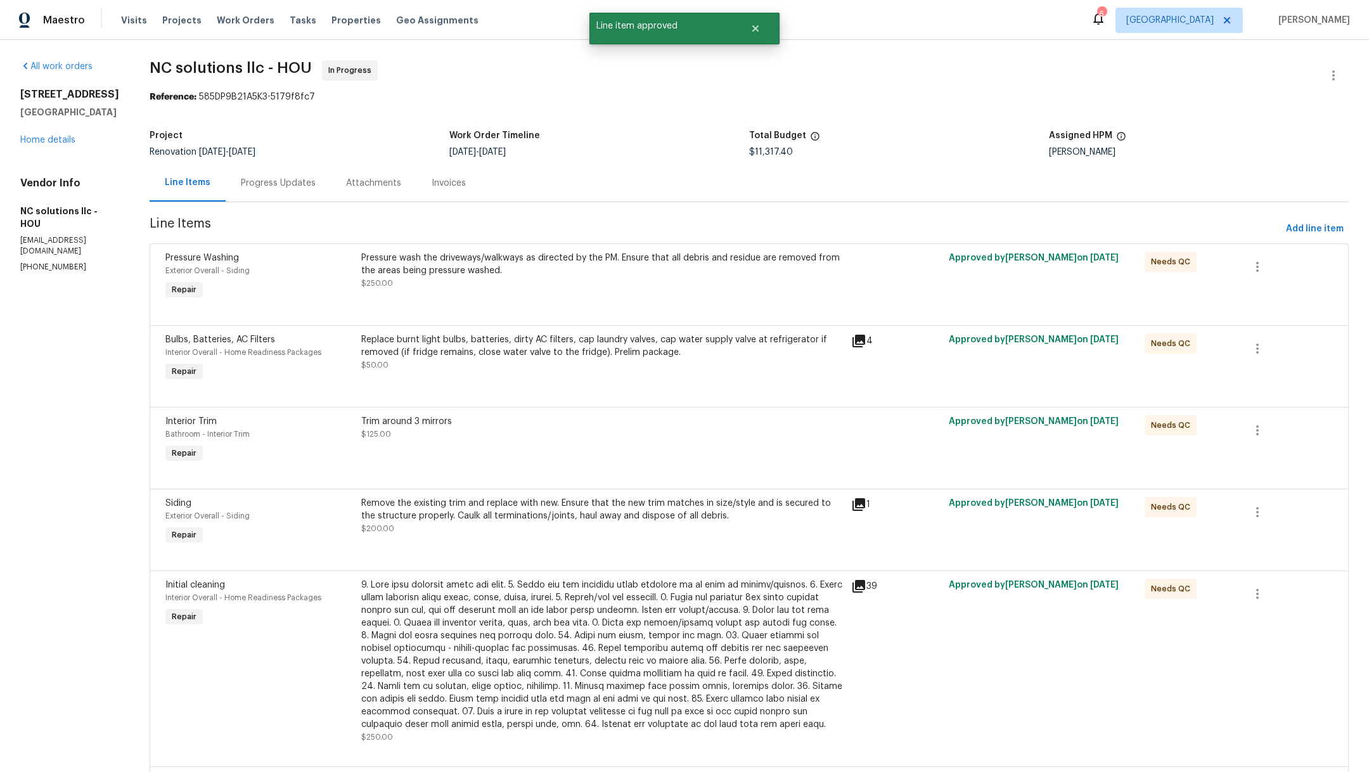
click at [598, 525] on div "Remove the existing trim and replace with new. Ensure that the new trim matches…" at bounding box center [602, 516] width 482 height 38
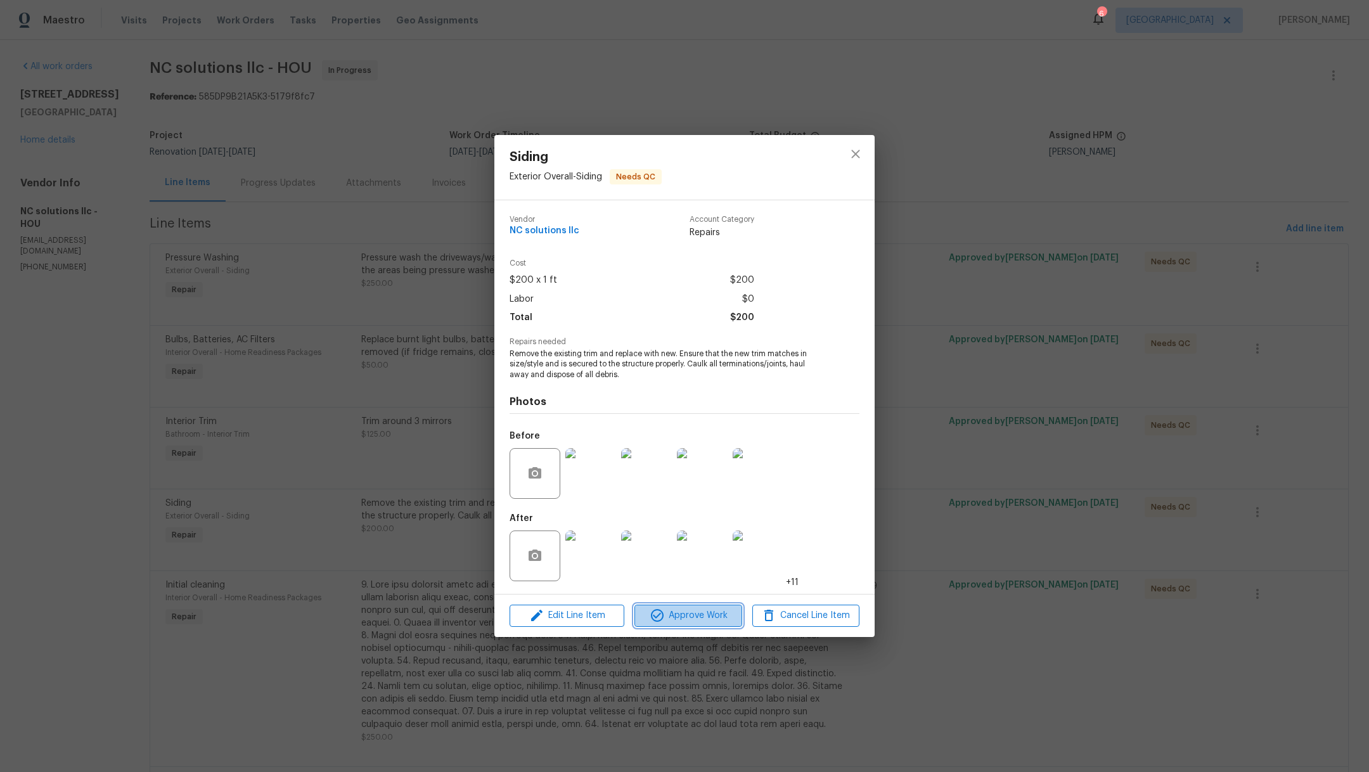
click at [716, 622] on span "Approve Work" at bounding box center [688, 616] width 100 height 16
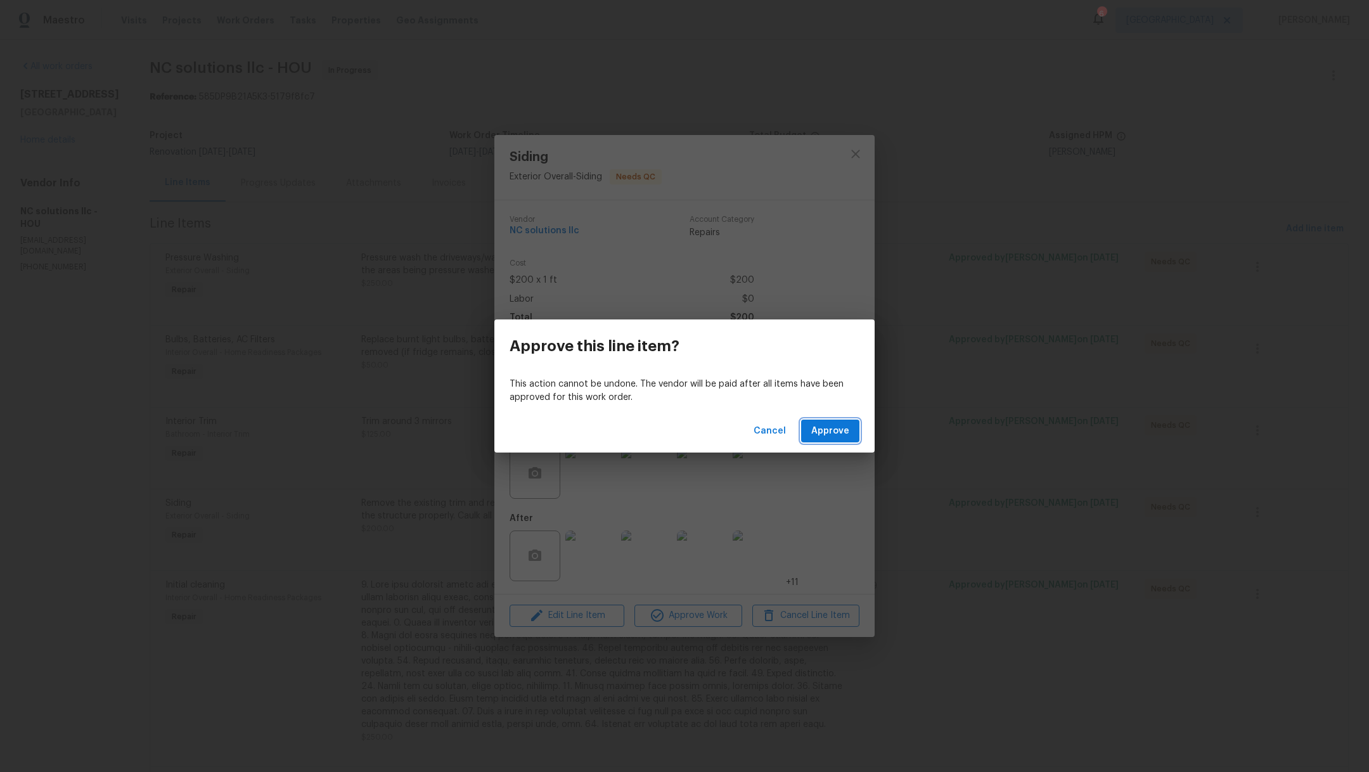
click at [849, 427] on button "Approve" at bounding box center [830, 431] width 58 height 23
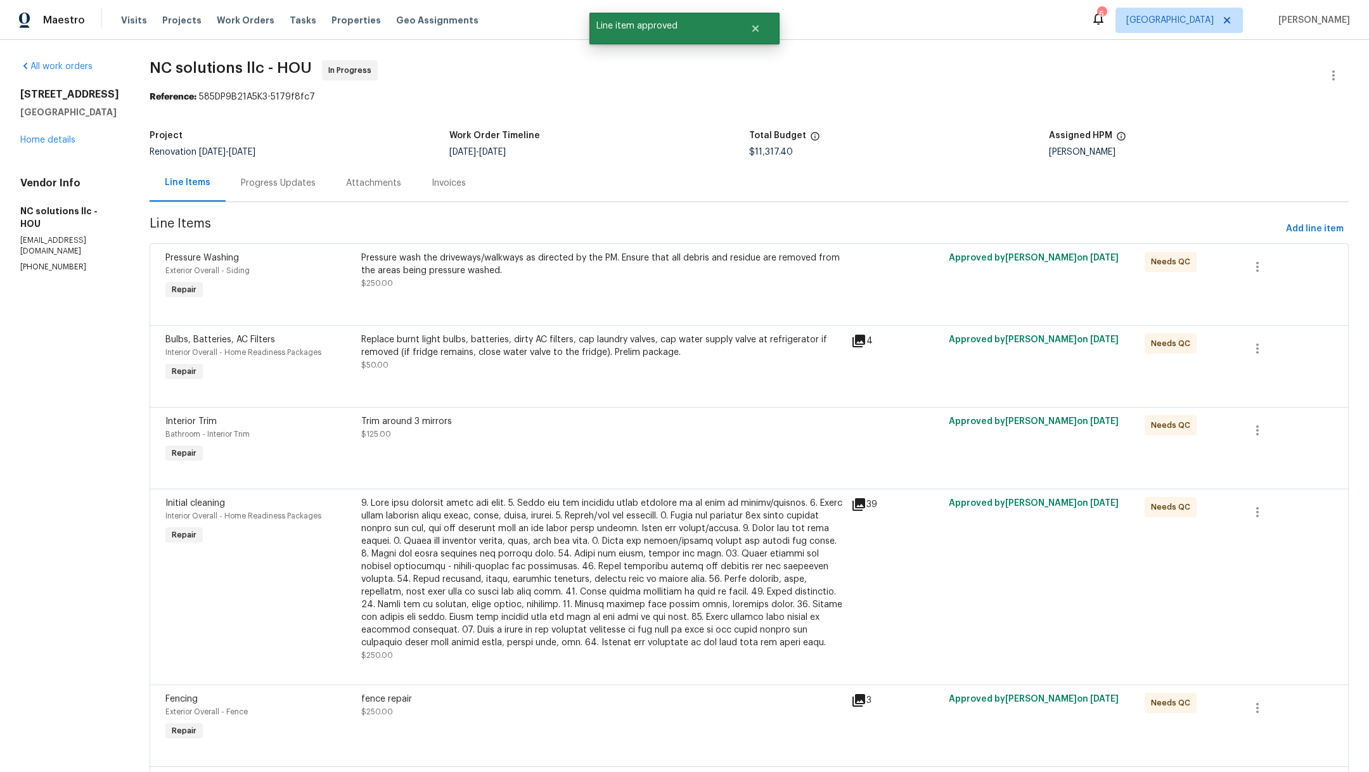
click at [555, 460] on div "Trim around 3 mirrors $125.00" at bounding box center [602, 440] width 490 height 58
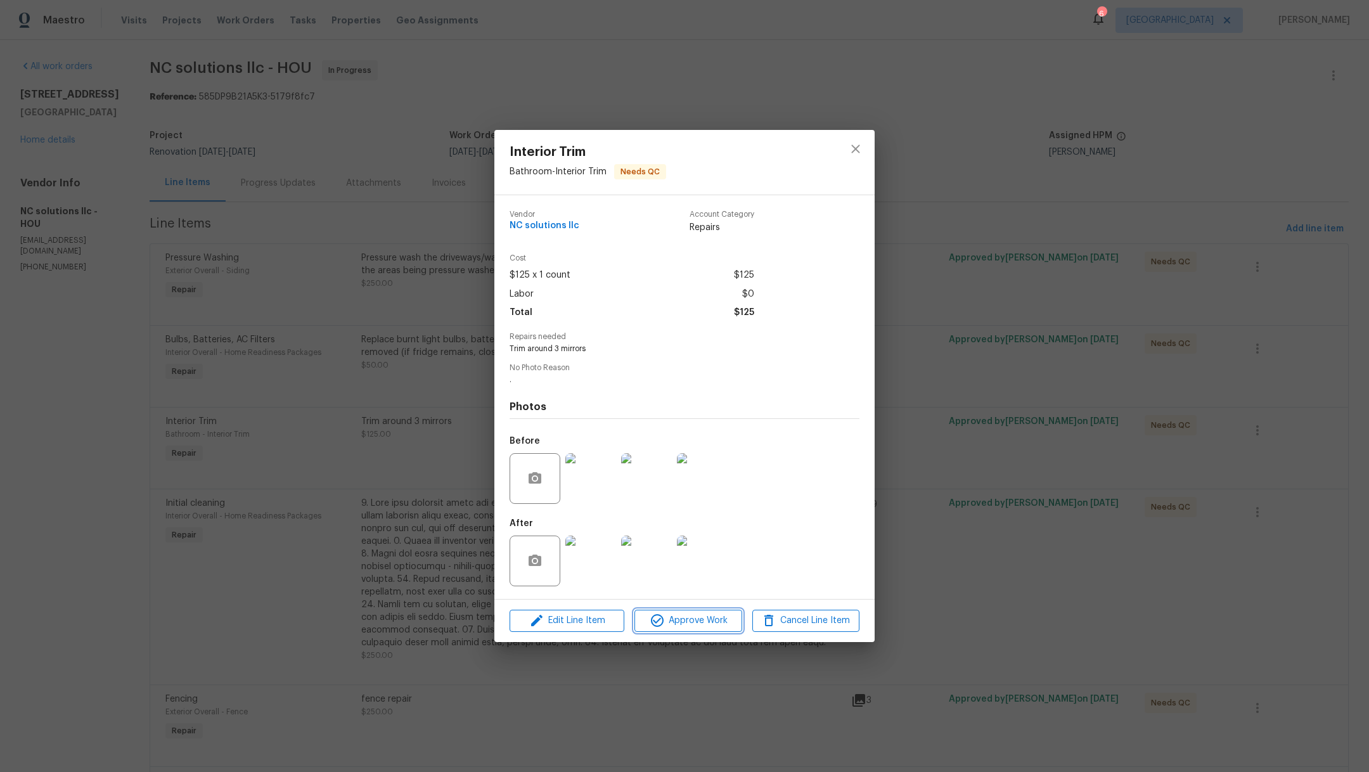
click at [674, 626] on span "Approve Work" at bounding box center [688, 621] width 100 height 16
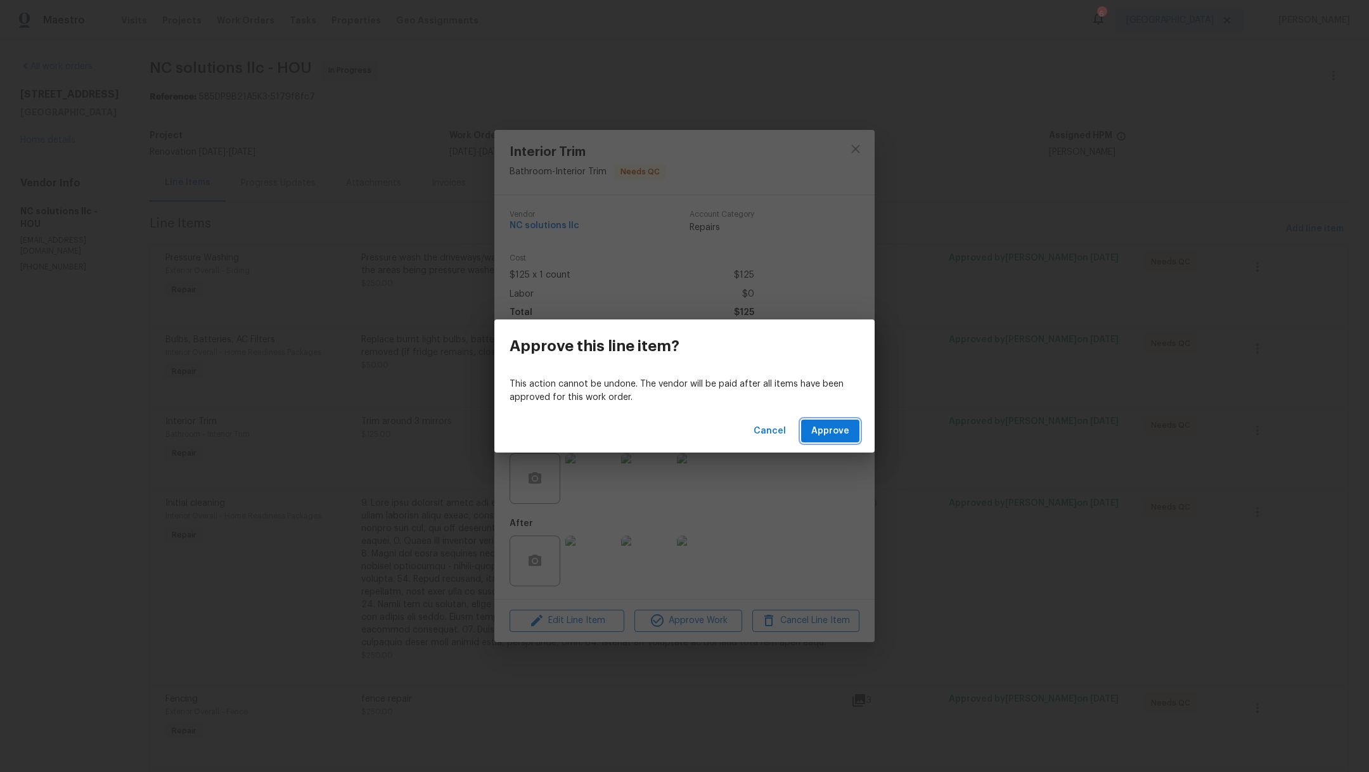
click at [847, 430] on span "Approve" at bounding box center [830, 431] width 38 height 16
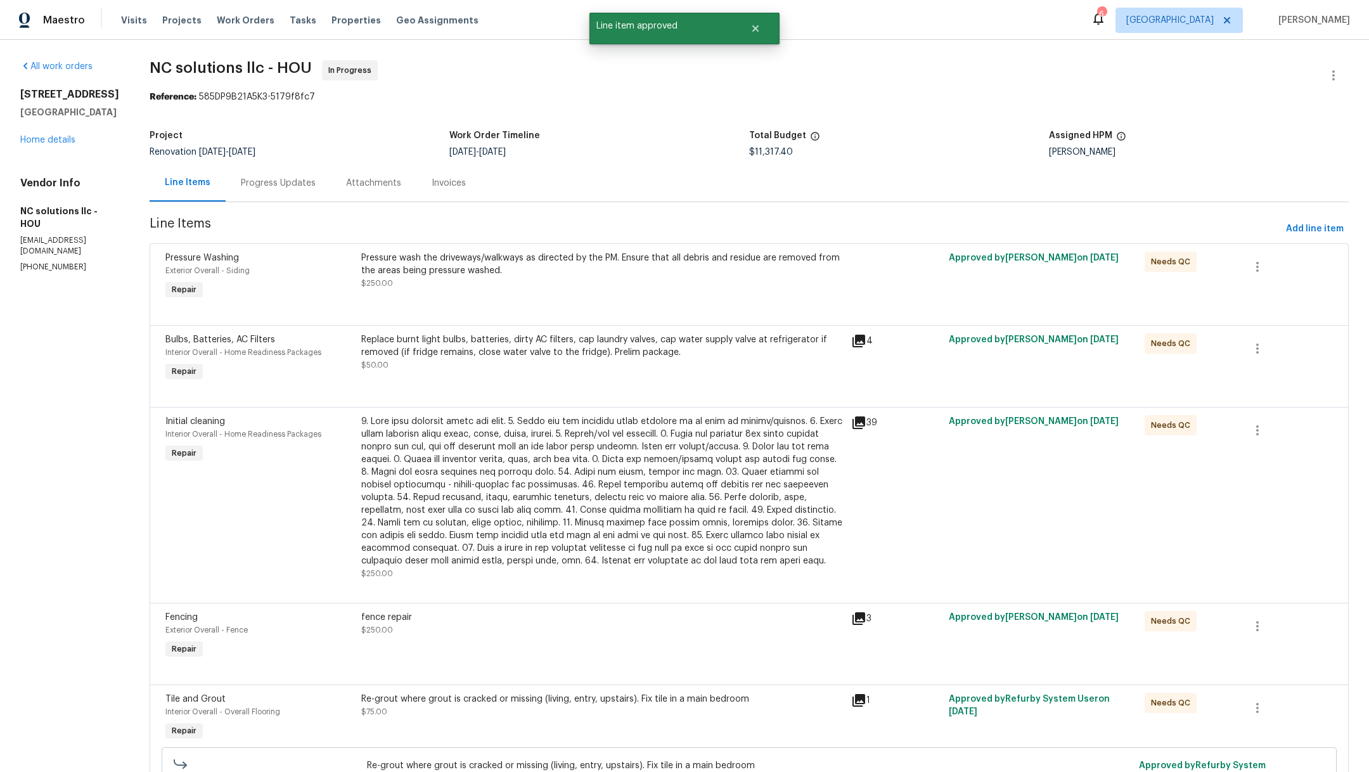
click at [591, 498] on div at bounding box center [602, 491] width 482 height 152
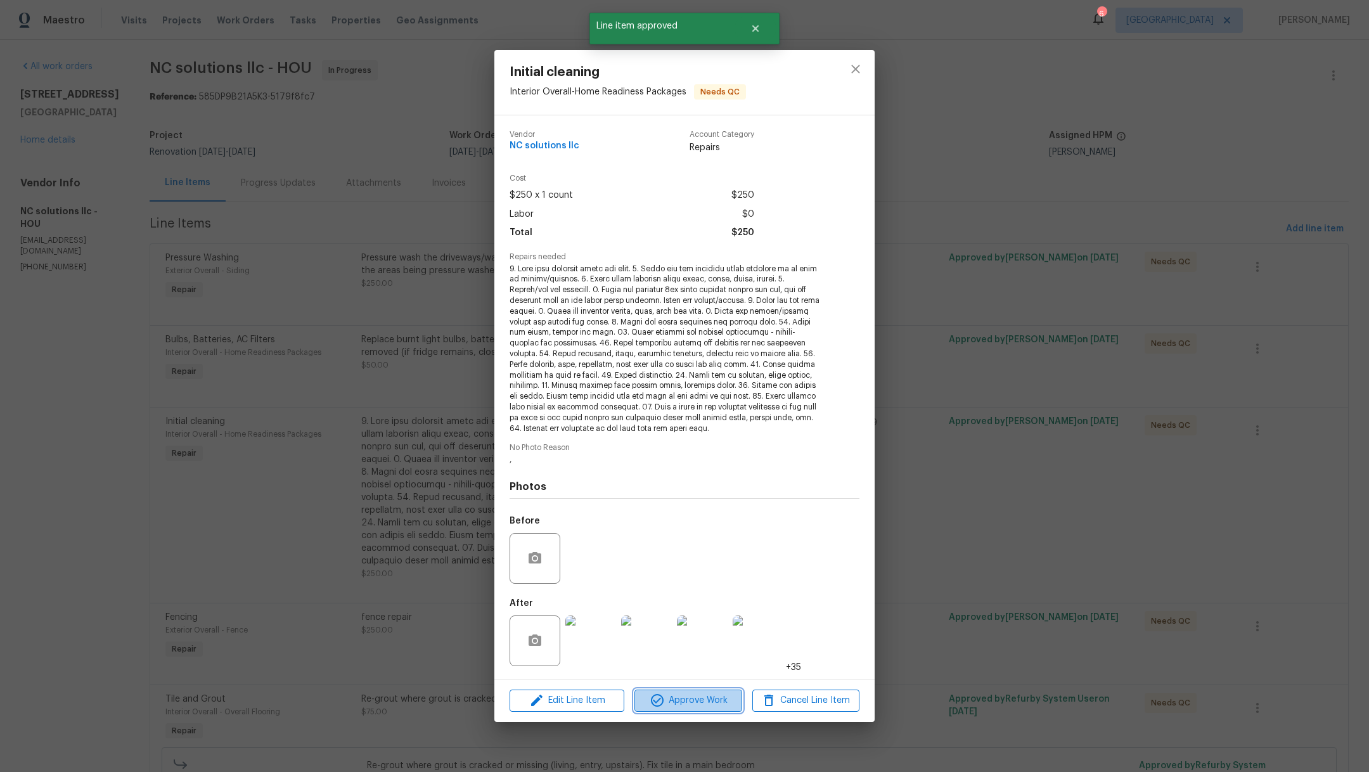
click at [691, 698] on span "Approve Work" at bounding box center [688, 701] width 100 height 16
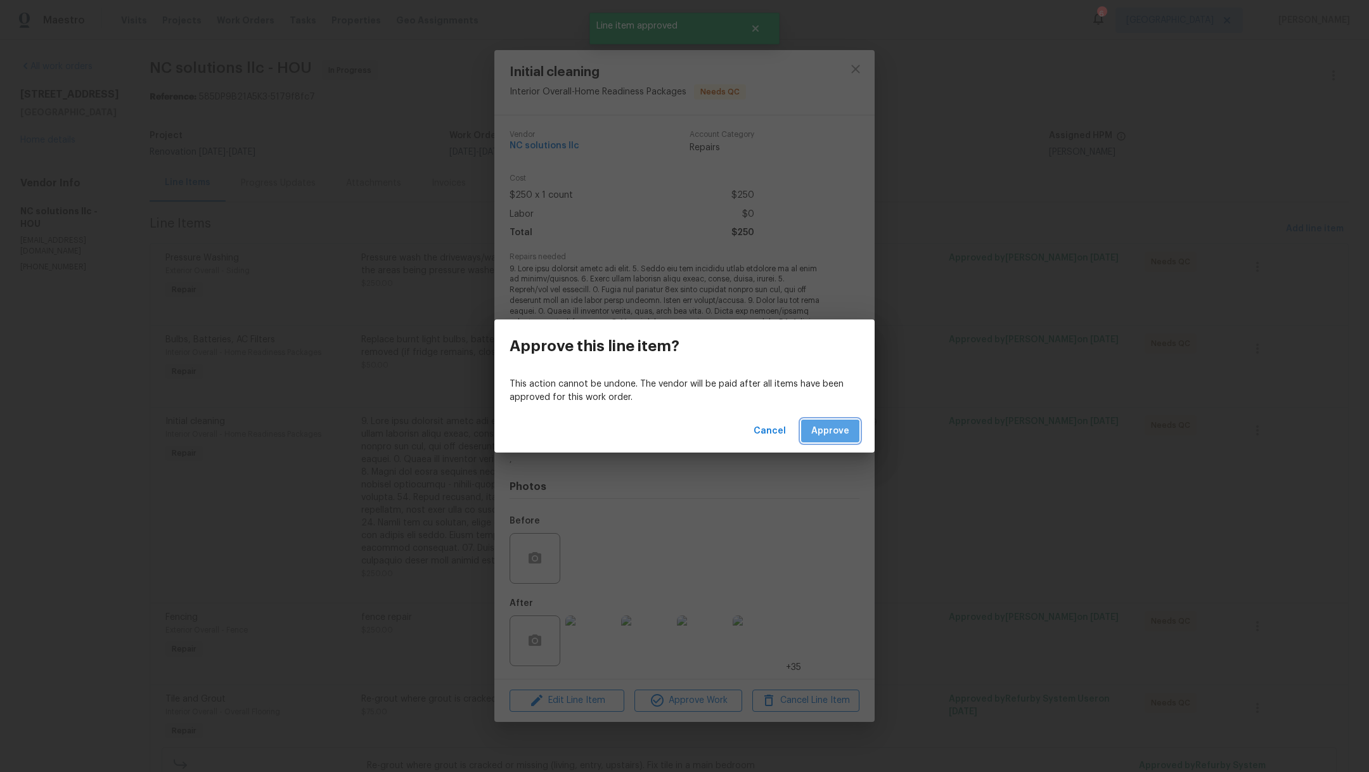
click at [827, 434] on span "Approve" at bounding box center [830, 431] width 38 height 16
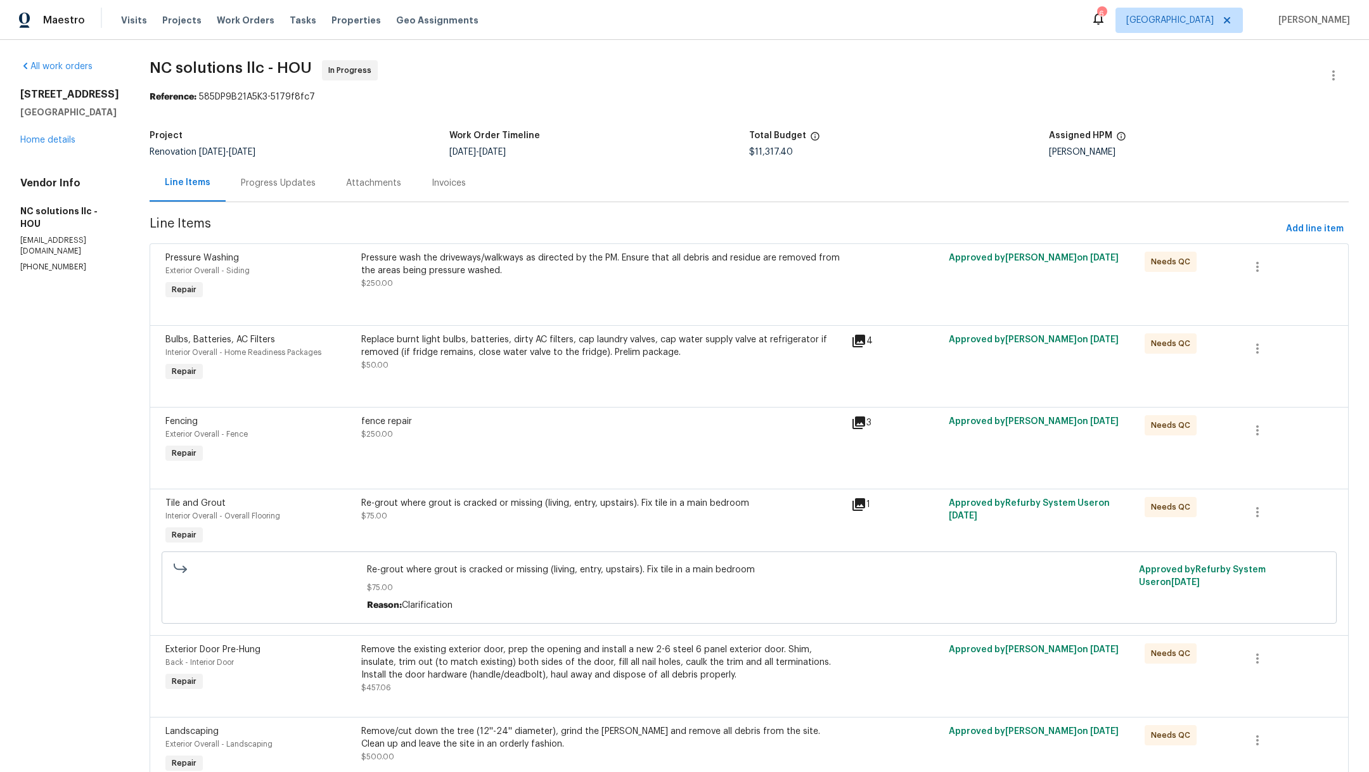
click at [505, 442] on div "fence repair $250.00" at bounding box center [602, 440] width 490 height 58
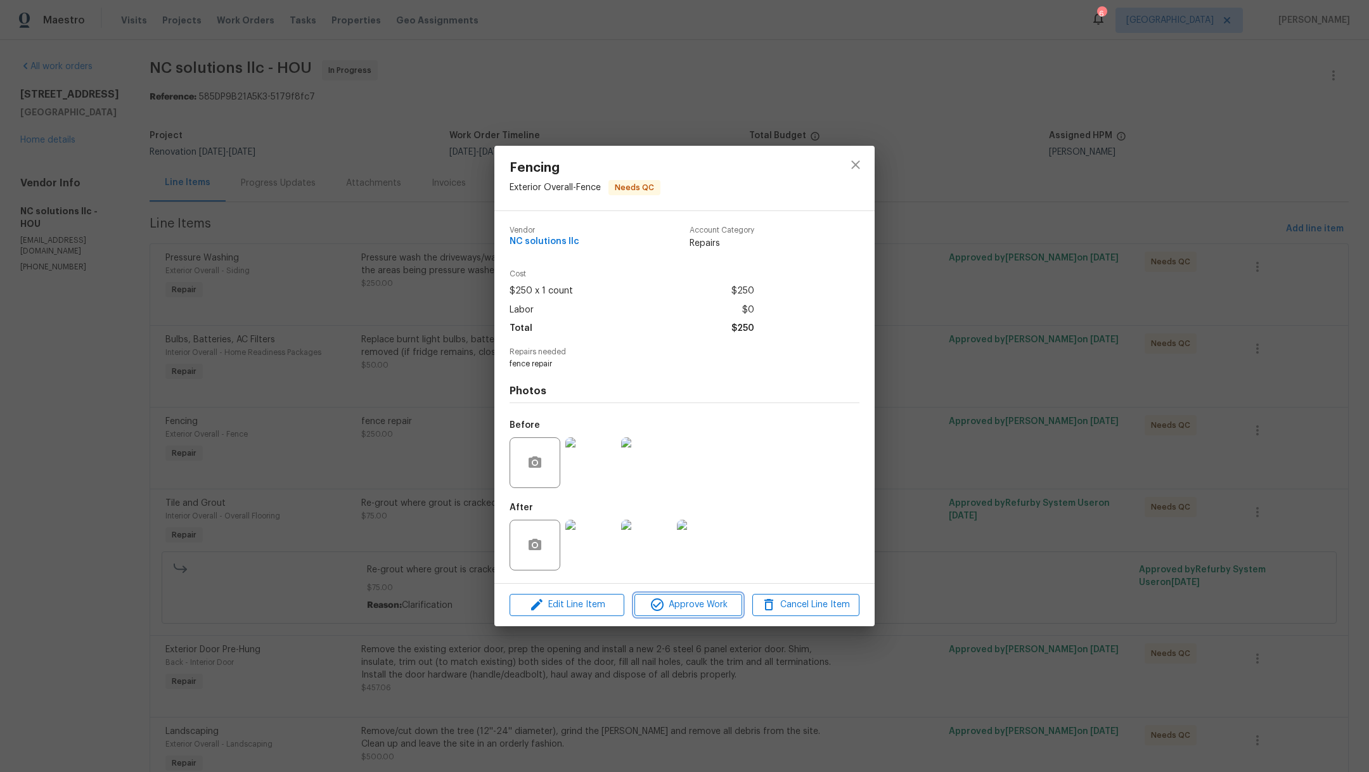
click at [691, 610] on span "Approve Work" at bounding box center [688, 605] width 100 height 16
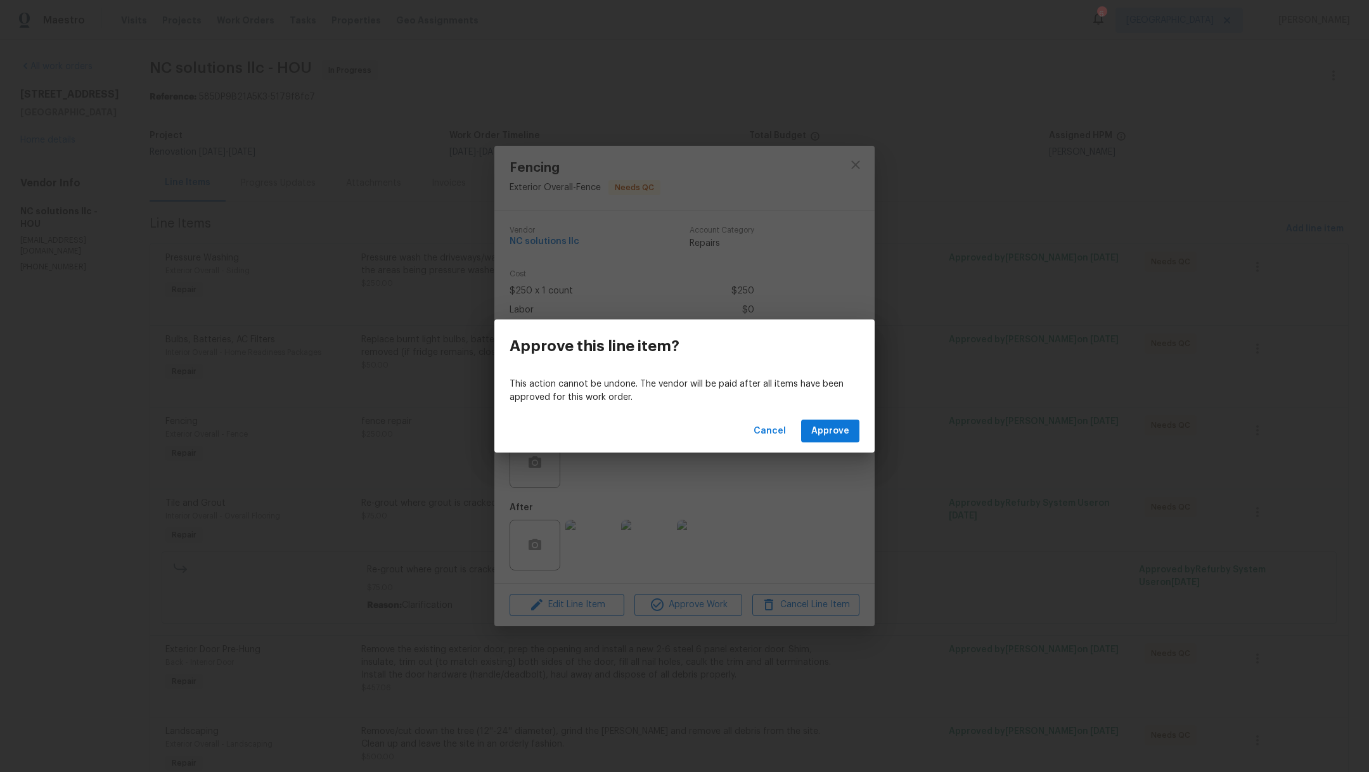
click at [851, 446] on div "Cancel Approve" at bounding box center [684, 431] width 380 height 44
click at [851, 427] on button "Approve" at bounding box center [830, 431] width 58 height 23
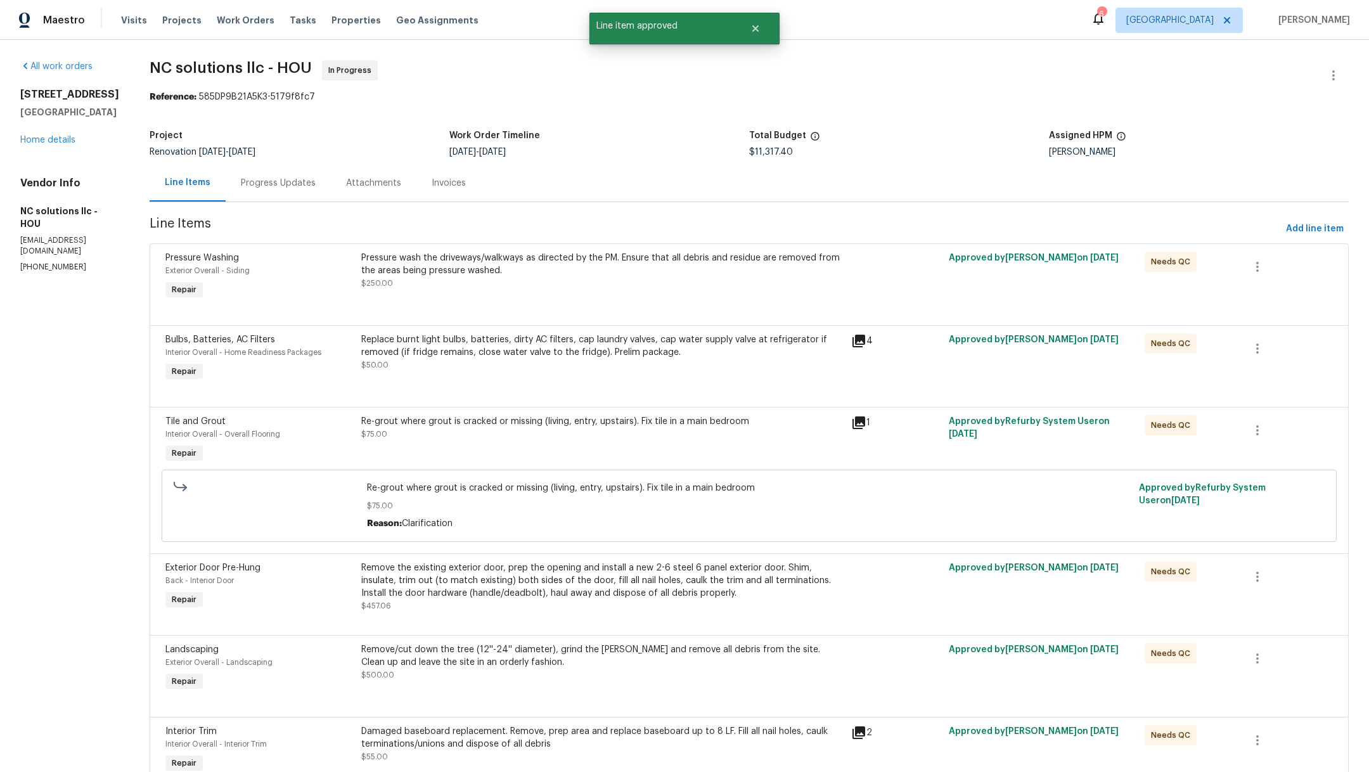
click at [627, 451] on div "Re-grout where grout is cracked or missing (living, entry, upstairs). Fix tile …" at bounding box center [602, 440] width 490 height 58
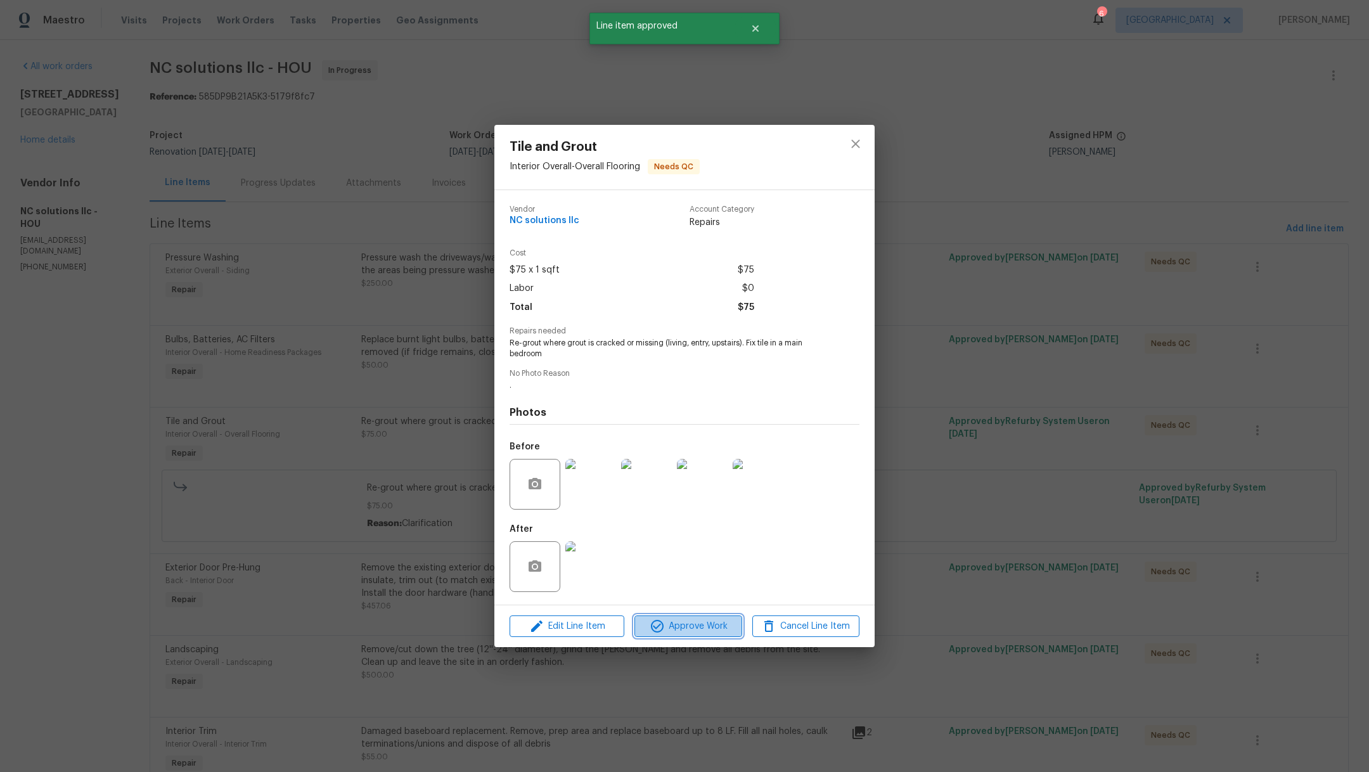
click at [698, 626] on span "Approve Work" at bounding box center [688, 627] width 100 height 16
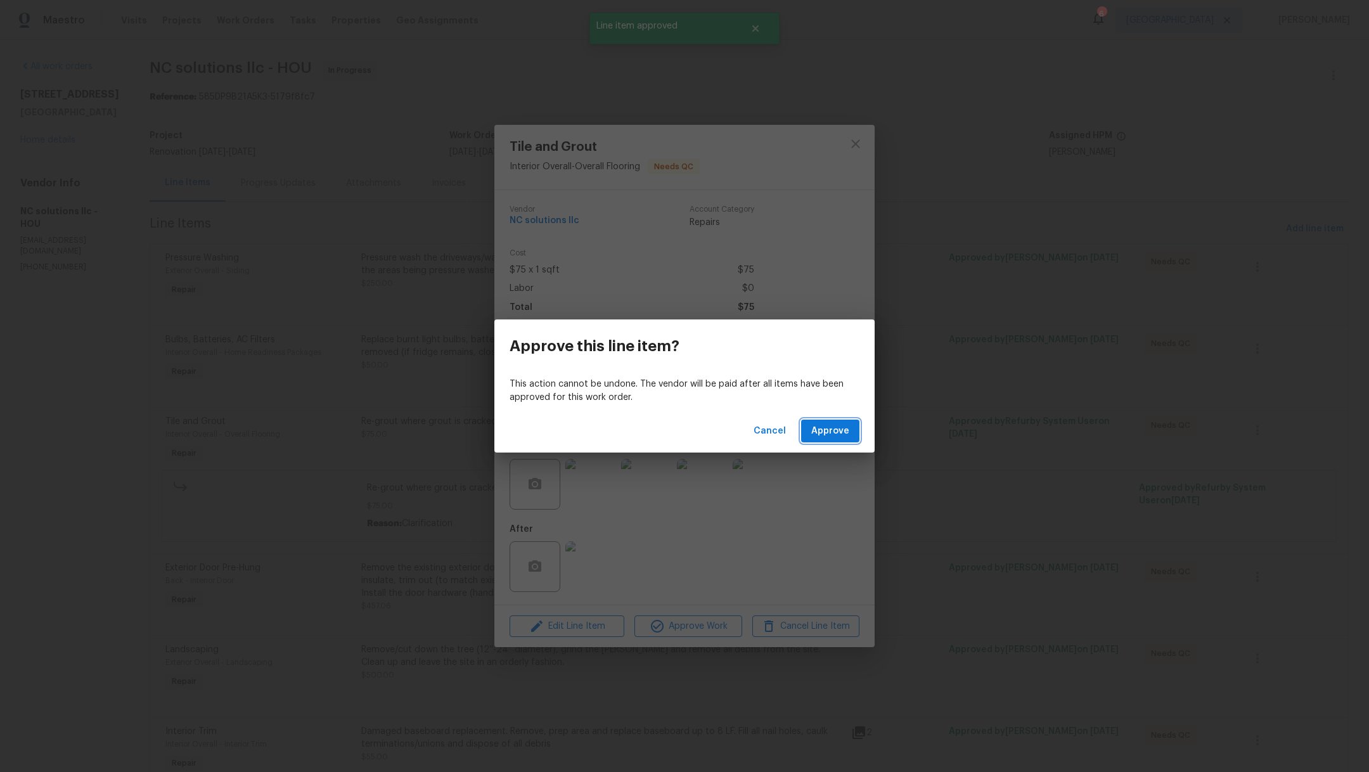
click at [816, 437] on span "Approve" at bounding box center [830, 431] width 38 height 16
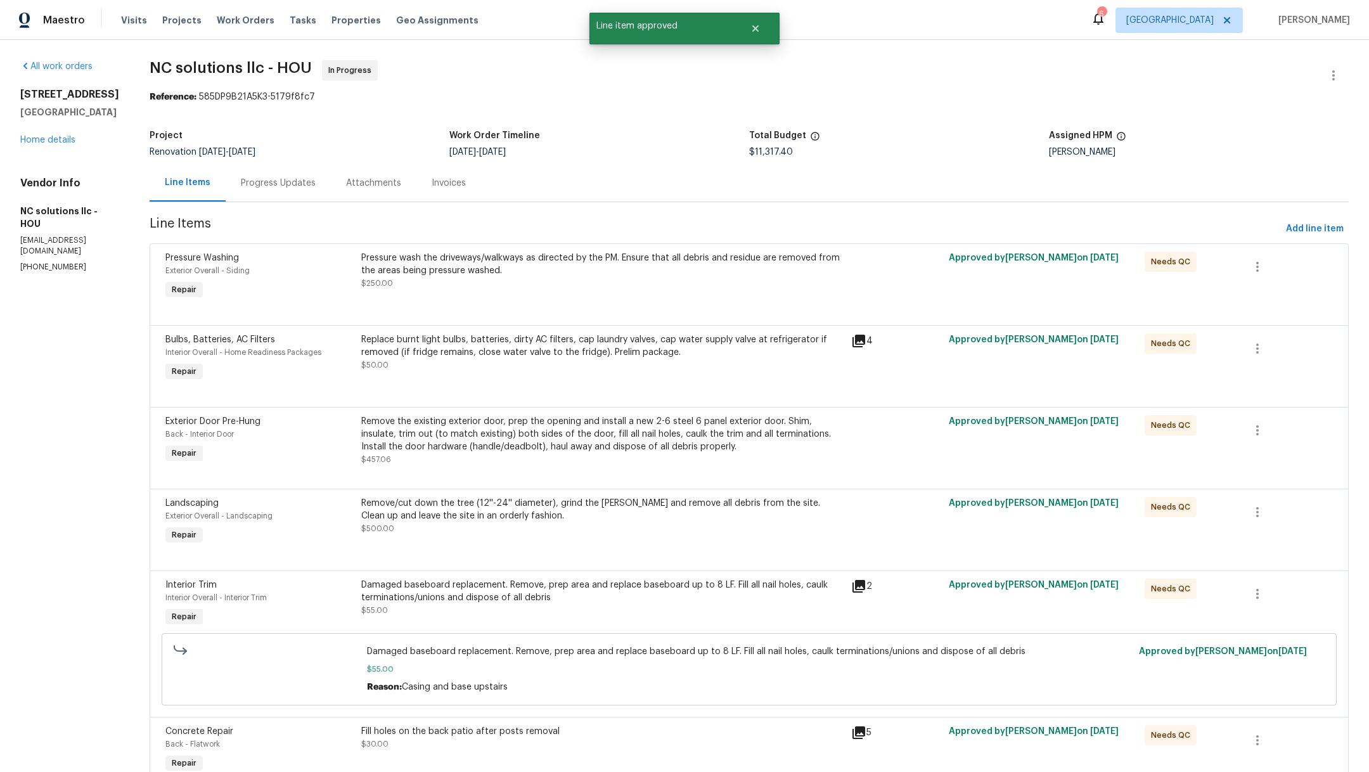
click at [650, 452] on div "Remove the existing exterior door, prep the opening and install a new 2-6 steel…" at bounding box center [602, 434] width 482 height 38
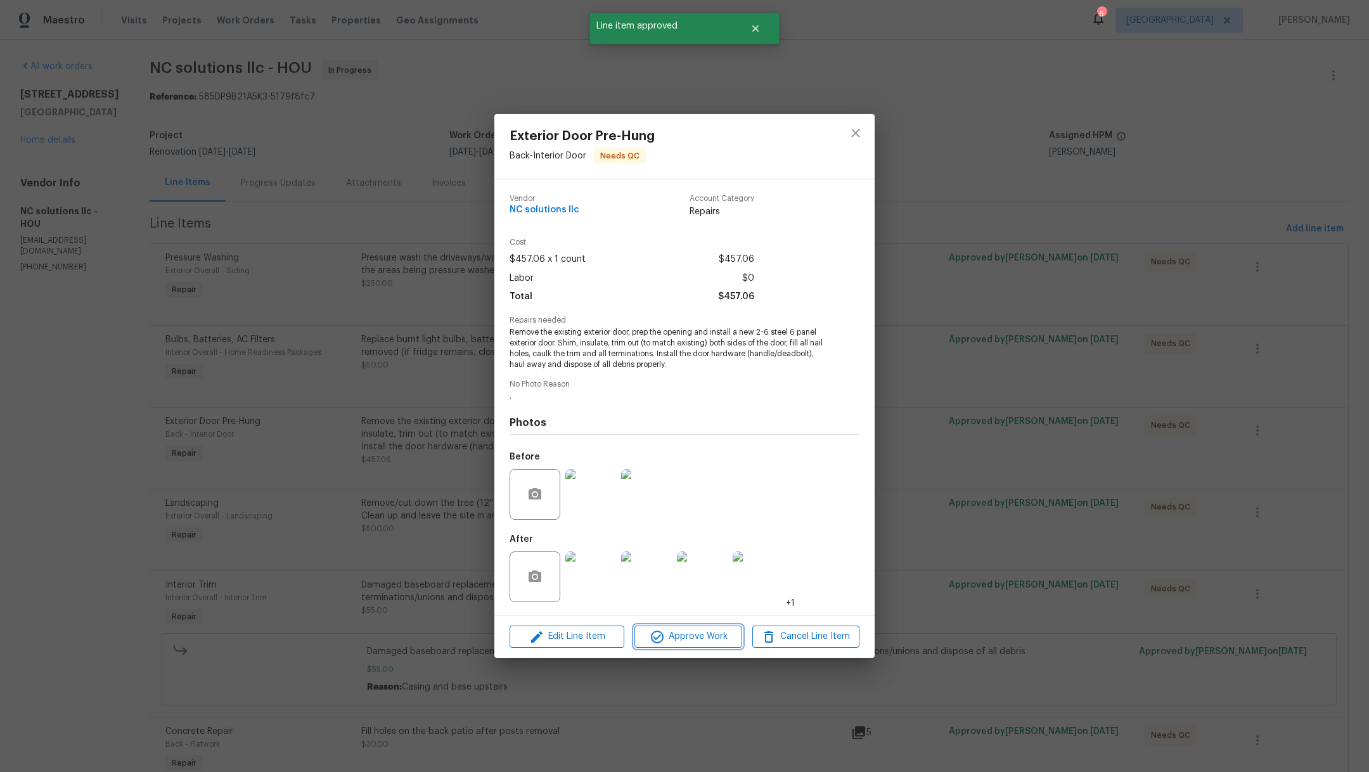
click at [709, 638] on span "Approve Work" at bounding box center [688, 637] width 100 height 16
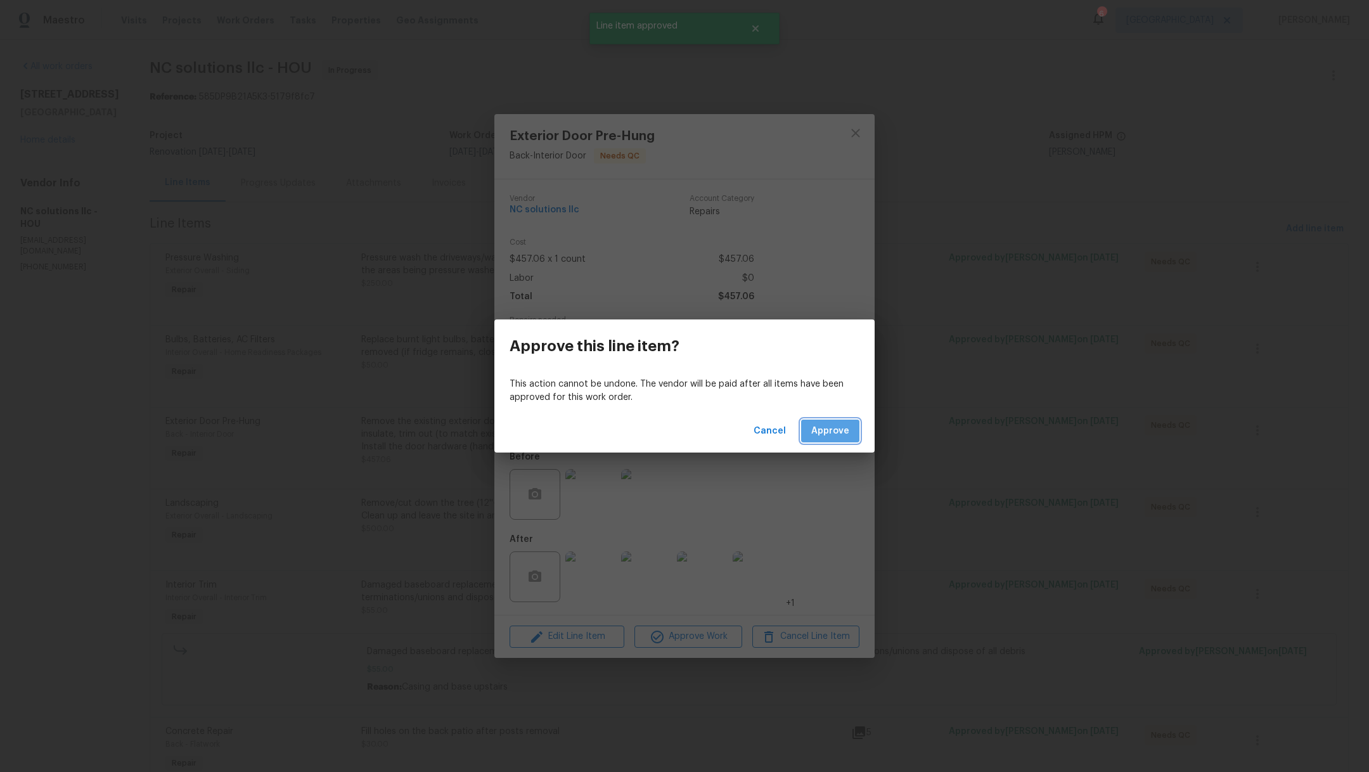
click at [837, 431] on span "Approve" at bounding box center [830, 431] width 38 height 16
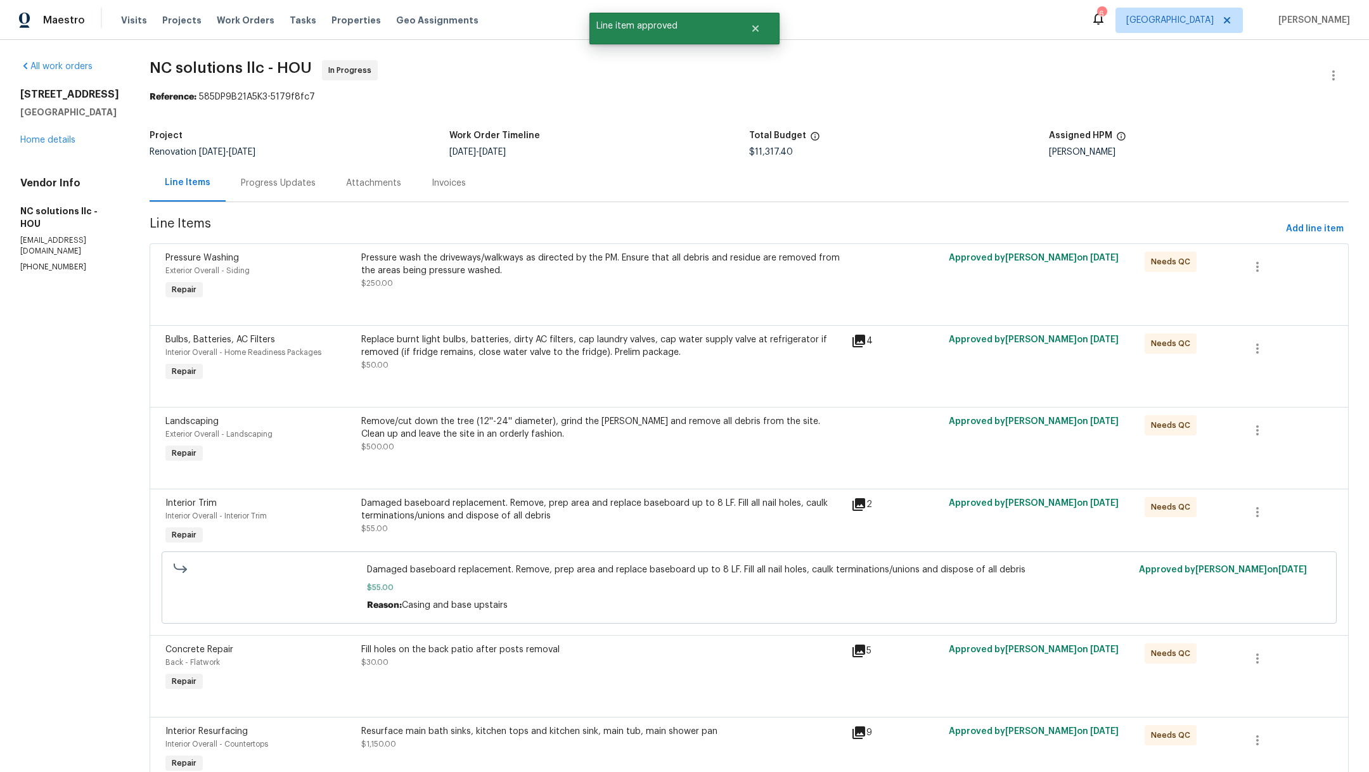
click at [595, 454] on div "Remove/cut down the tree (12''-24'' diameter), grind the stump and remove all d…" at bounding box center [602, 440] width 490 height 58
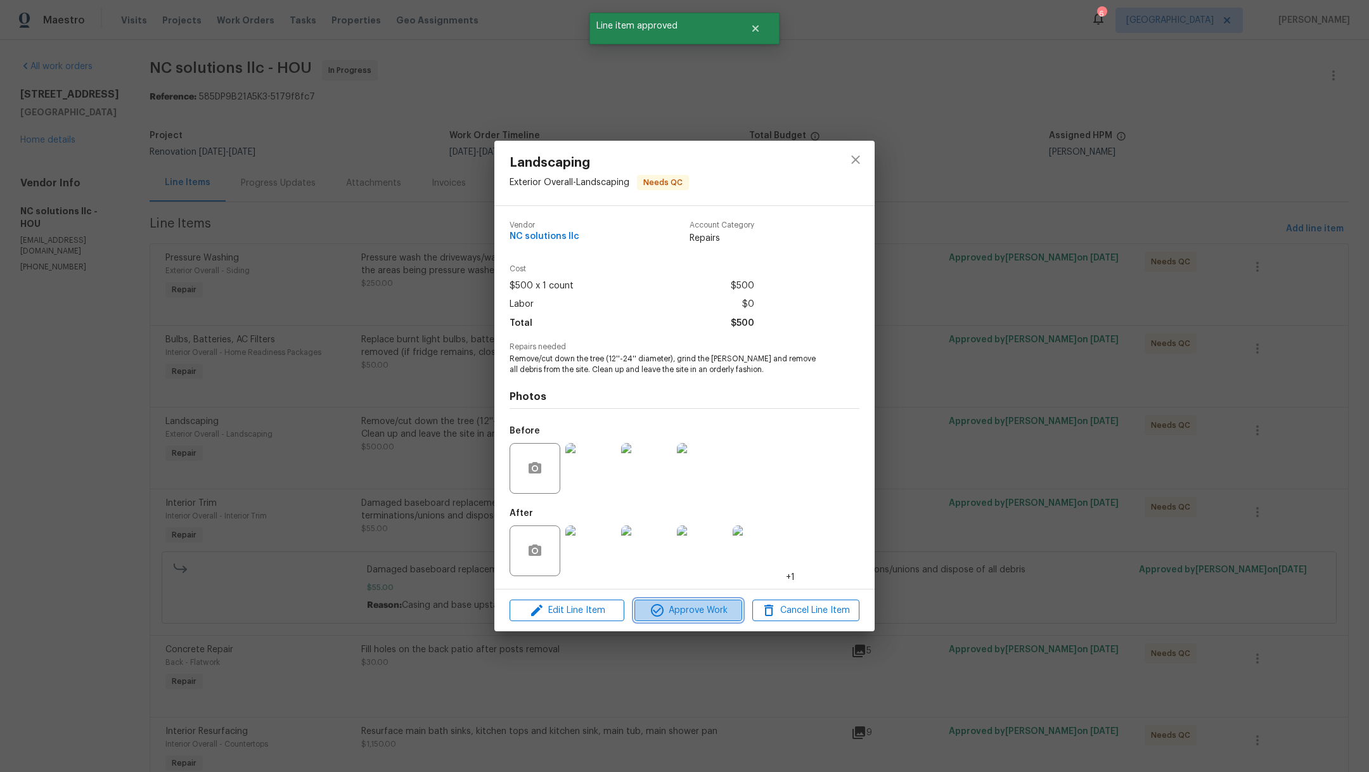
click at [672, 611] on span "Approve Work" at bounding box center [688, 611] width 100 height 16
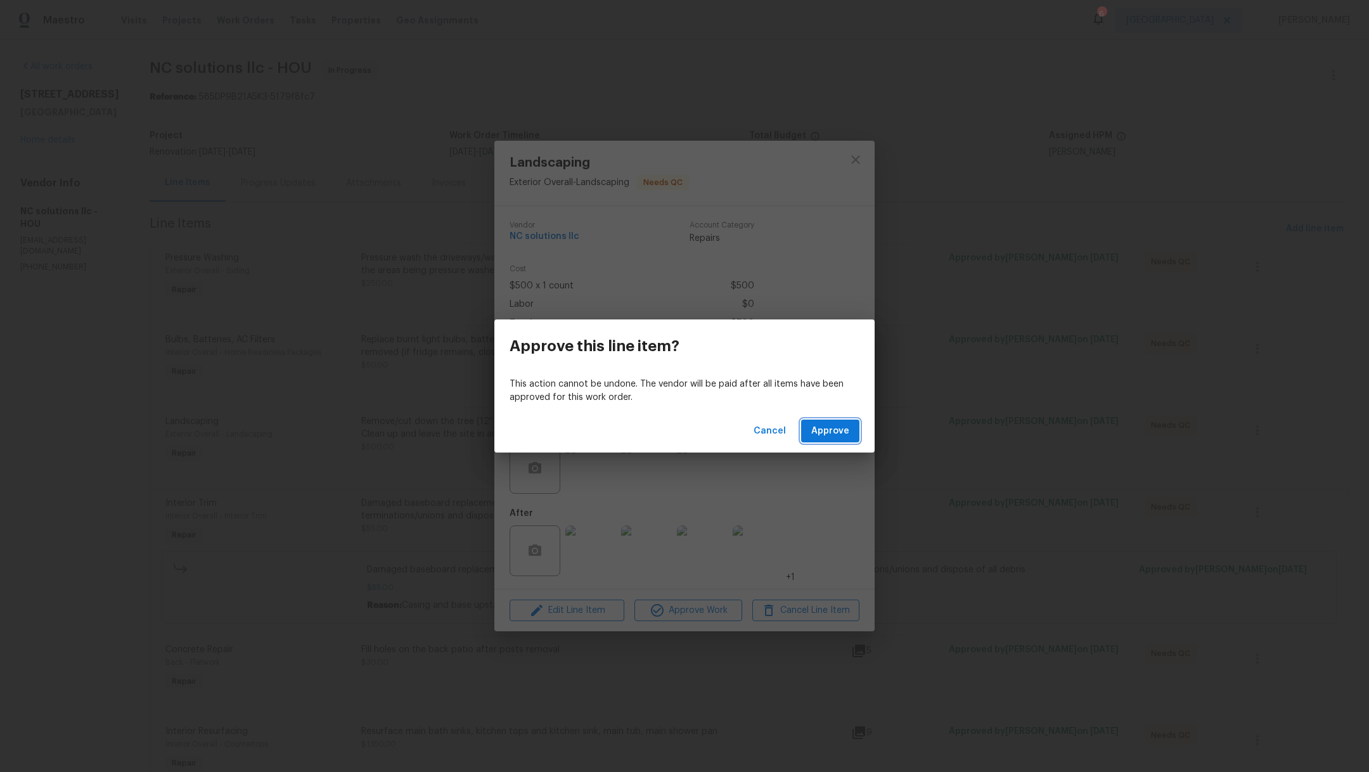
click at [851, 430] on button "Approve" at bounding box center [830, 431] width 58 height 23
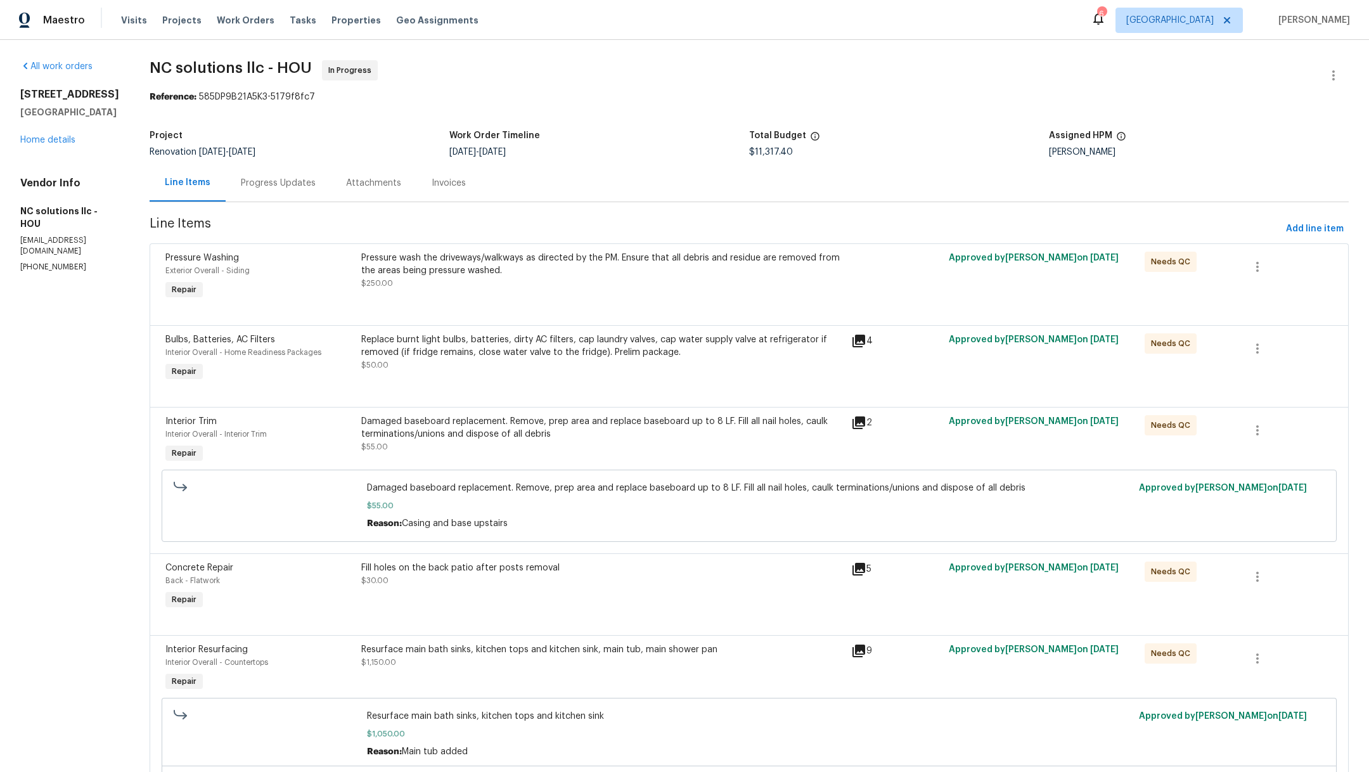
click at [591, 599] on div "Fill holes on the back patio after posts removal $30.00" at bounding box center [602, 587] width 490 height 58
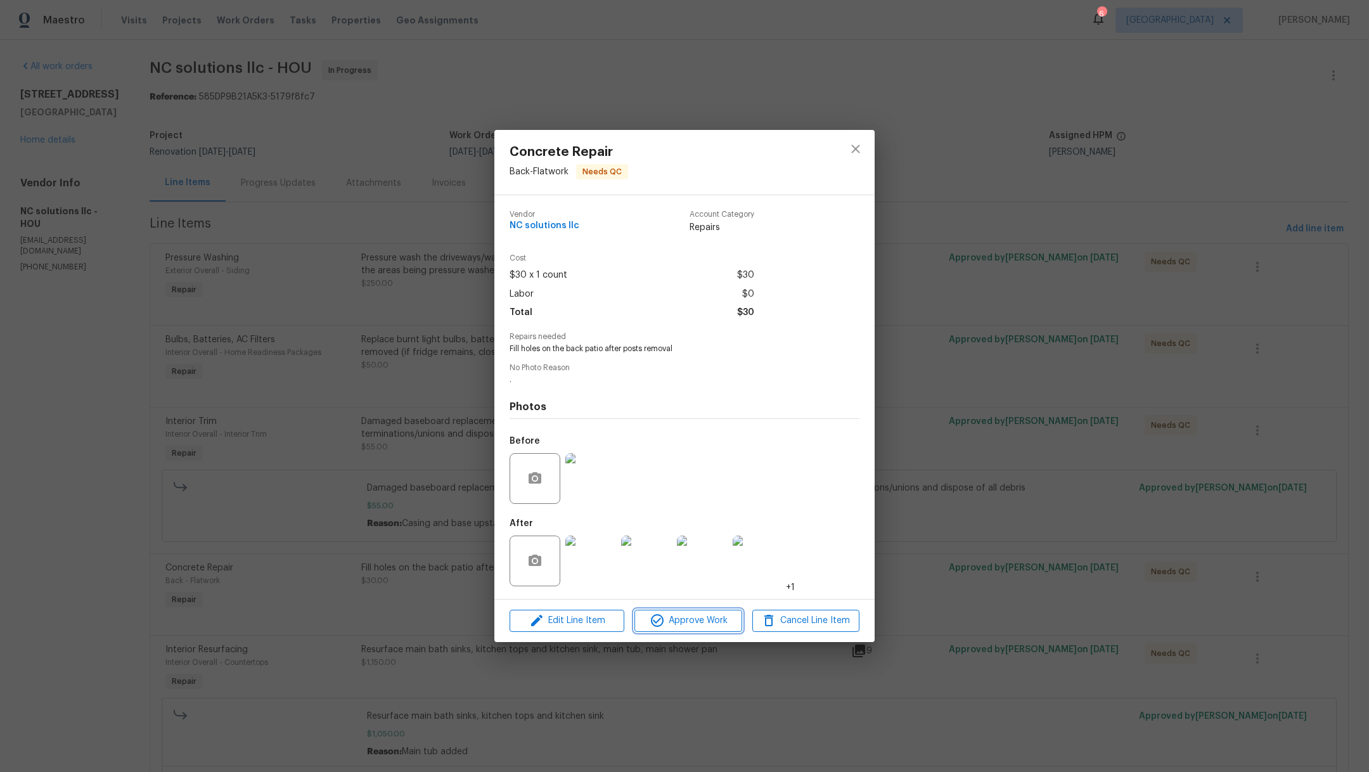
click at [678, 625] on span "Approve Work" at bounding box center [688, 621] width 100 height 16
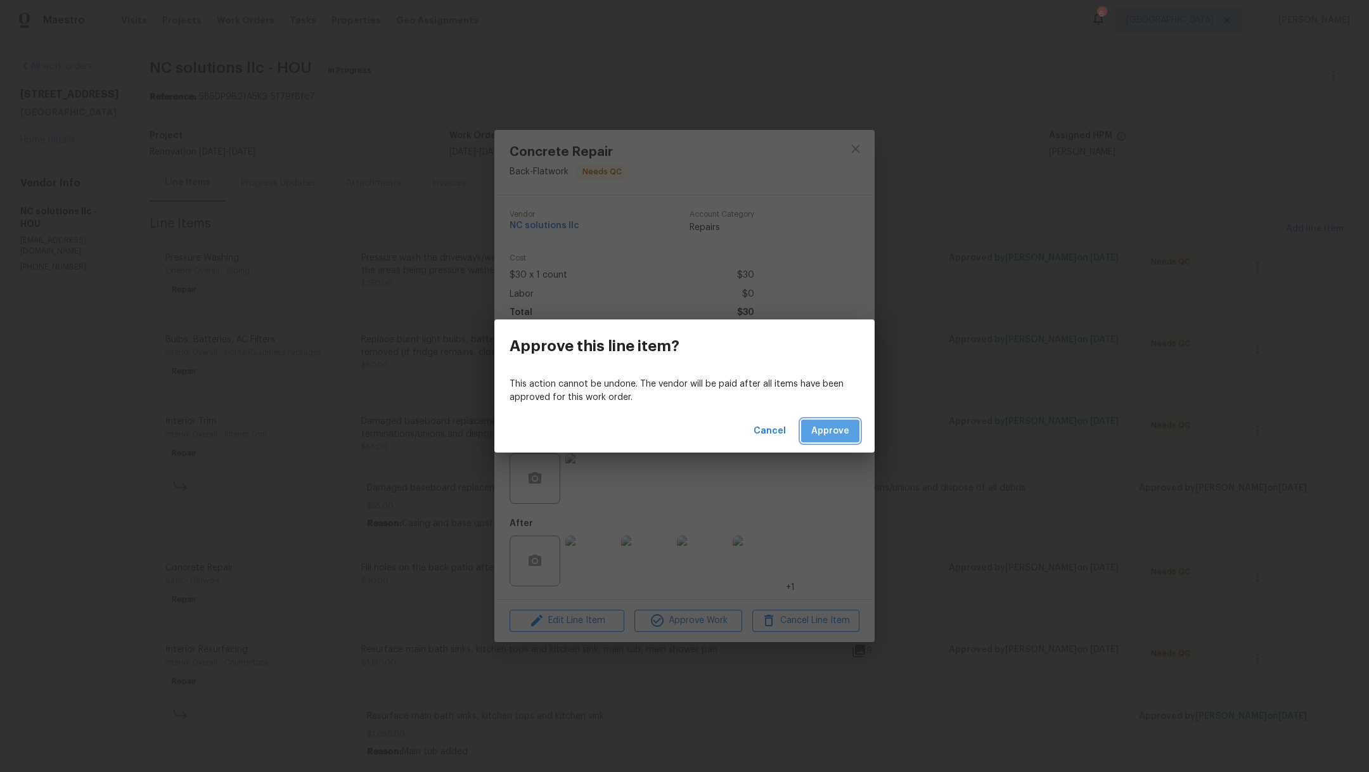
click at [829, 431] on span "Approve" at bounding box center [830, 431] width 38 height 16
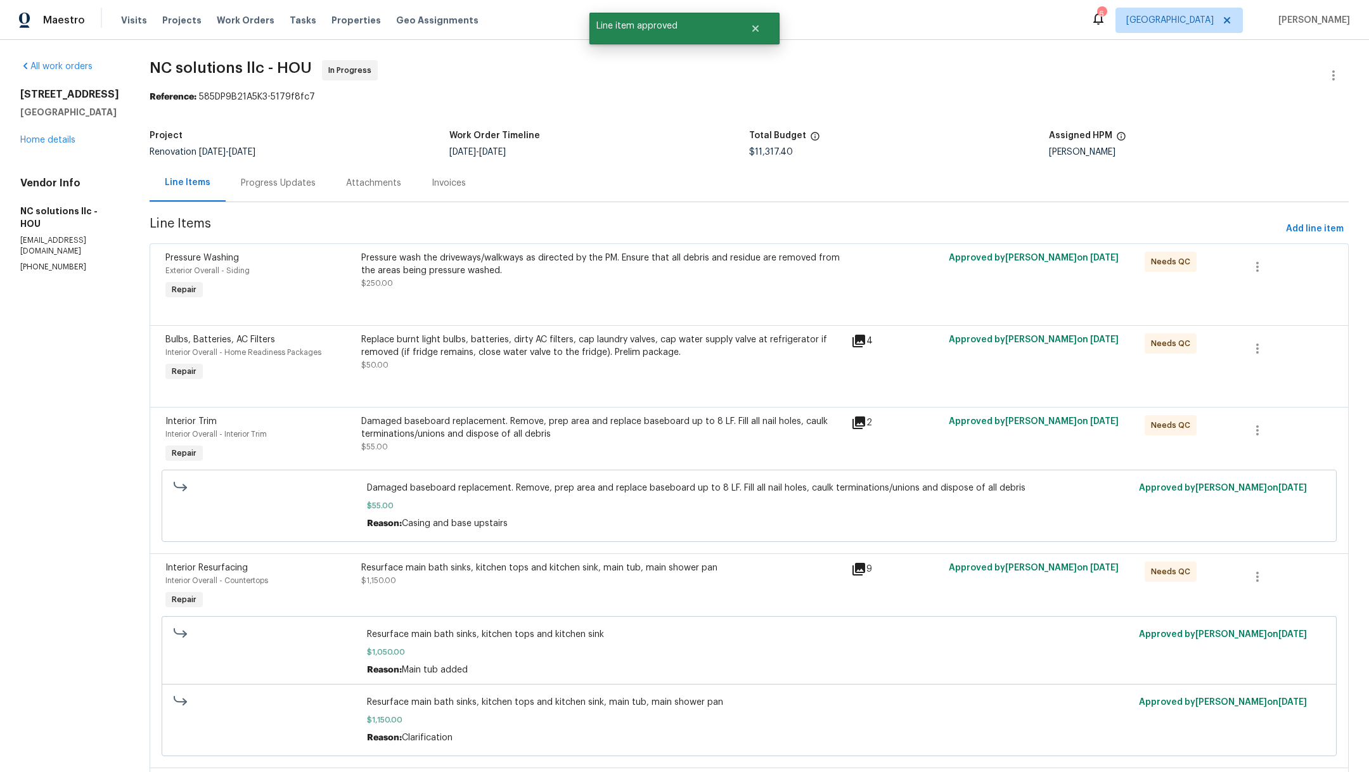
click at [500, 593] on div "Resurface main bath sinks, kitchen tops and kitchen sink, main tub, main shower…" at bounding box center [602, 587] width 490 height 58
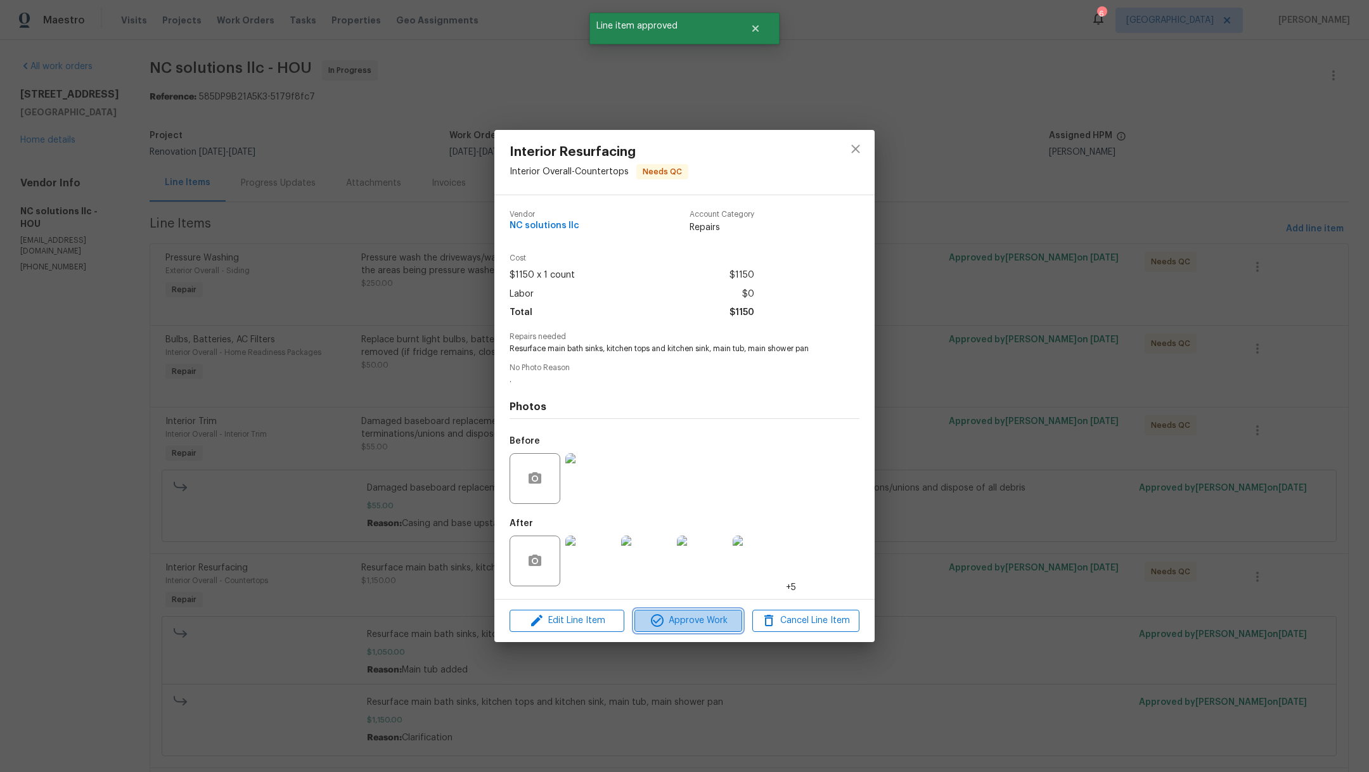
click at [678, 619] on span "Approve Work" at bounding box center [688, 621] width 100 height 16
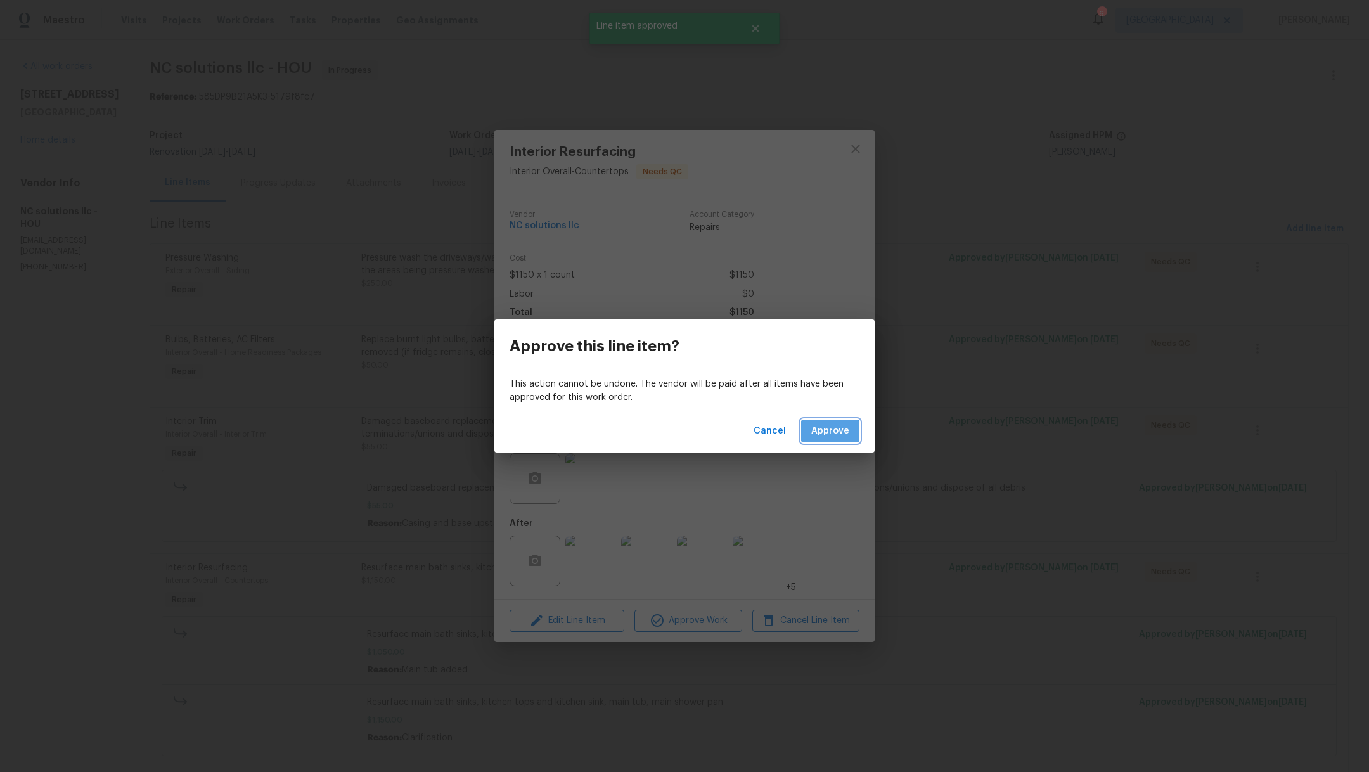
click at [816, 436] on span "Approve" at bounding box center [830, 431] width 38 height 16
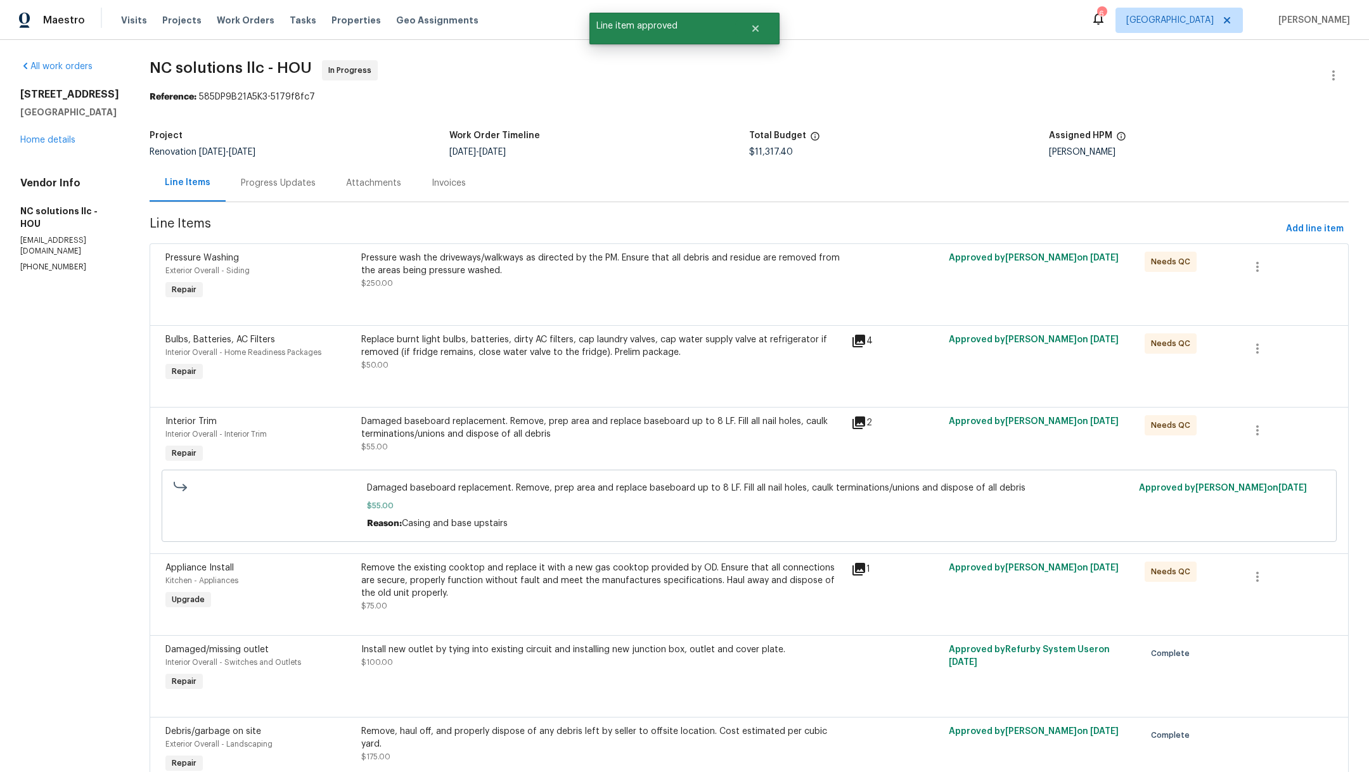
click at [548, 594] on div "Remove the existing cooktop and replace it with a new gas cooktop provided by O…" at bounding box center [602, 581] width 482 height 38
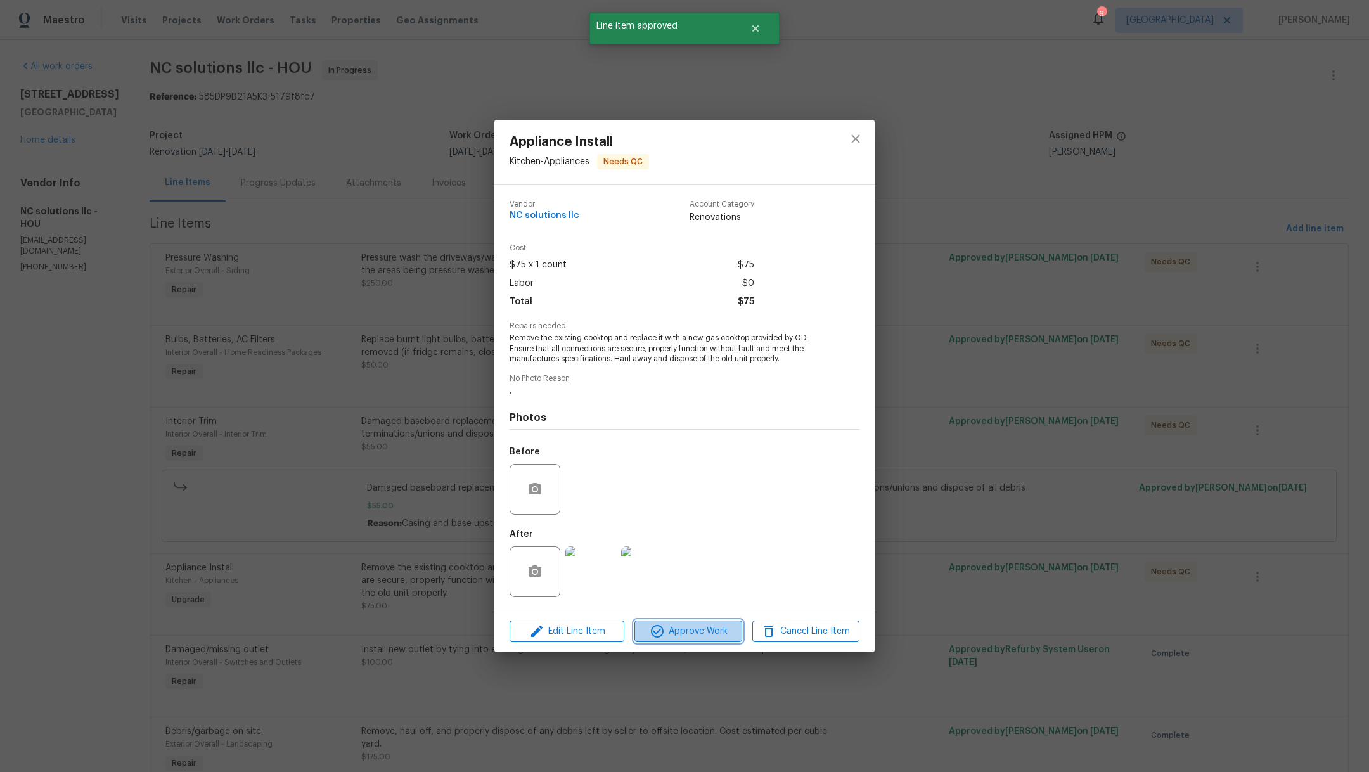
click at [665, 633] on span "Approve Work" at bounding box center [688, 632] width 100 height 16
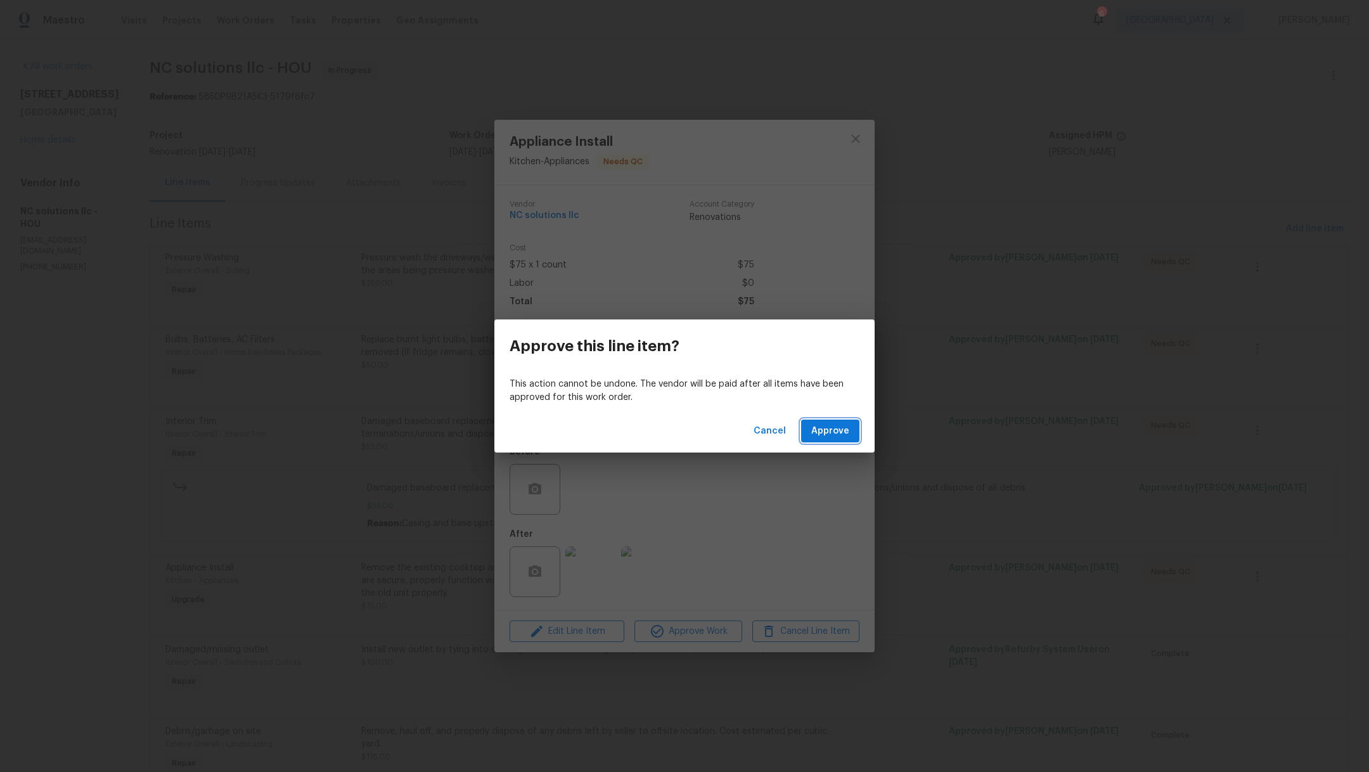
click at [839, 430] on span "Approve" at bounding box center [830, 431] width 38 height 16
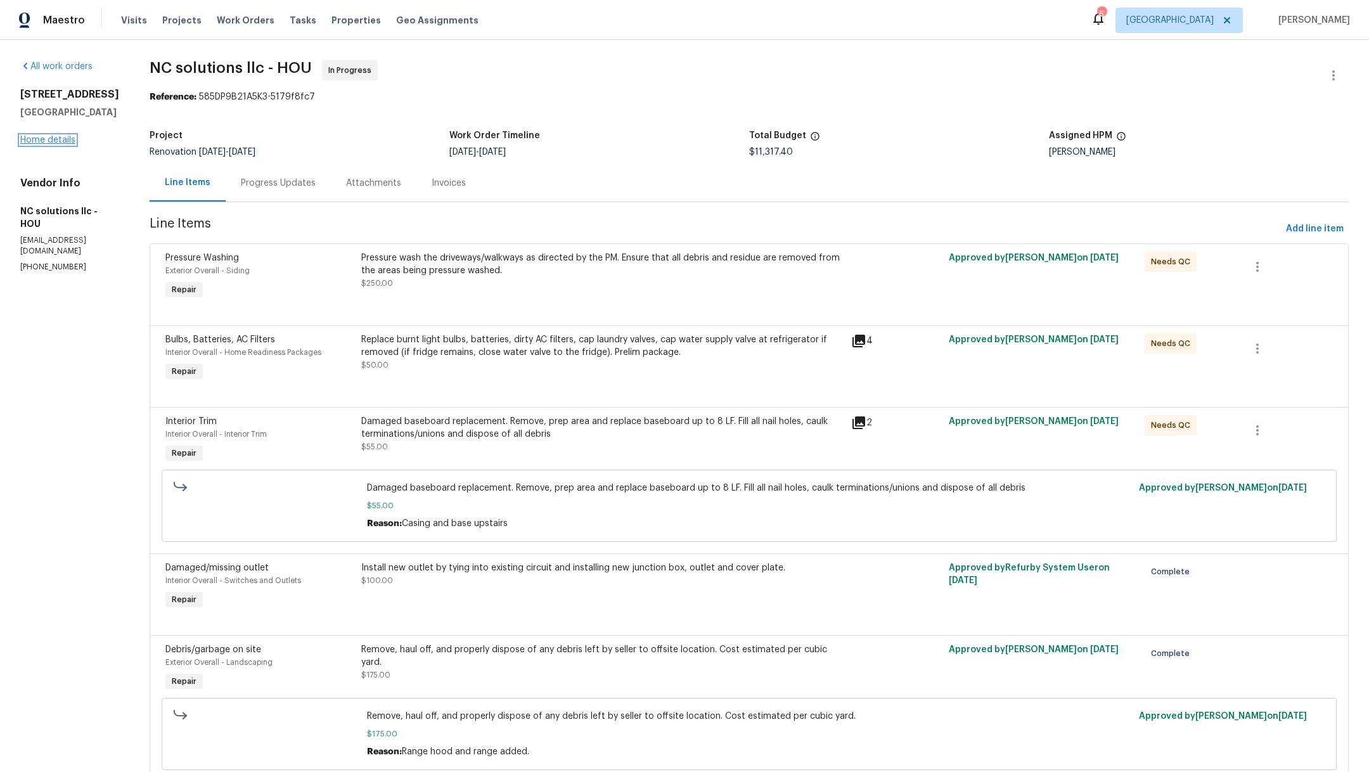
click at [67, 139] on link "Home details" at bounding box center [47, 140] width 55 height 9
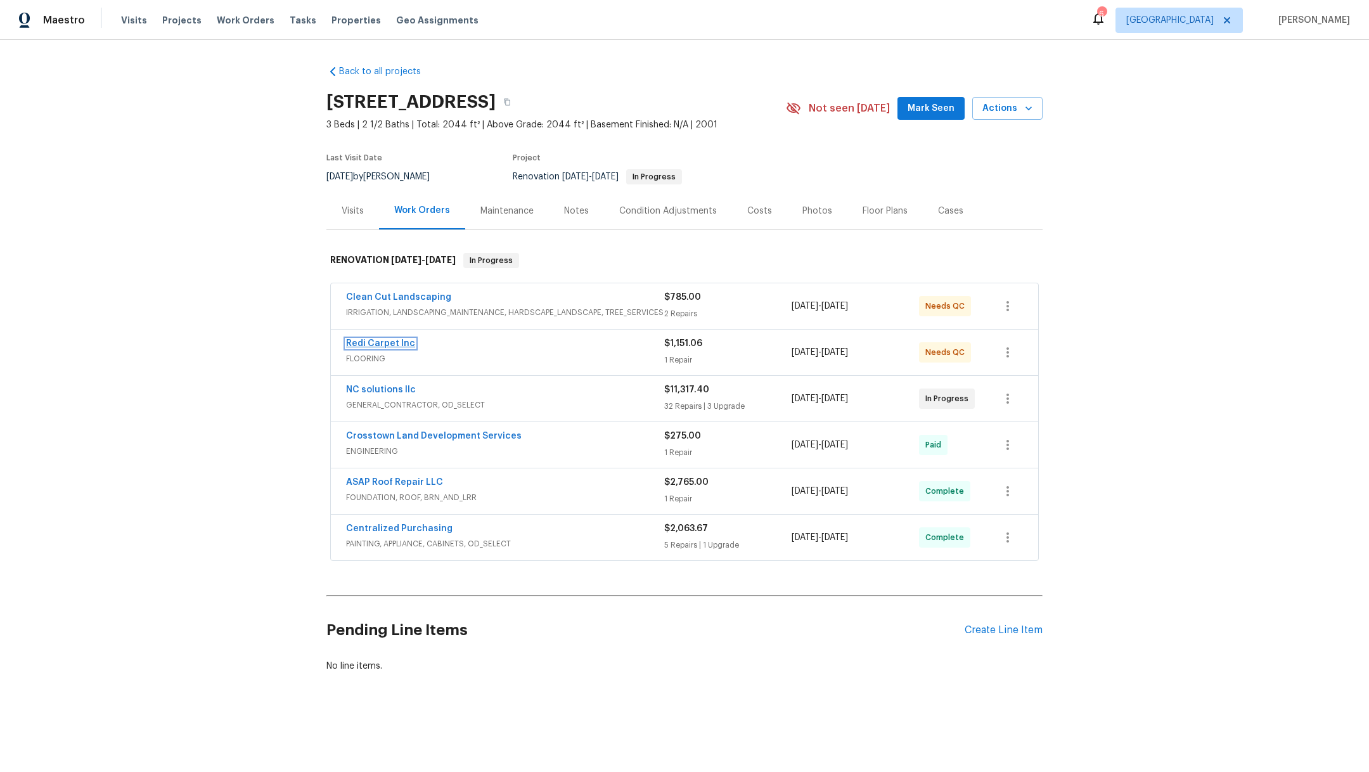
click at [379, 342] on link "Redi Carpet Inc" at bounding box center [380, 343] width 69 height 9
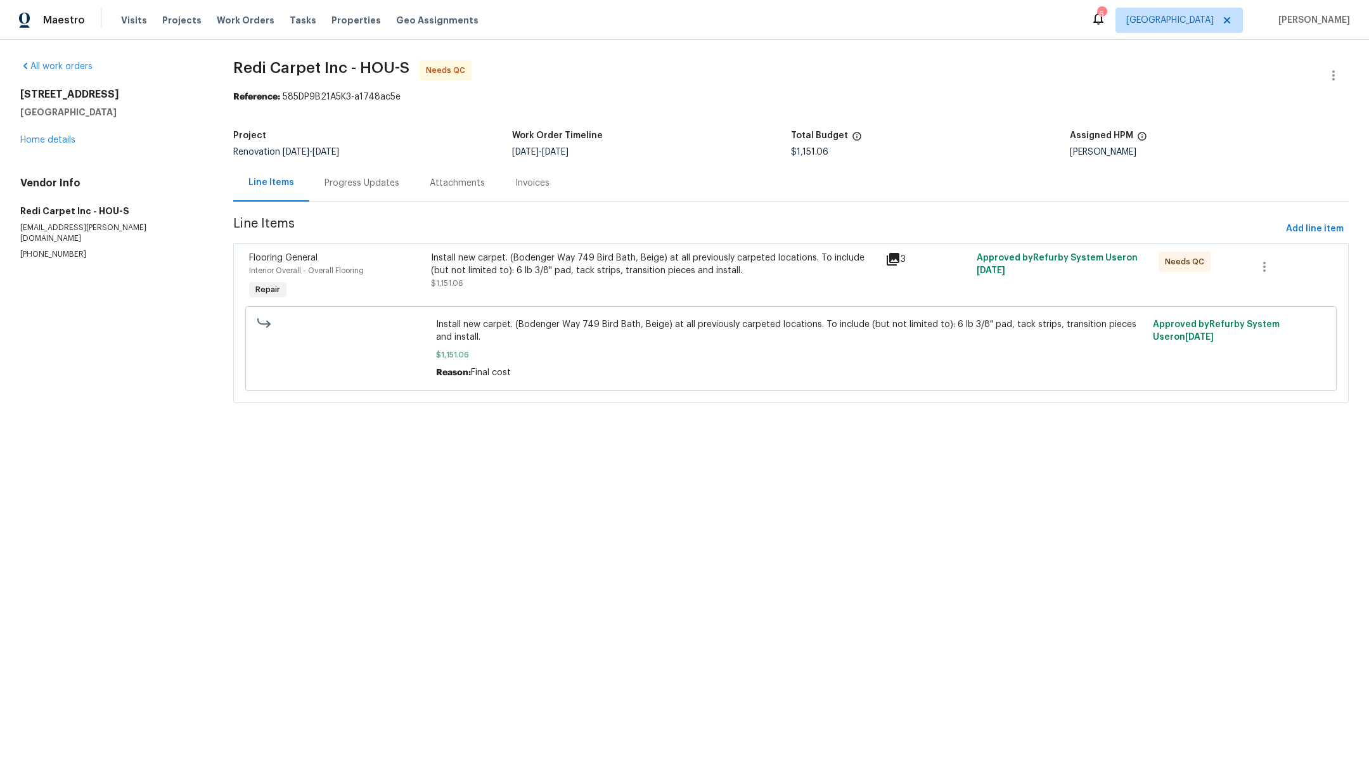
click at [637, 285] on div "Install new carpet. (Bodenger Way 749 Bird Bath, Beige) at all previously carpe…" at bounding box center [654, 271] width 447 height 38
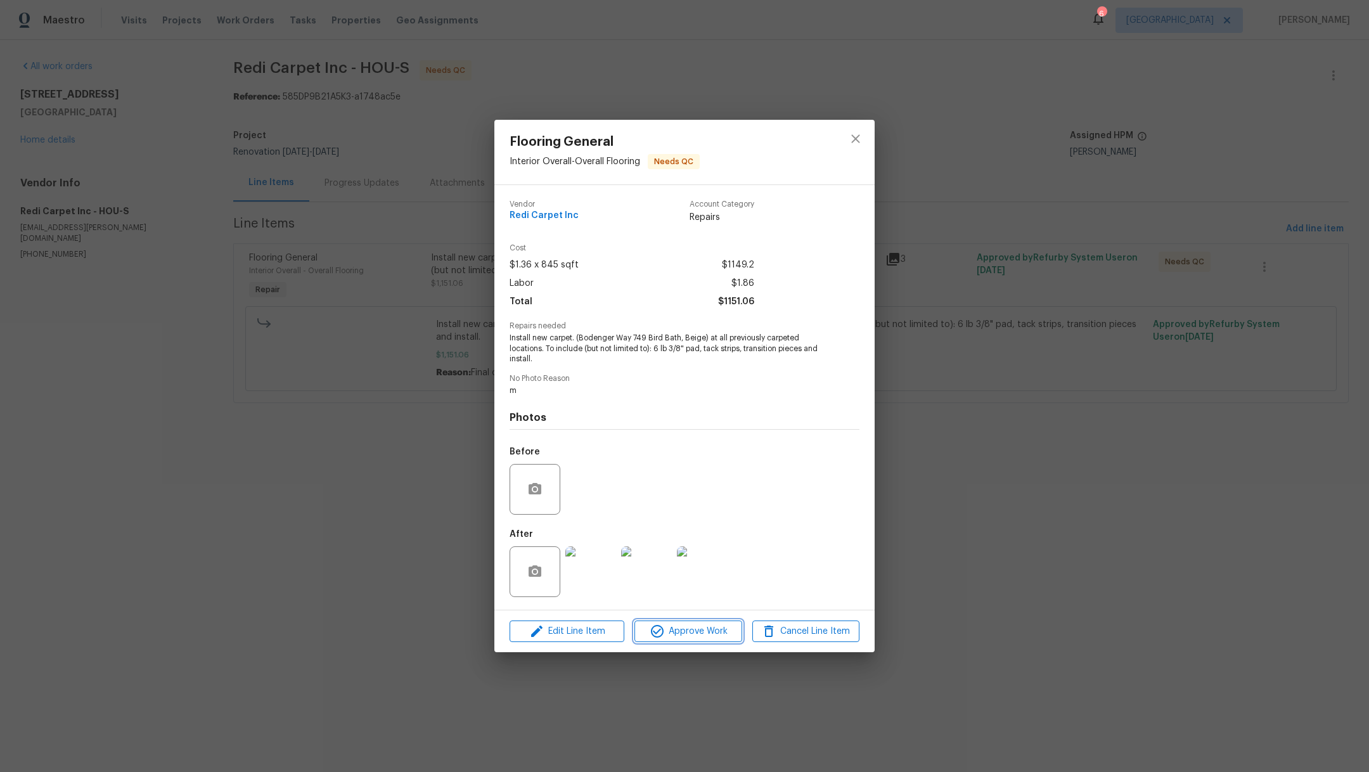
click at [721, 630] on span "Approve Work" at bounding box center [688, 632] width 100 height 16
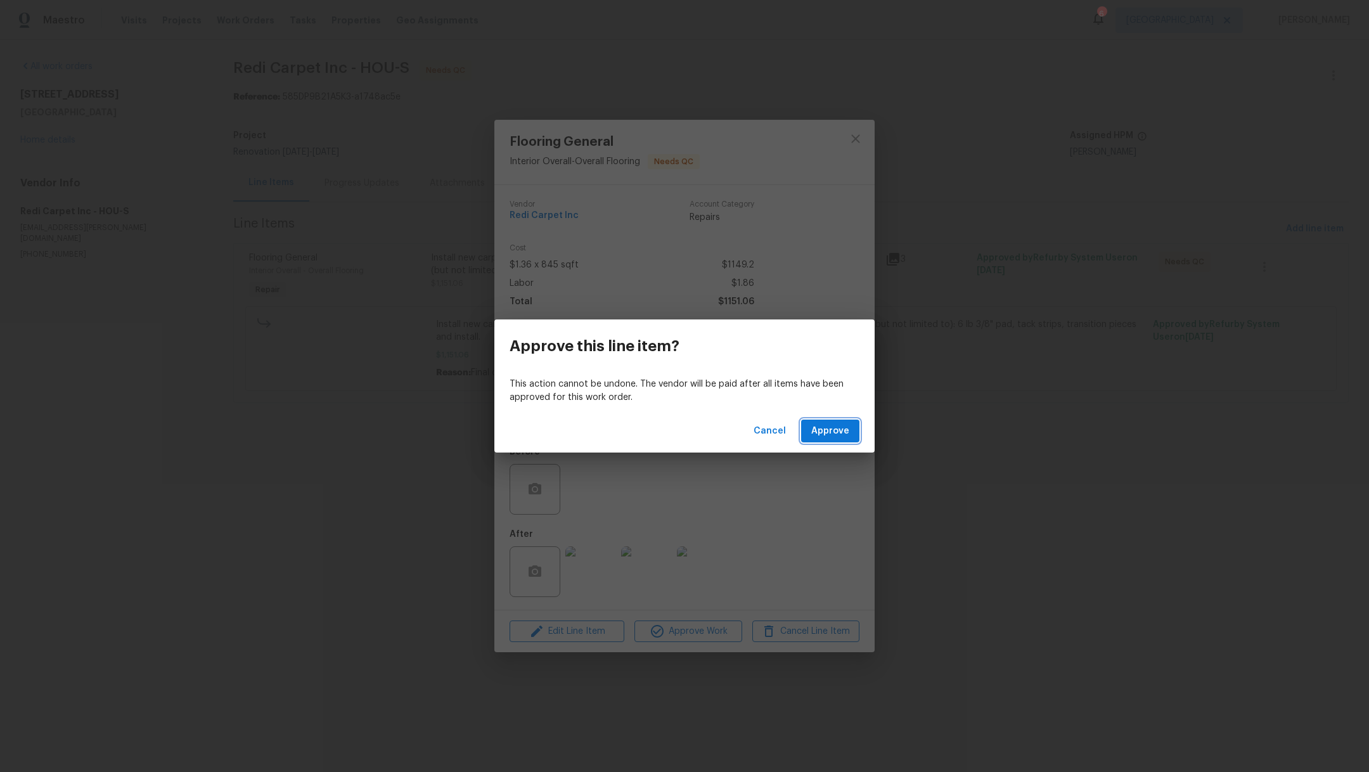
click at [835, 430] on span "Approve" at bounding box center [830, 431] width 38 height 16
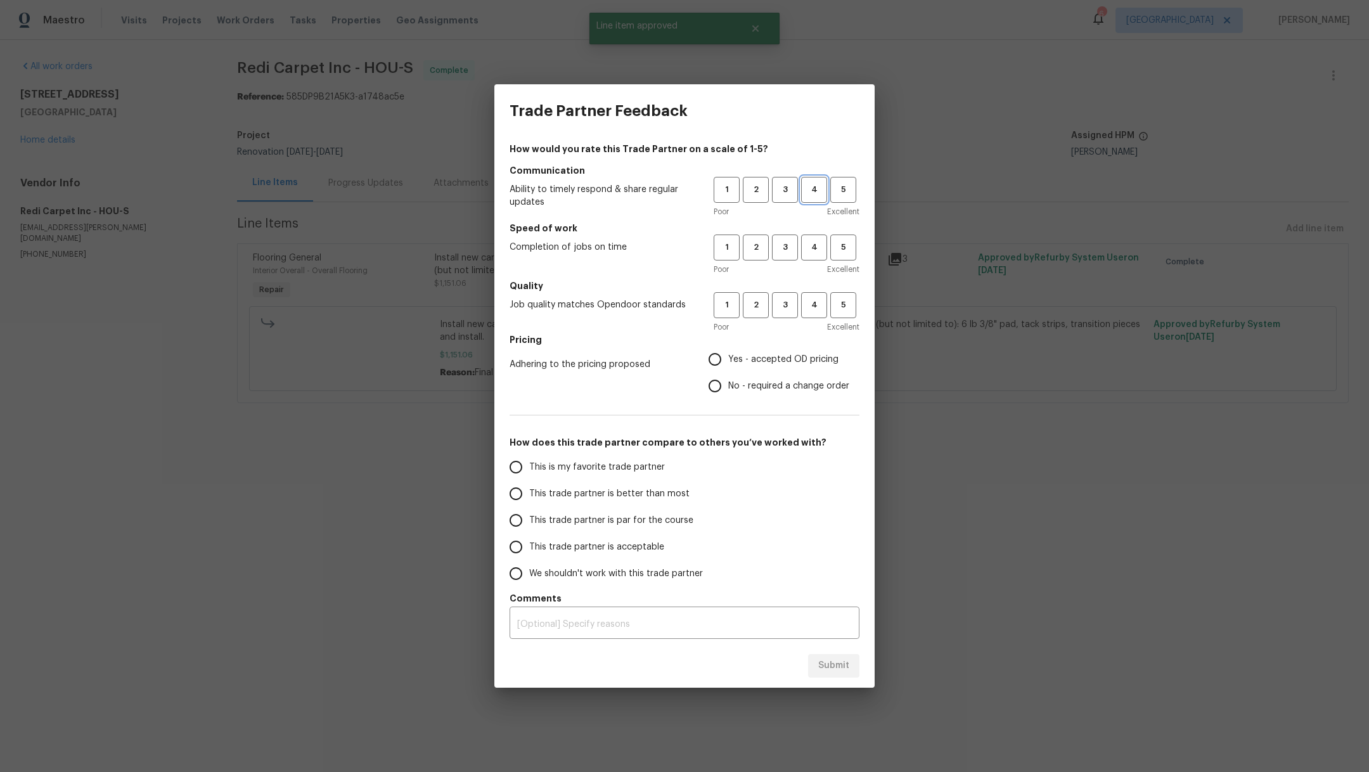
click at [820, 195] on span "4" at bounding box center [813, 190] width 23 height 15
click at [787, 255] on button "3" at bounding box center [785, 248] width 26 height 26
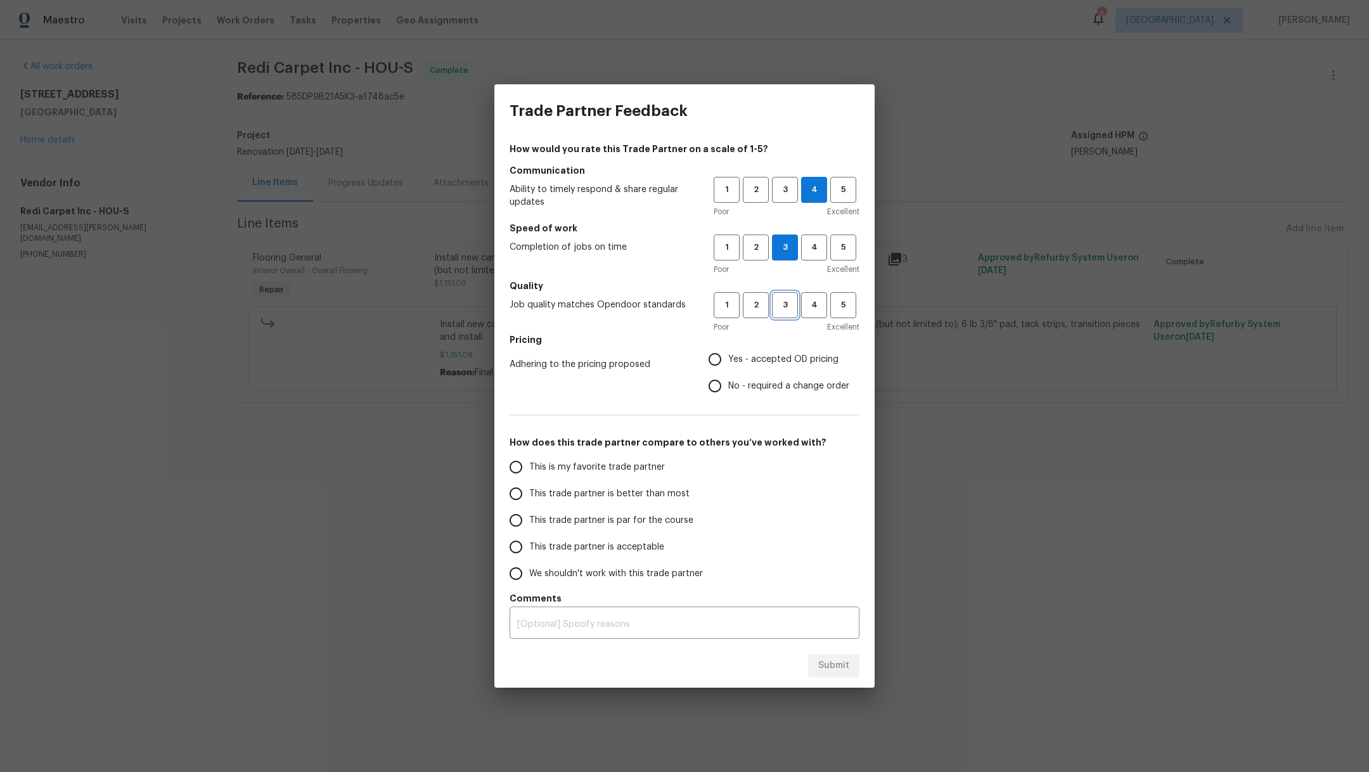
click at [781, 312] on button "3" at bounding box center [785, 305] width 26 height 26
click at [763, 357] on span "Yes - accepted OD pricing" at bounding box center [783, 359] width 110 height 13
click at [728, 357] on input "Yes - accepted OD pricing" at bounding box center [715, 359] width 27 height 27
radio input "true"
click at [627, 494] on span "This trade partner is better than most" at bounding box center [609, 493] width 160 height 13
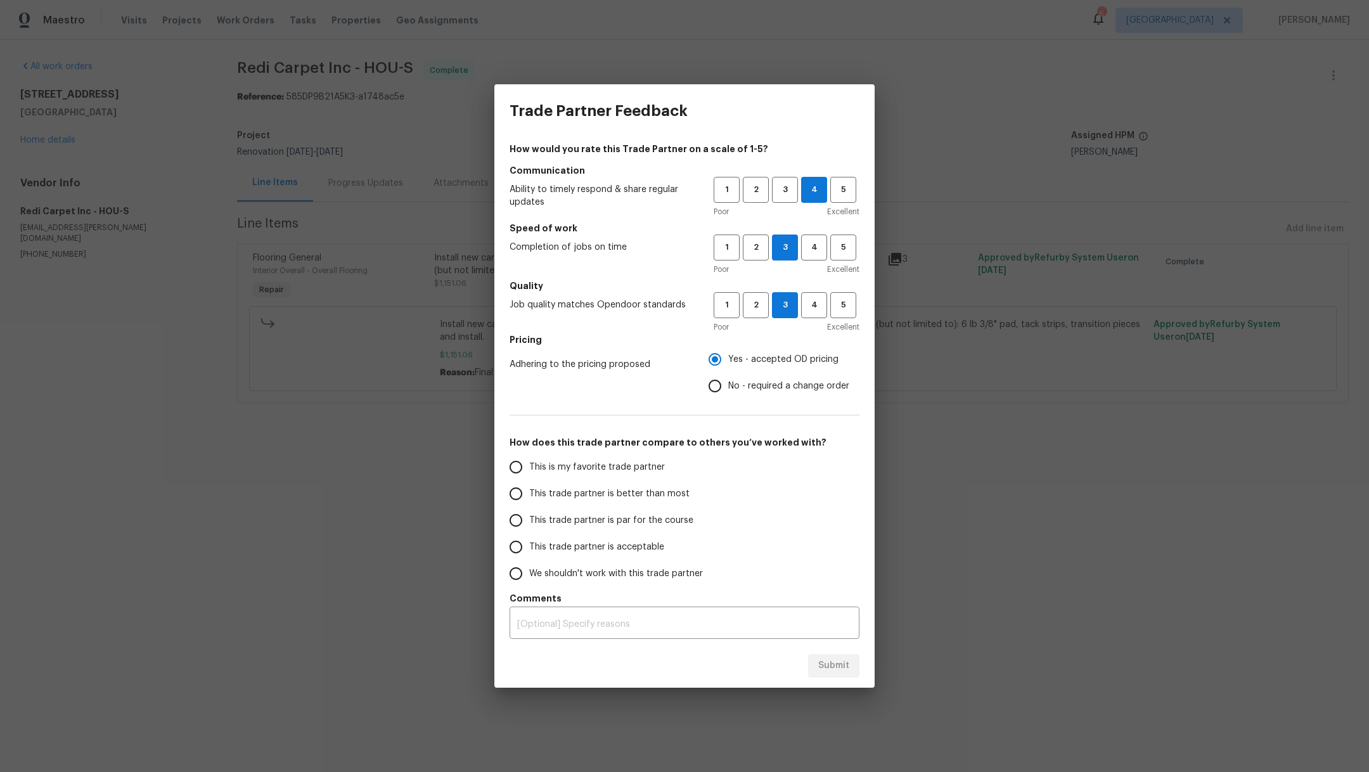
click at [529, 494] on input "This trade partner is better than most" at bounding box center [516, 493] width 27 height 27
click at [848, 672] on span "Submit" at bounding box center [833, 666] width 31 height 16
radio input "true"
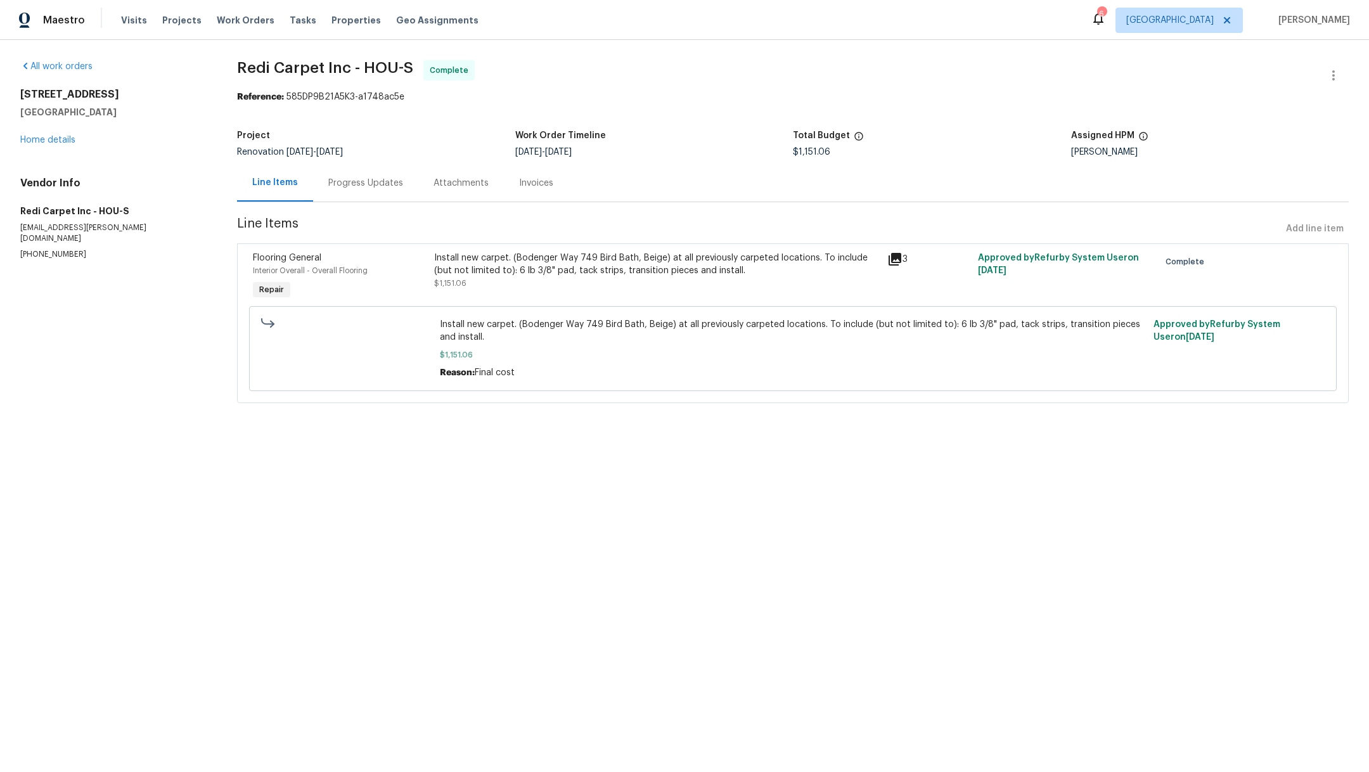
radio input "false"
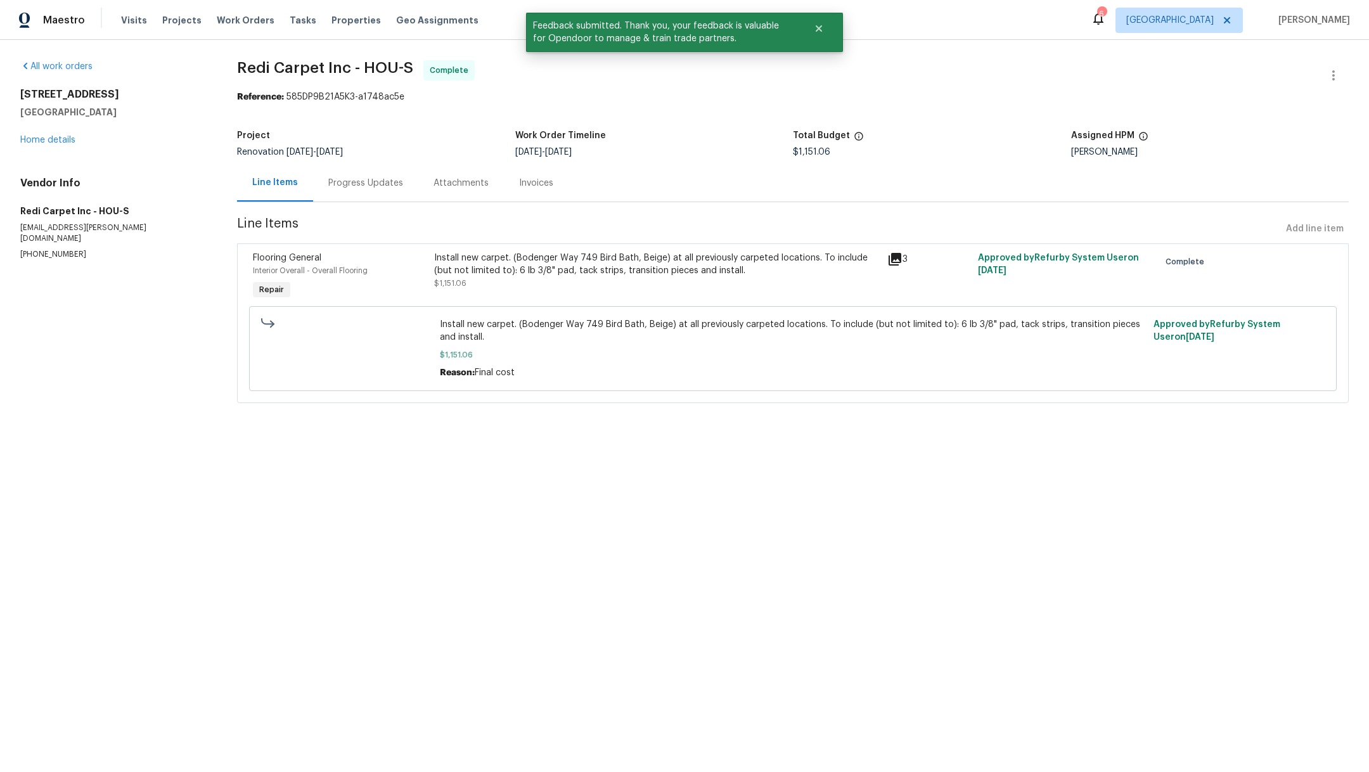
click at [67, 144] on div "3231 Bent Brook Way Katy, TX 77449 Home details" at bounding box center [113, 117] width 186 height 58
click at [58, 141] on link "Home details" at bounding box center [47, 140] width 55 height 9
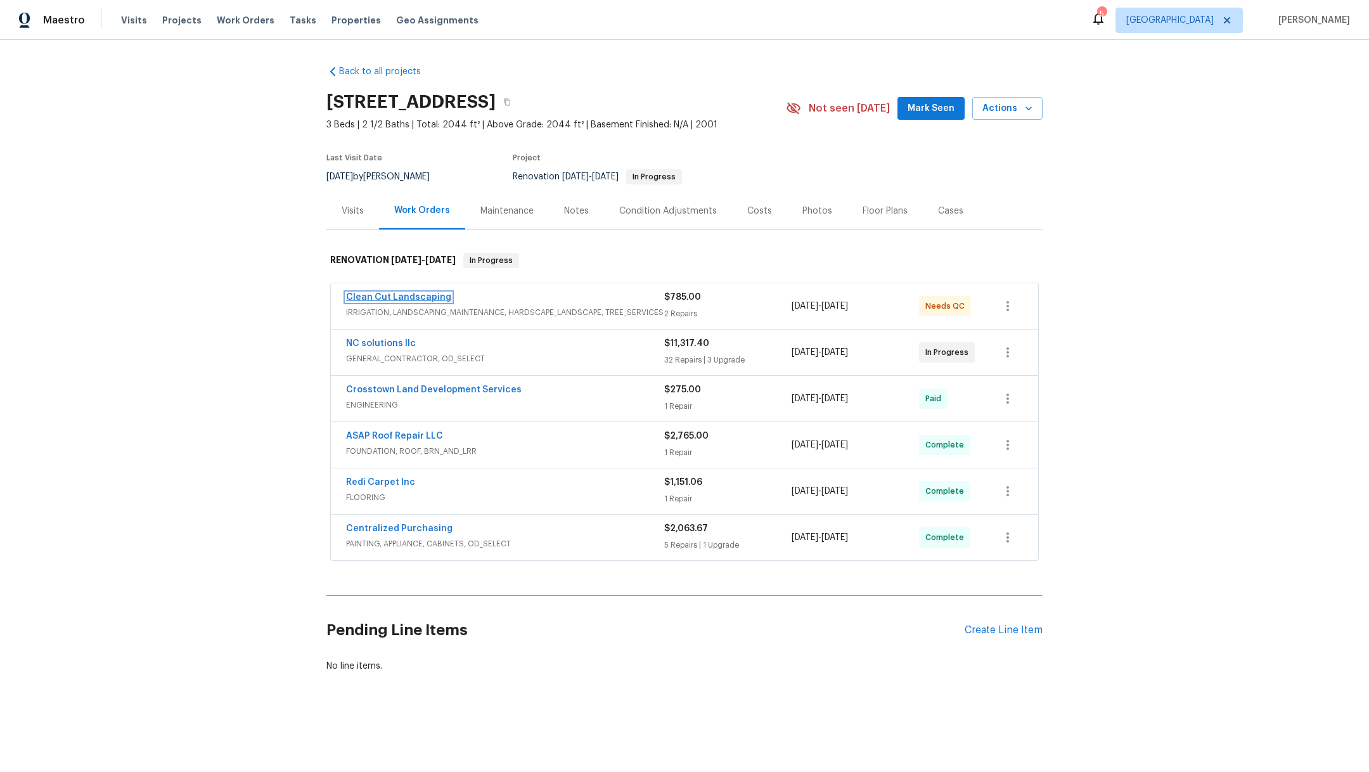
click at [400, 293] on link "Clean Cut Landscaping" at bounding box center [398, 297] width 105 height 9
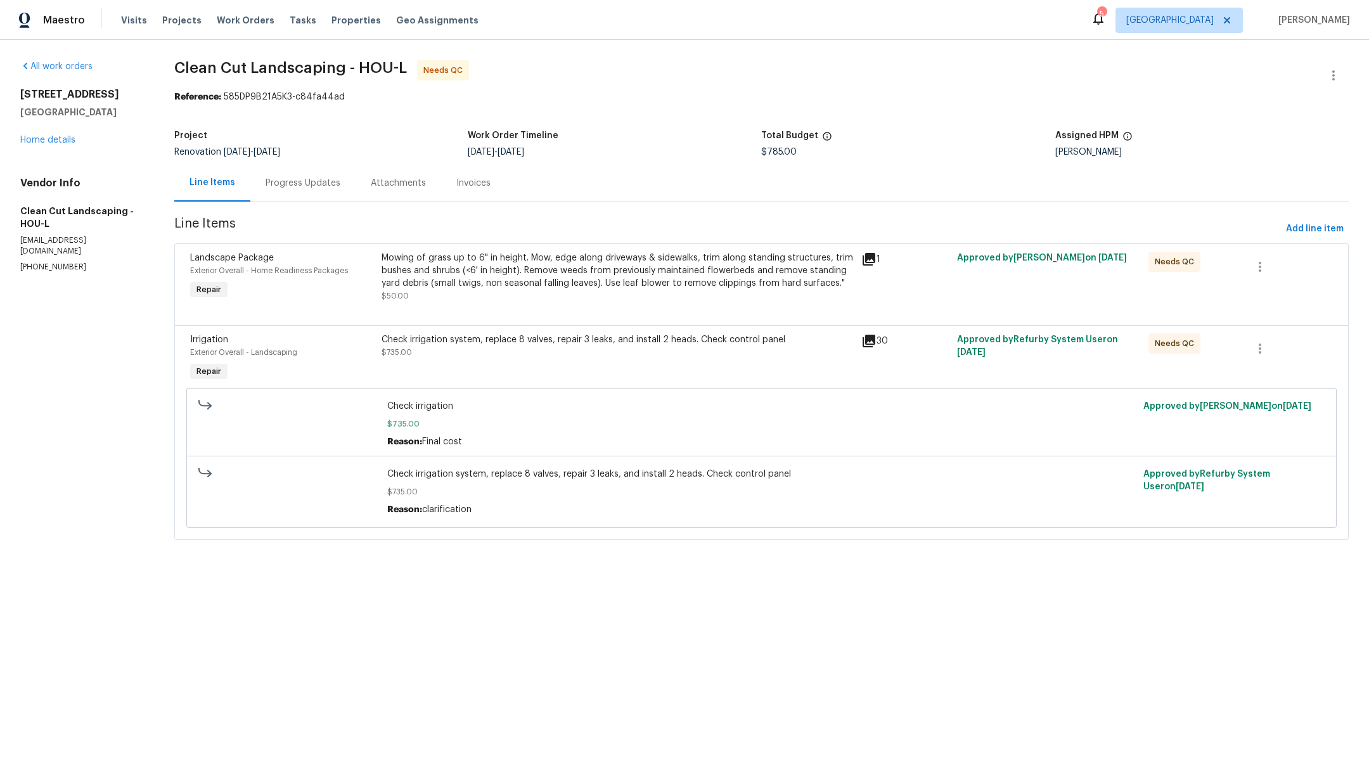
click at [629, 271] on div "Mowing of grass up to 6" in height. Mow, edge along driveways & sidewalks, trim…" at bounding box center [618, 271] width 472 height 38
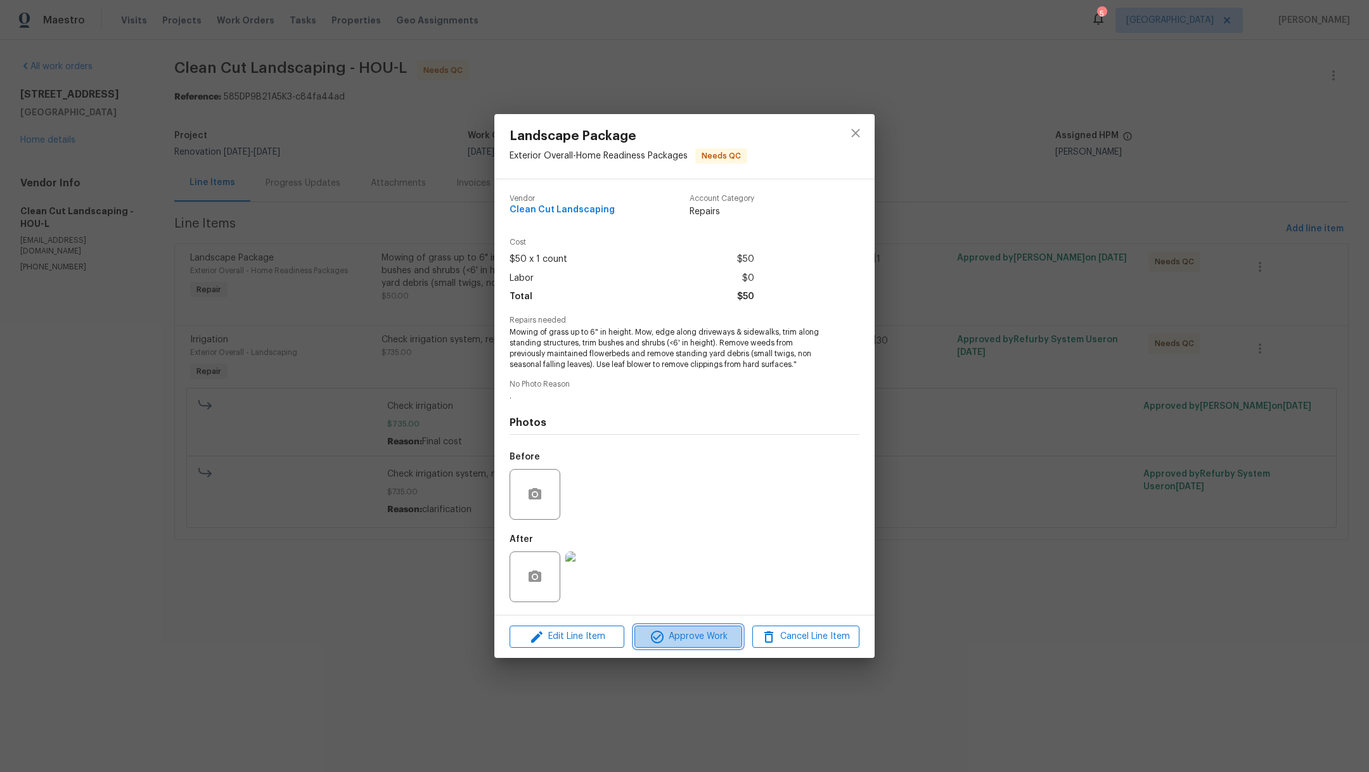
click at [701, 645] on button "Approve Work" at bounding box center [687, 637] width 107 height 22
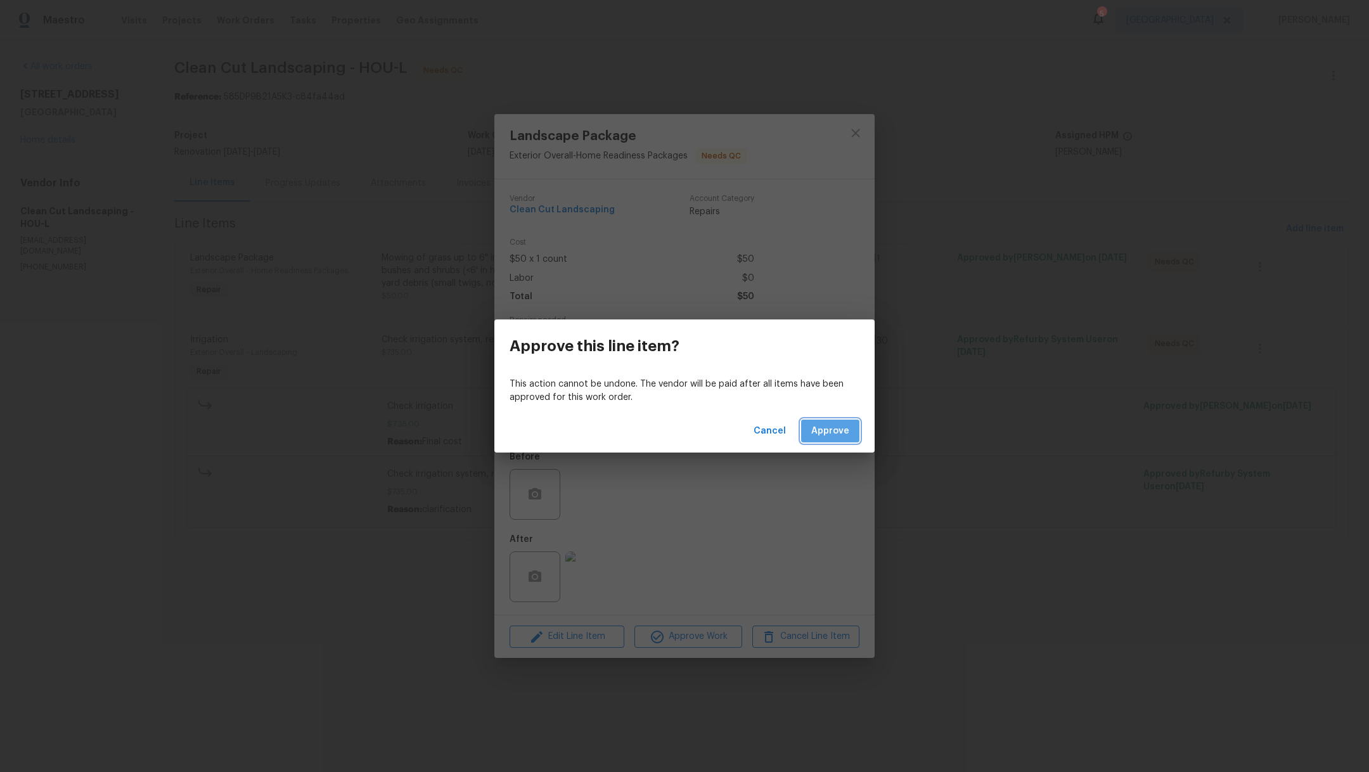
click at [841, 434] on span "Approve" at bounding box center [830, 431] width 38 height 16
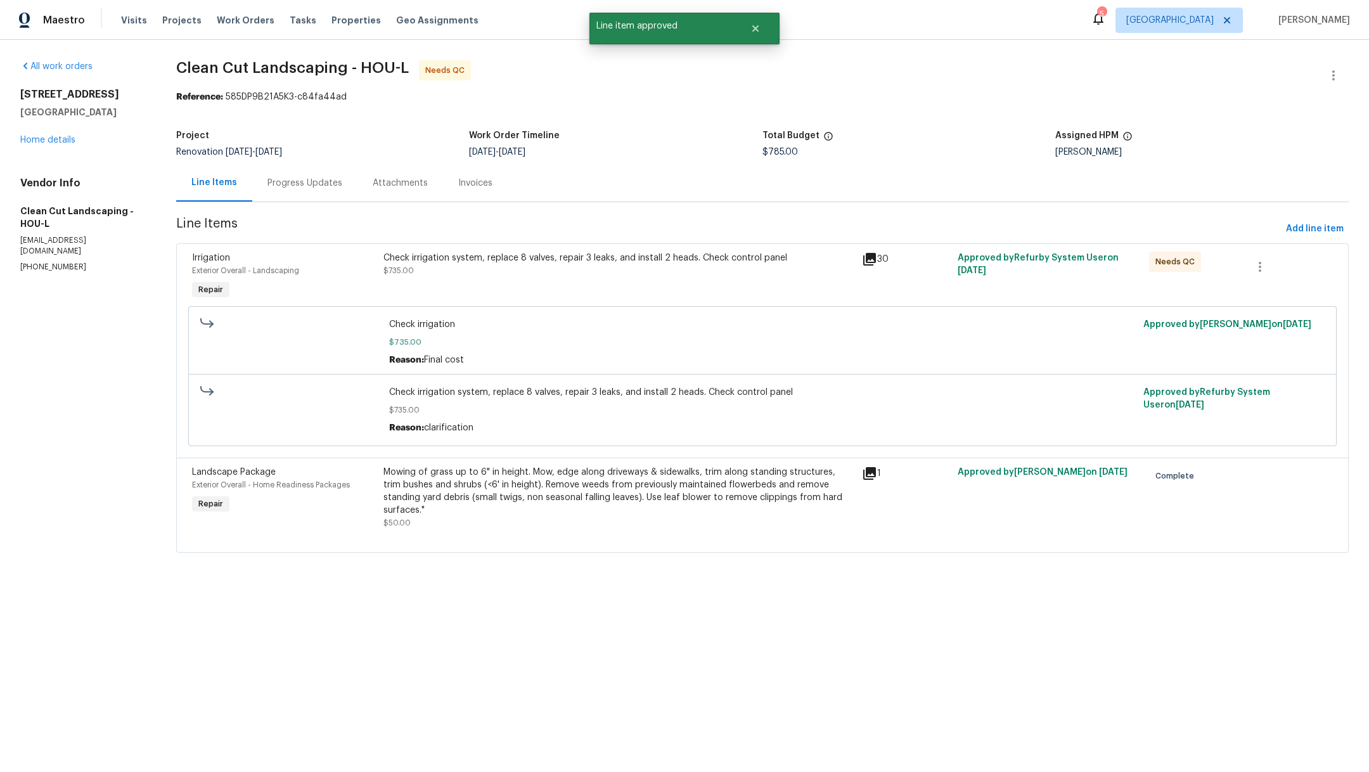
click at [627, 273] on div "Check irrigation system, replace 8 valves, repair 3 leaks, and install 2 heads.…" at bounding box center [618, 264] width 471 height 25
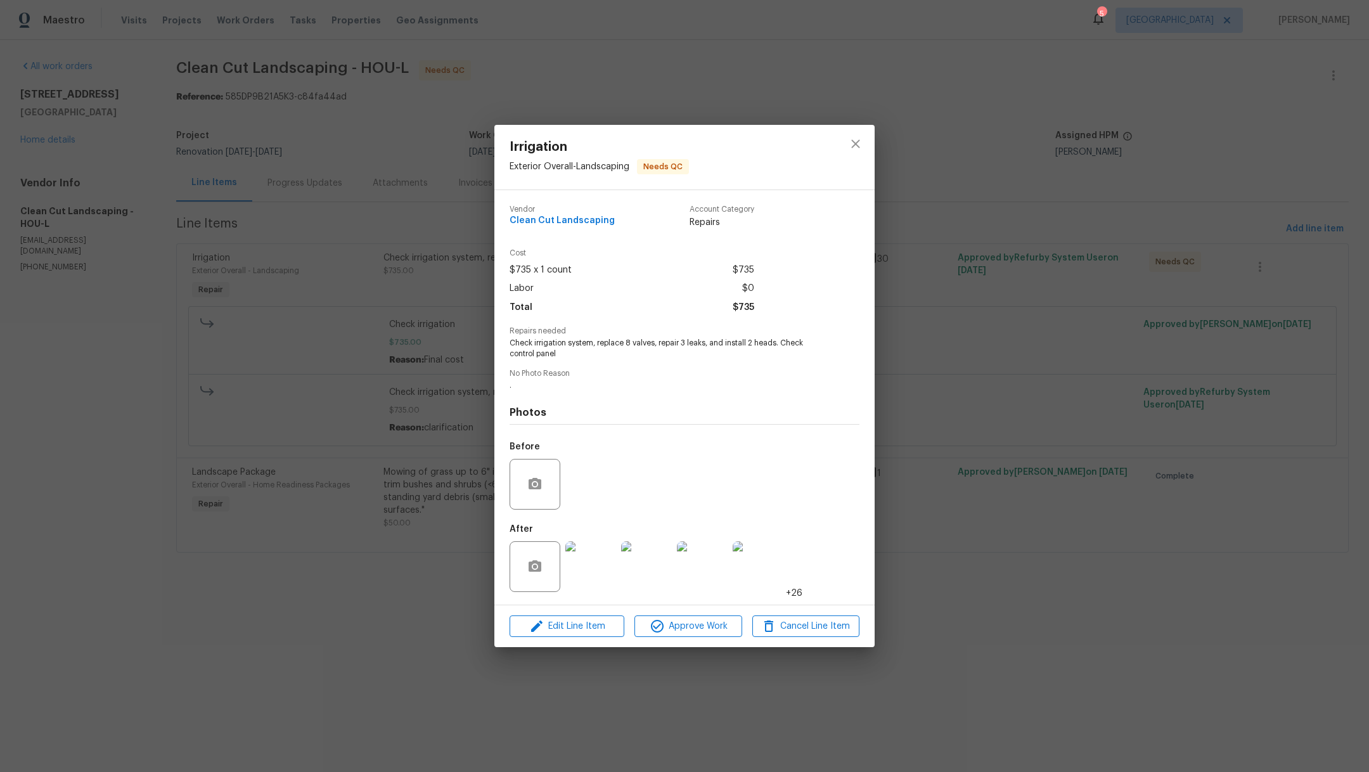
click at [600, 555] on img at bounding box center [590, 566] width 51 height 51
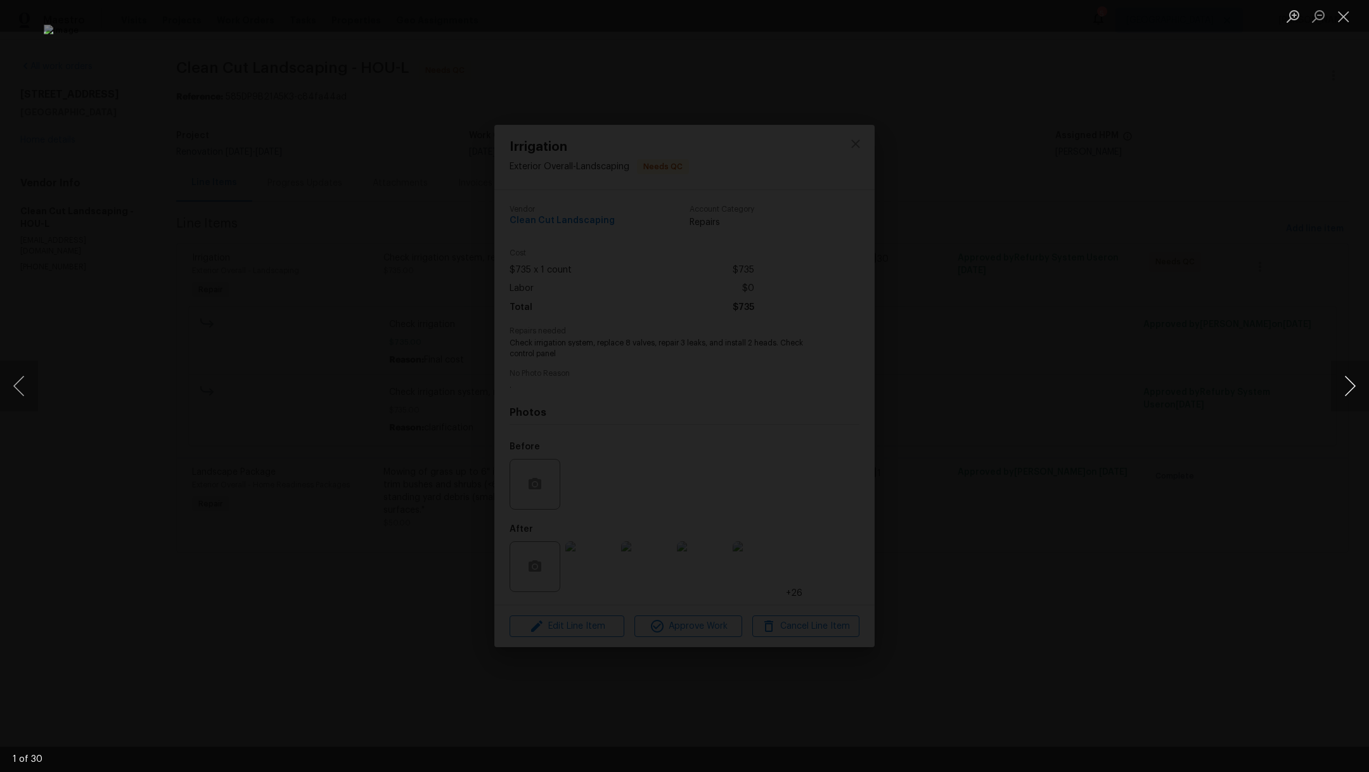
click at [1354, 391] on button "Next image" at bounding box center [1350, 386] width 38 height 51
click at [1356, 392] on button "Next image" at bounding box center [1350, 386] width 38 height 51
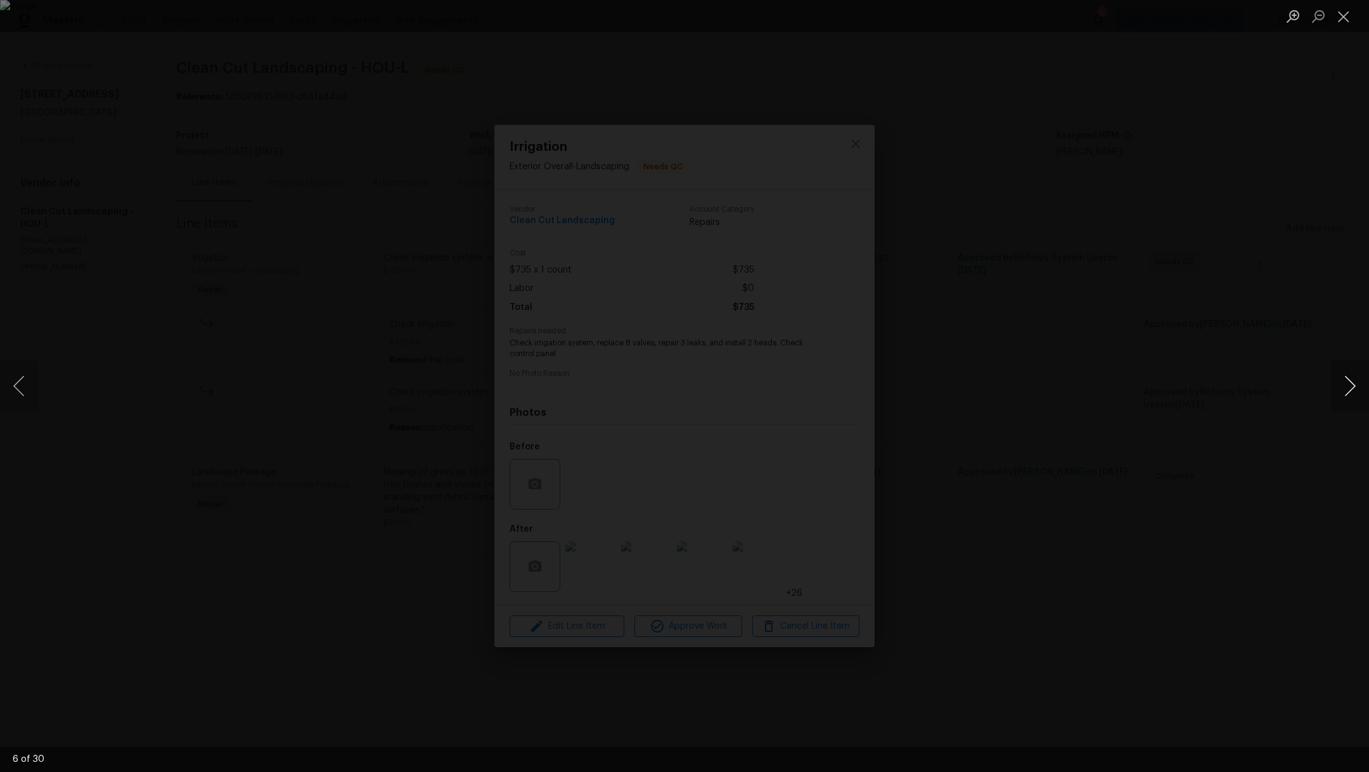
click at [1356, 392] on button "Next image" at bounding box center [1350, 386] width 38 height 51
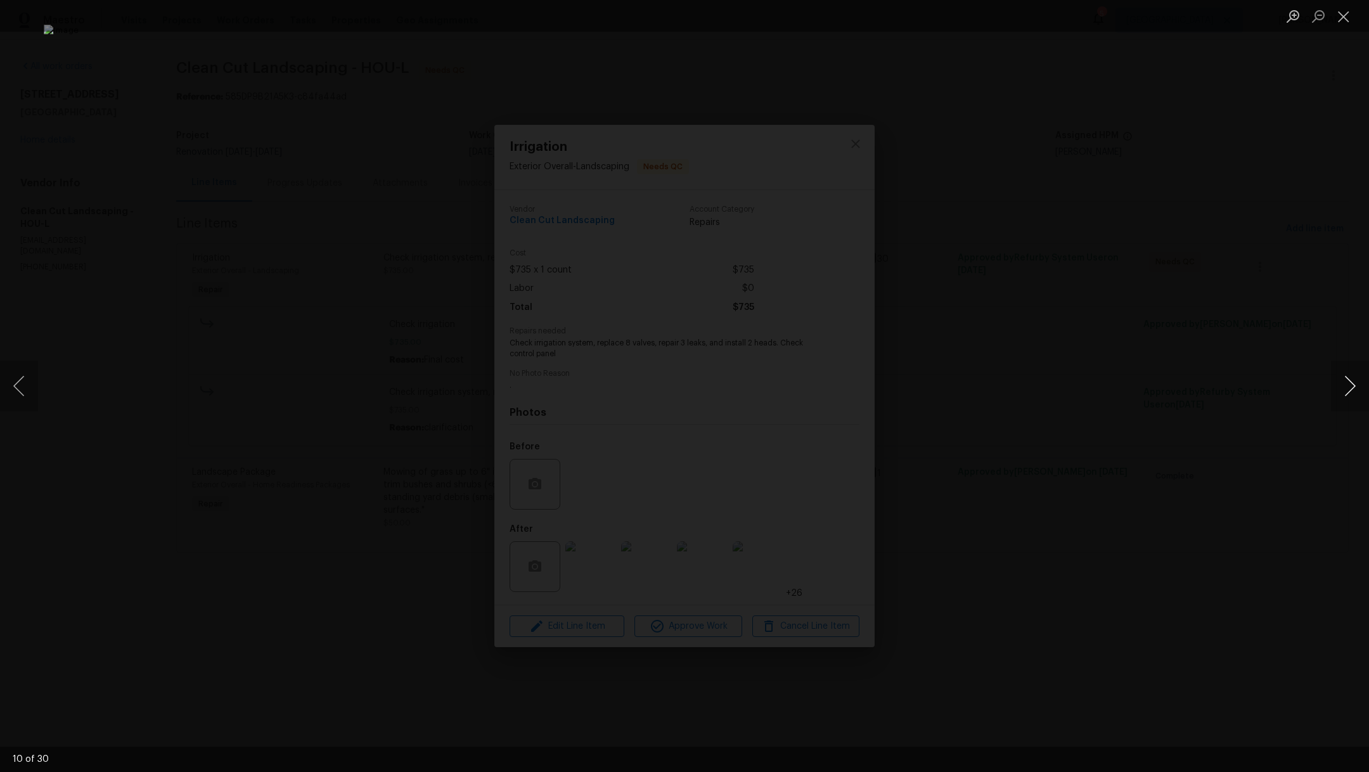
click at [1356, 392] on button "Next image" at bounding box center [1350, 386] width 38 height 51
click at [1347, 16] on button "Close lightbox" at bounding box center [1343, 16] width 25 height 22
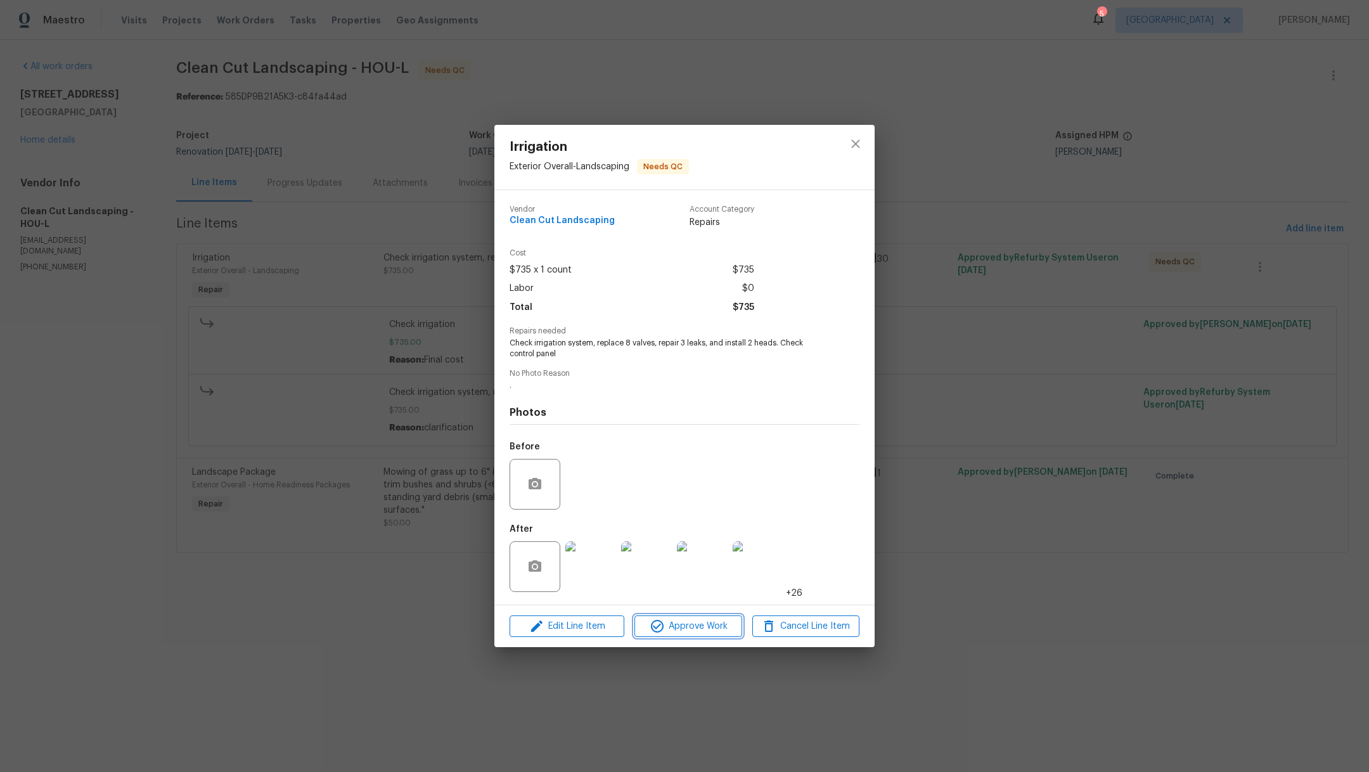
click at [700, 631] on span "Approve Work" at bounding box center [688, 627] width 100 height 16
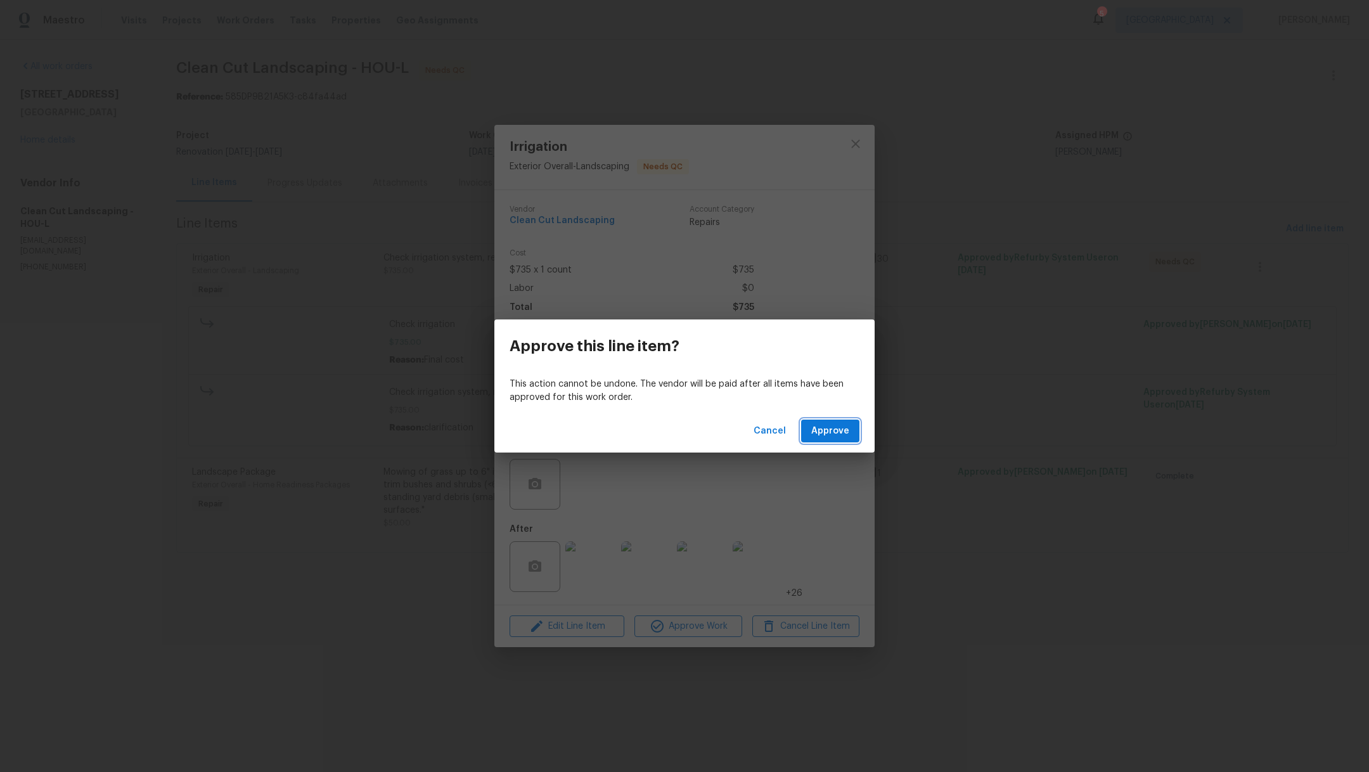
click at [840, 434] on span "Approve" at bounding box center [830, 431] width 38 height 16
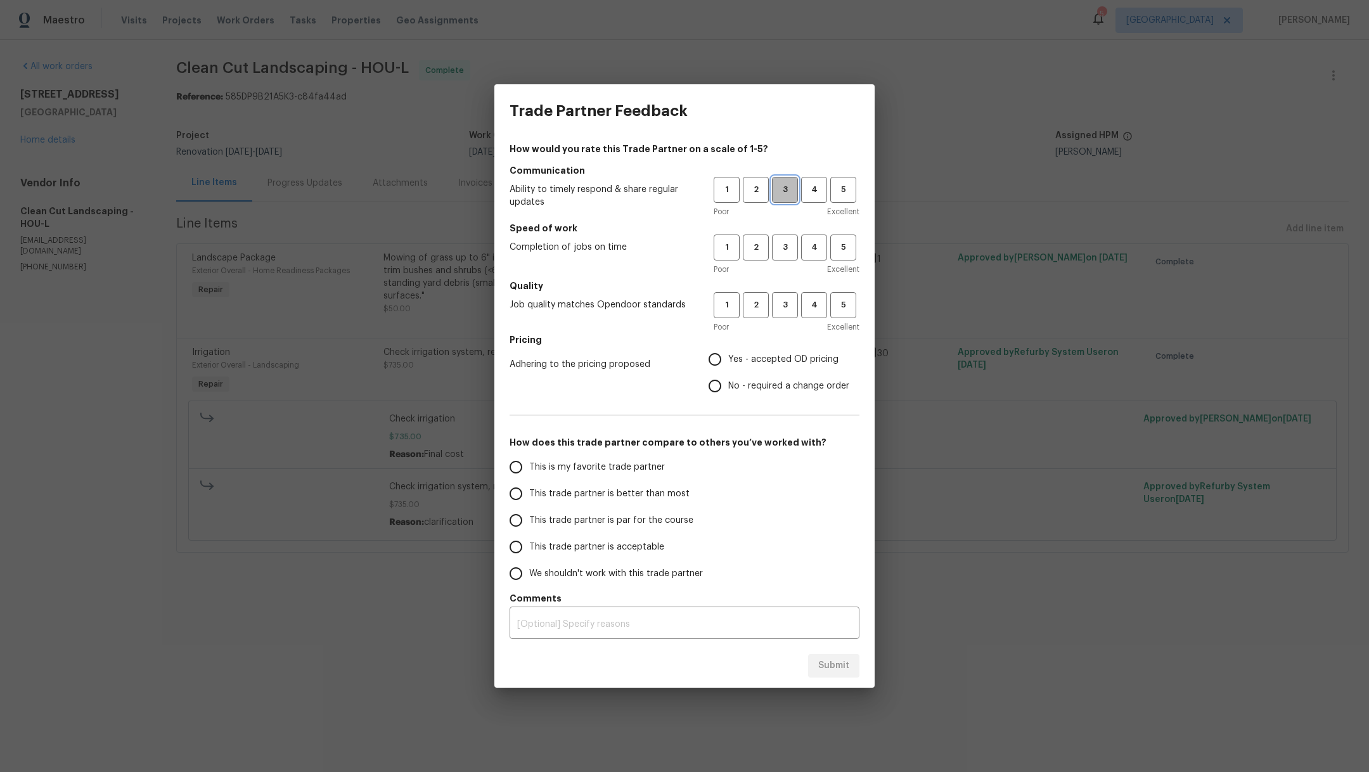
click at [778, 195] on span "3" at bounding box center [784, 190] width 23 height 15
click at [785, 252] on span "3" at bounding box center [784, 247] width 23 height 15
click at [780, 314] on button "3" at bounding box center [785, 305] width 26 height 26
click at [785, 386] on span "No - required a change order" at bounding box center [788, 386] width 121 height 13
click at [728, 386] on input "No - required a change order" at bounding box center [715, 386] width 27 height 27
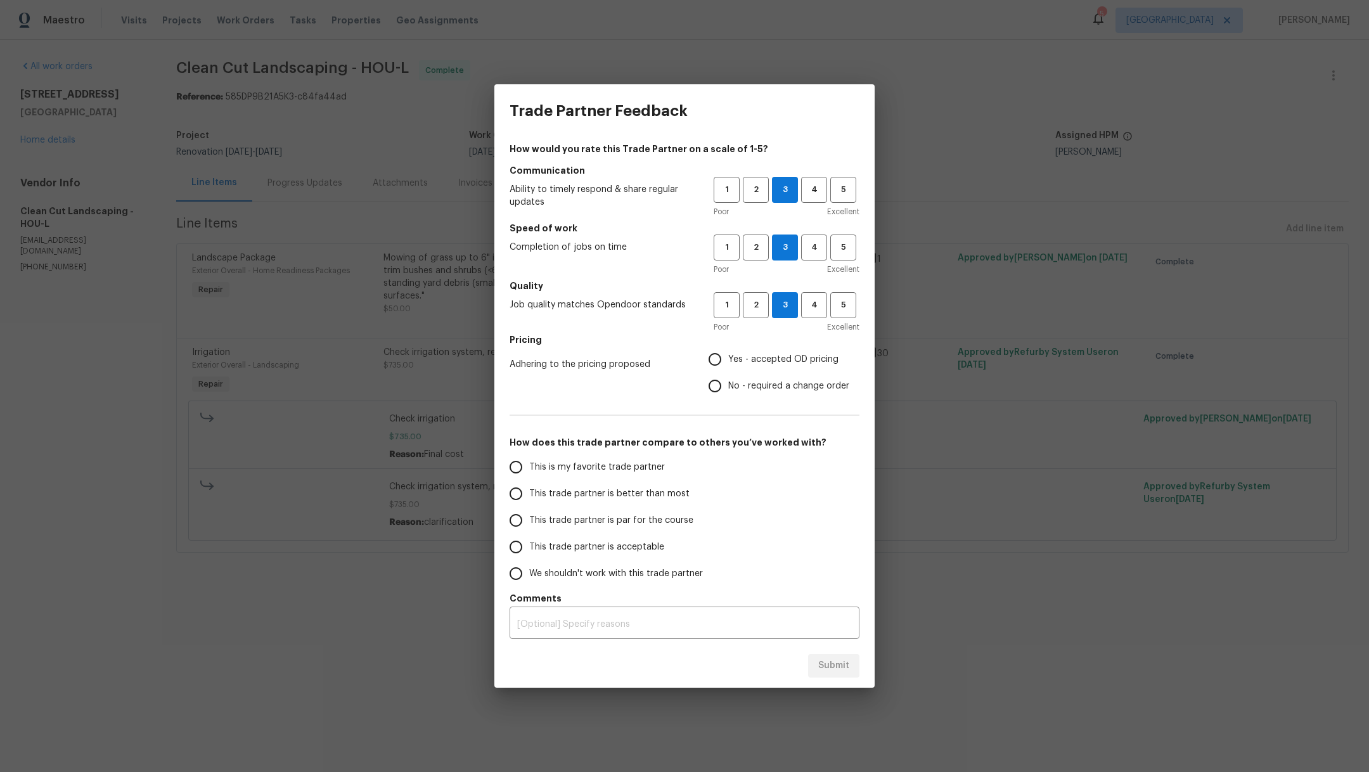
radio input "true"
click at [643, 494] on span "This trade partner is better than most" at bounding box center [609, 493] width 160 height 13
click at [529, 494] on input "This trade partner is better than most" at bounding box center [516, 493] width 27 height 27
click at [830, 674] on button "Submit" at bounding box center [833, 665] width 51 height 23
radio input "true"
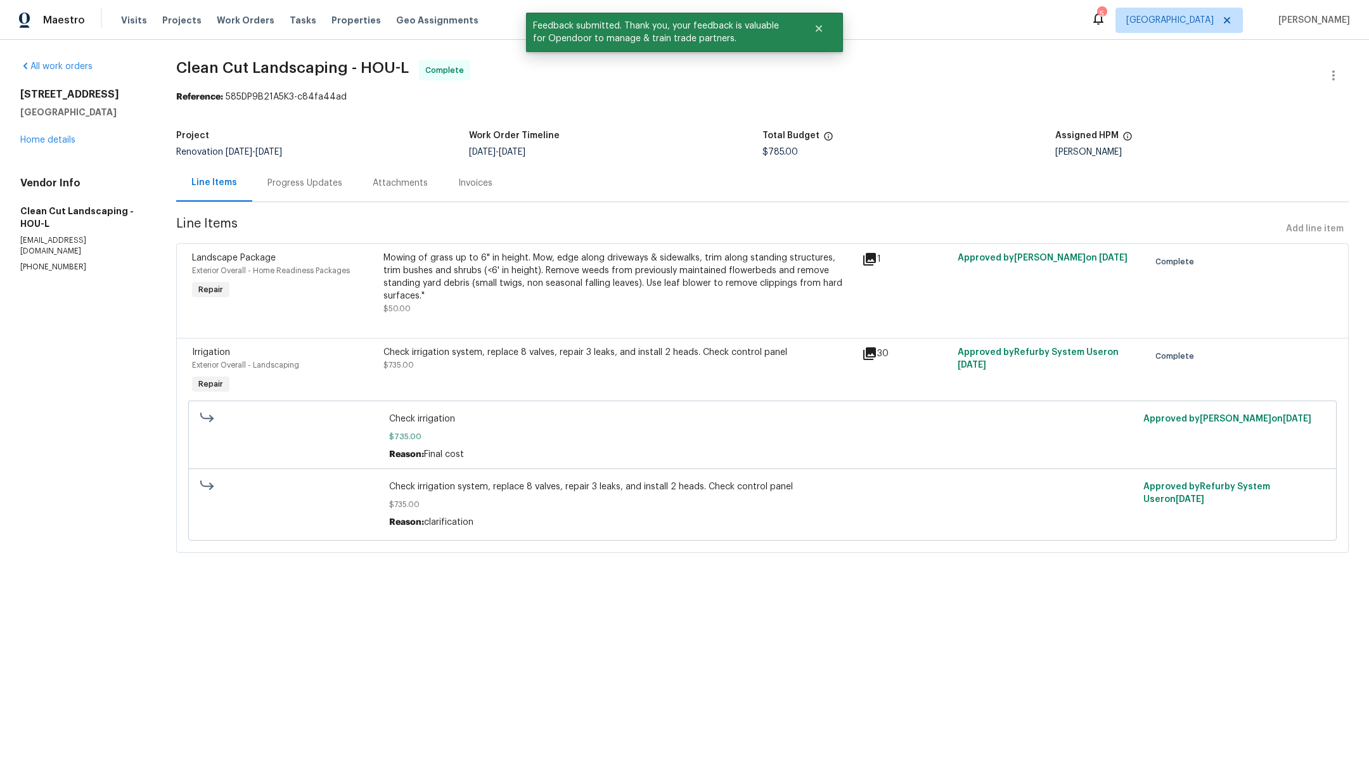
click at [53, 147] on div "All work orders 3231 Bent Brook Way Katy, TX 77449 Home details Vendor Info Cle…" at bounding box center [82, 166] width 125 height 212
click at [52, 143] on link "Home details" at bounding box center [47, 140] width 55 height 9
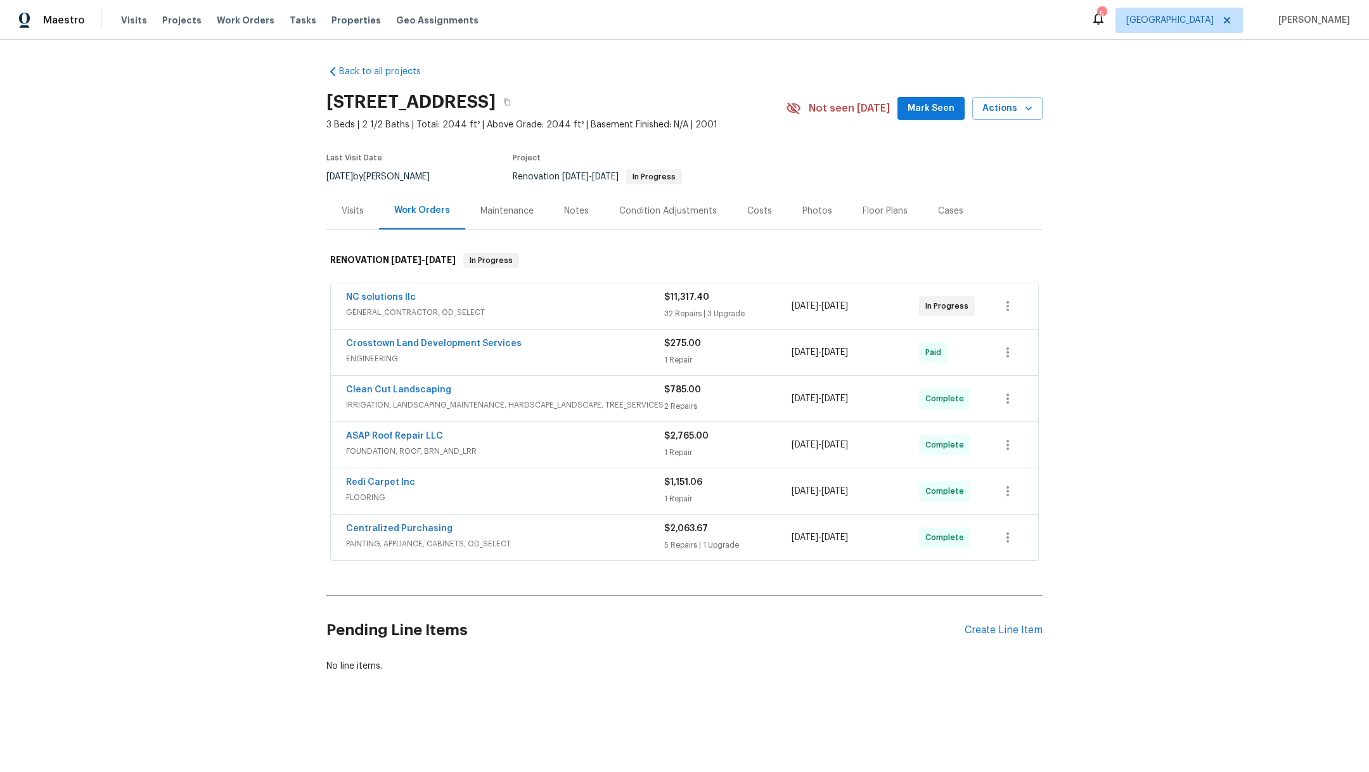
click at [913, 110] on span "Mark Seen" at bounding box center [931, 109] width 47 height 16
